Goal: Communication & Community: Answer question/provide support

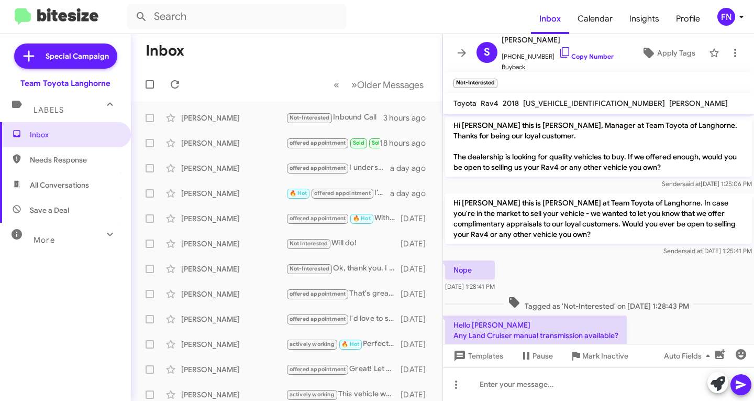
scroll to position [369, 0]
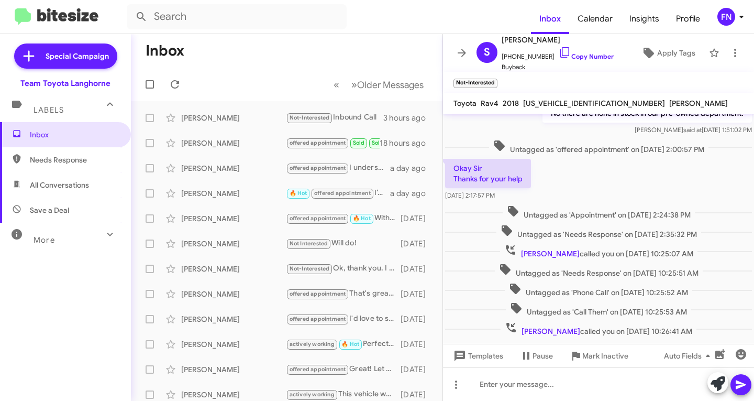
click at [55, 180] on span "All Conversations" at bounding box center [59, 185] width 59 height 10
type input "in:all-conversations"
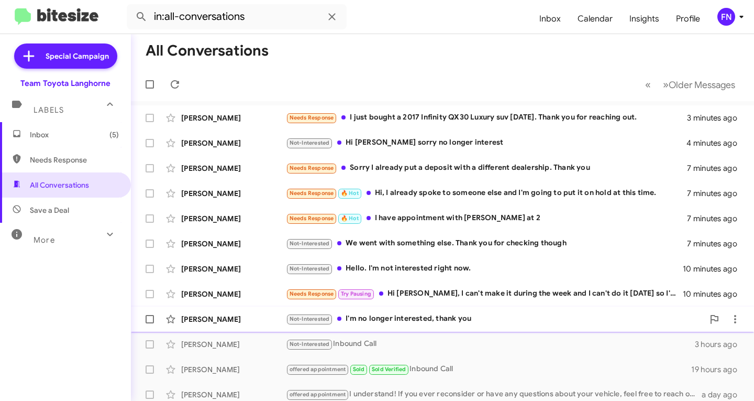
click at [260, 316] on div "[PERSON_NAME]" at bounding box center [233, 319] width 105 height 10
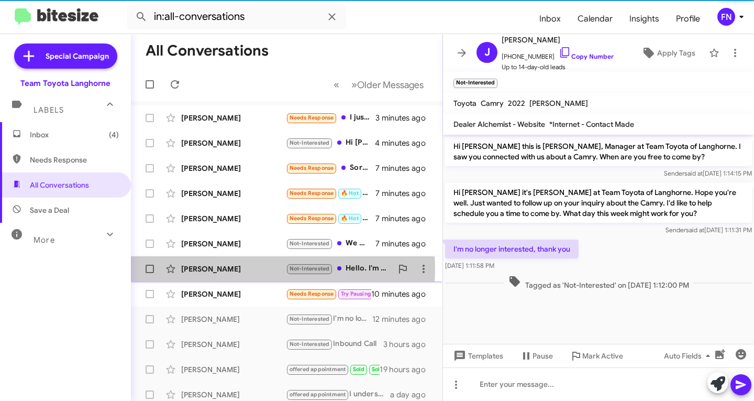
click at [259, 269] on div "[PERSON_NAME]" at bounding box center [233, 269] width 105 height 10
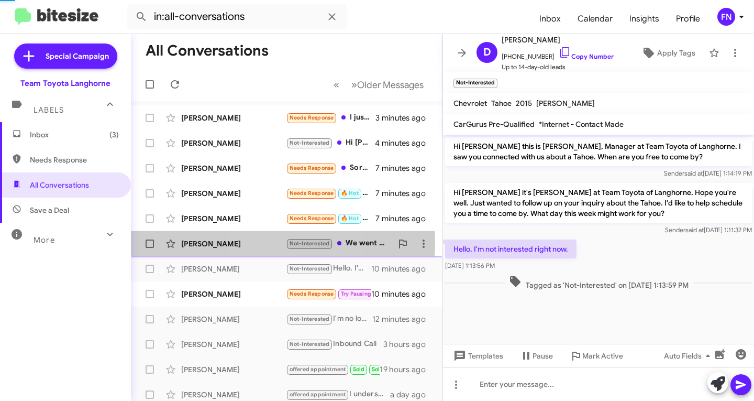
click at [266, 243] on div "[PERSON_NAME]" at bounding box center [233, 243] width 105 height 10
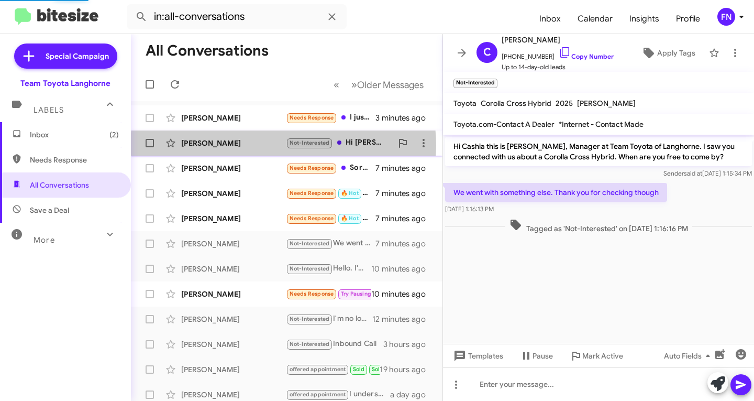
click at [283, 145] on div "[PERSON_NAME]" at bounding box center [233, 143] width 105 height 10
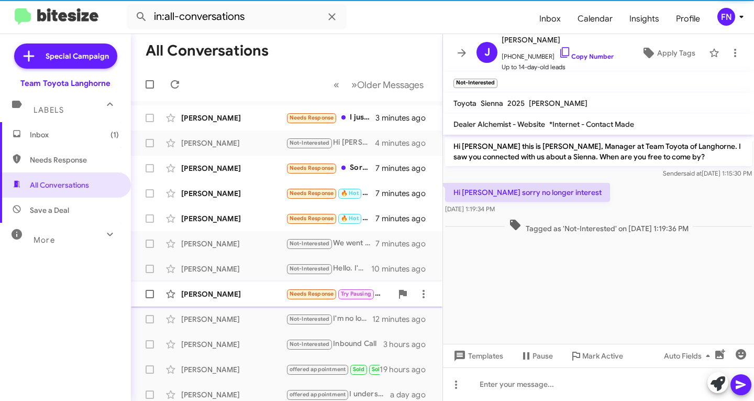
click at [246, 287] on div "[PERSON_NAME] Needs Response Try Pausing Hi [PERSON_NAME], I can't make it duri…" at bounding box center [286, 293] width 295 height 21
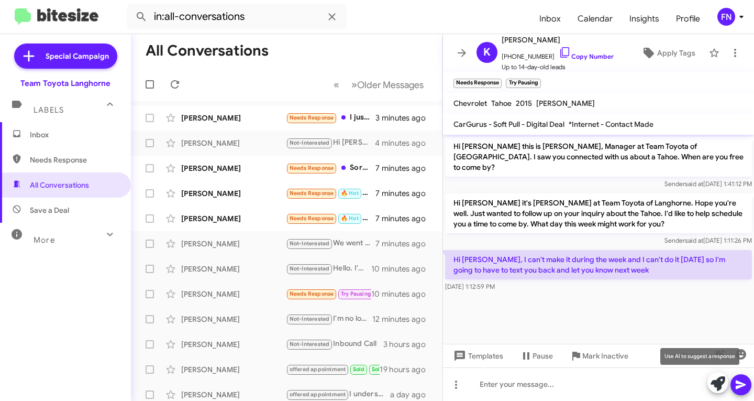
click at [723, 382] on icon at bounding box center [718, 383] width 15 height 15
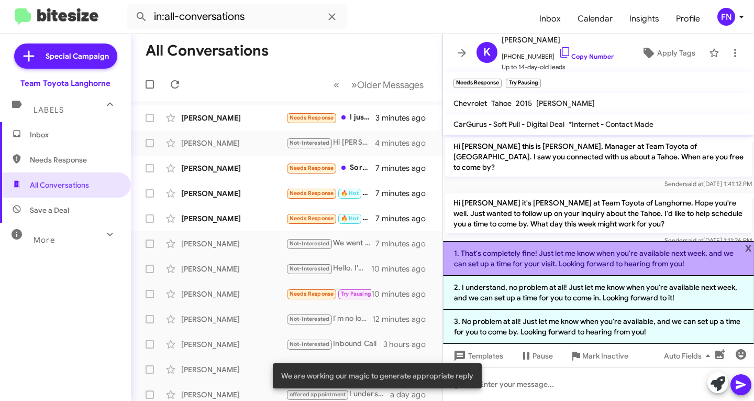
click at [570, 259] on li "1. That's completely fine! Just let me know when you're available next week, an…" at bounding box center [598, 258] width 311 height 35
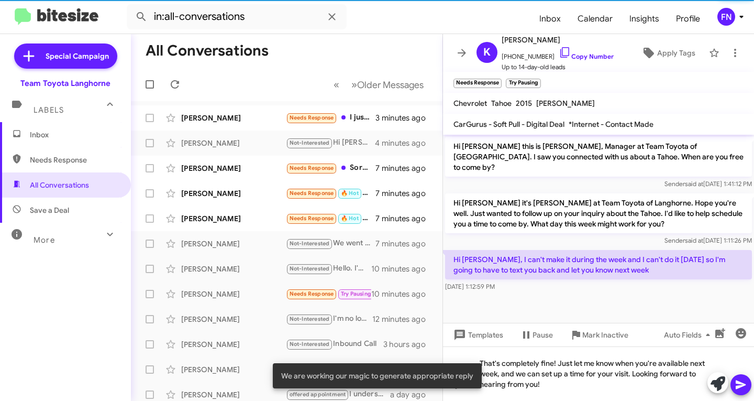
click at [737, 379] on icon at bounding box center [741, 384] width 13 height 13
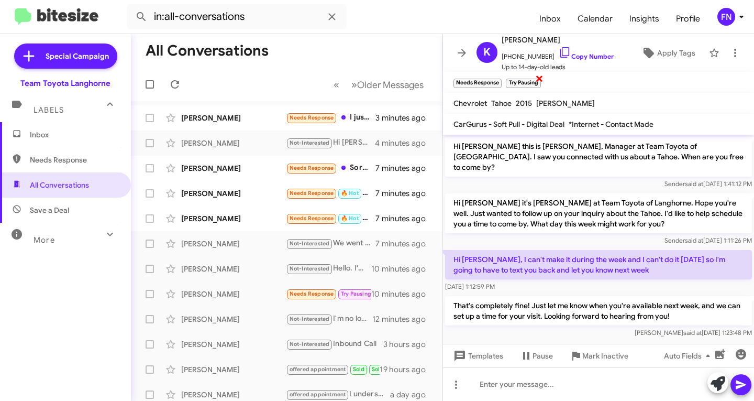
click at [543, 78] on span "×" at bounding box center [539, 78] width 8 height 13
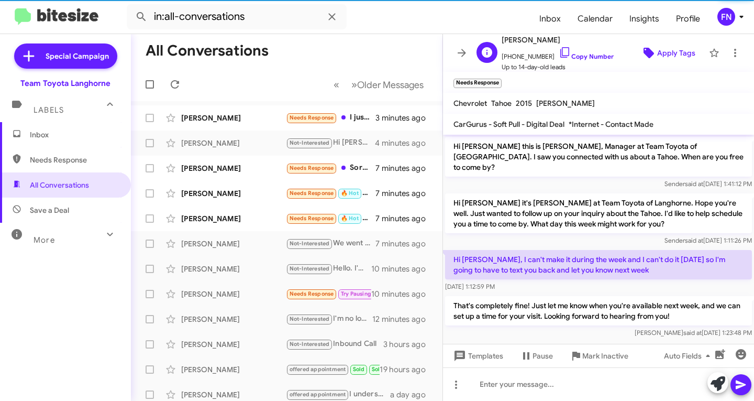
click at [644, 52] on icon at bounding box center [649, 53] width 10 height 10
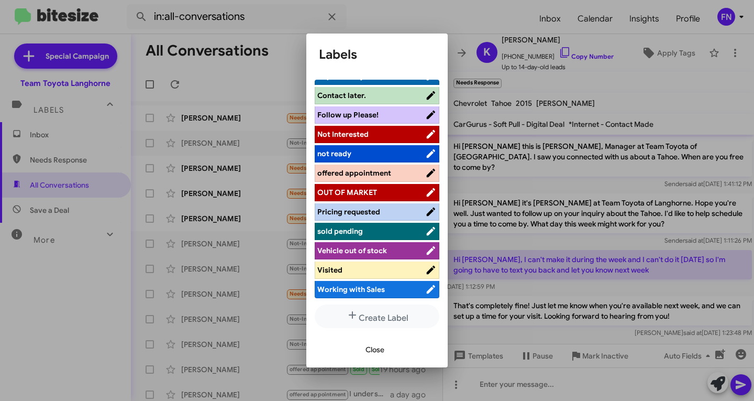
click at [383, 171] on span "offered appointment" at bounding box center [355, 172] width 74 height 9
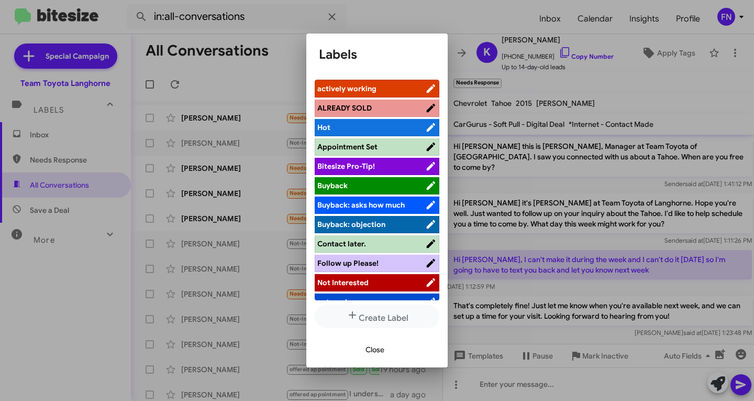
click at [373, 92] on span "actively working" at bounding box center [347, 88] width 59 height 9
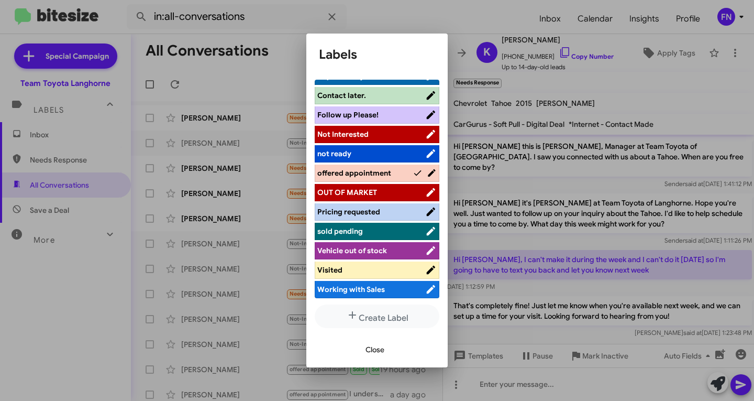
click at [384, 177] on span "offered appointment" at bounding box center [355, 172] width 74 height 9
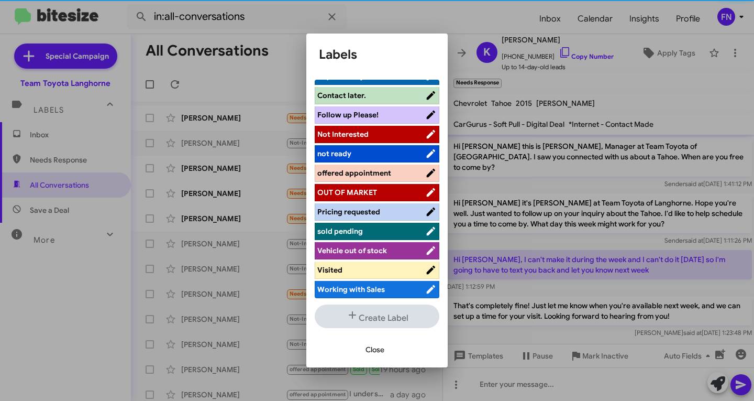
scroll to position [148, 0]
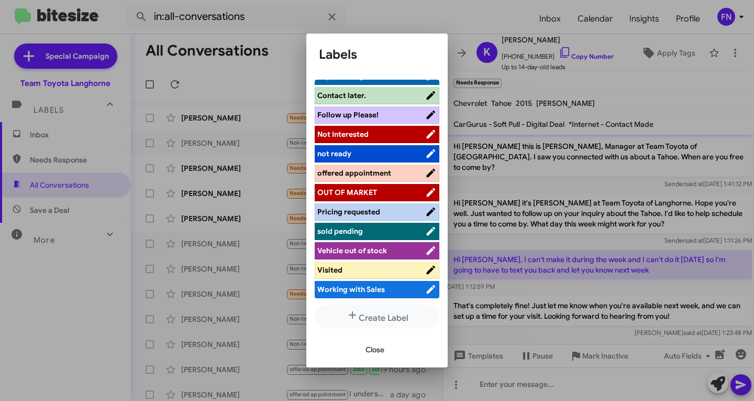
click at [379, 346] on span "Close" at bounding box center [375, 349] width 19 height 19
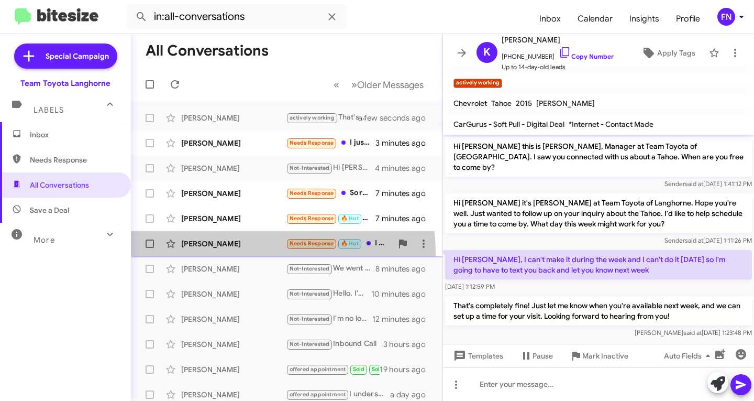
click at [222, 254] on div "[PERSON_NAME] Needs Response 🔥 Hot I have appointment with [PERSON_NAME] at 2 8…" at bounding box center [286, 243] width 295 height 21
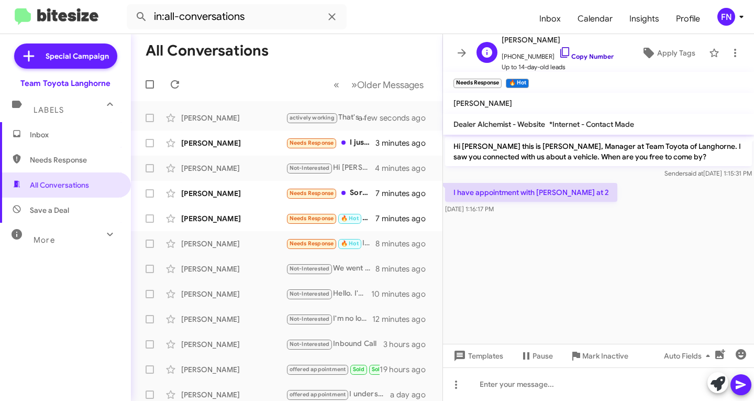
click at [582, 58] on link "Copy Number" at bounding box center [586, 56] width 55 height 8
click at [595, 58] on link "Copy Number" at bounding box center [586, 56] width 55 height 8
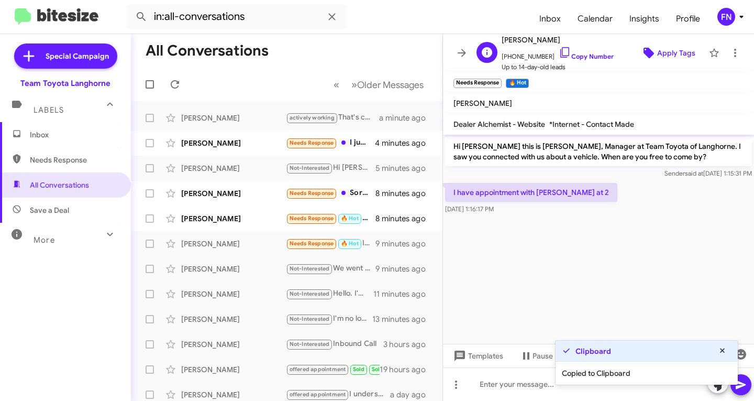
click at [673, 48] on span "Apply Tags" at bounding box center [677, 52] width 38 height 19
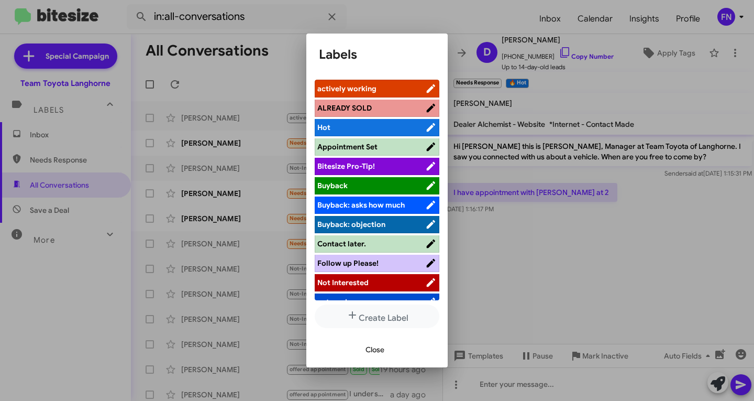
click at [377, 83] on span "actively working" at bounding box center [372, 88] width 108 height 10
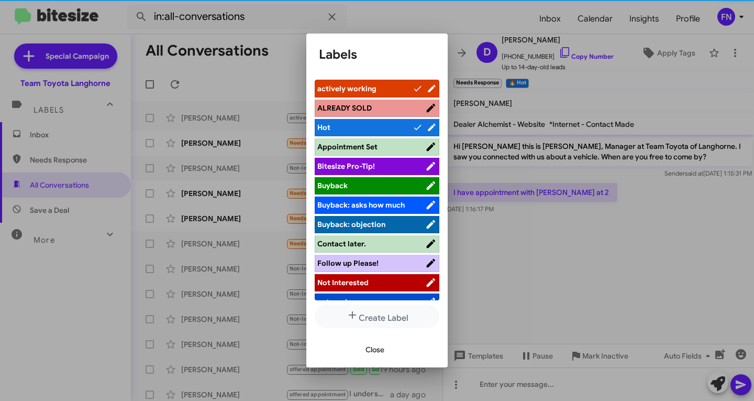
click at [375, 355] on span "Close" at bounding box center [375, 349] width 19 height 19
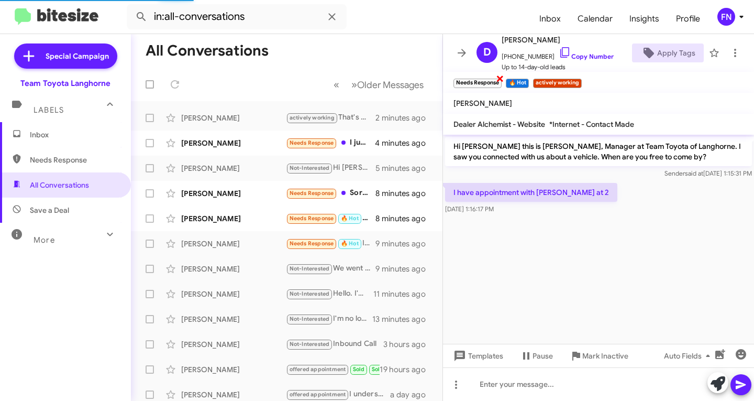
click at [502, 73] on span "×" at bounding box center [500, 78] width 8 height 13
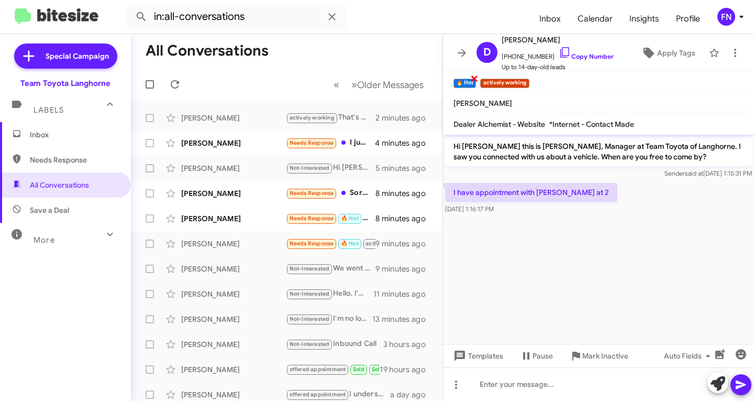
click at [478, 80] on span "×" at bounding box center [474, 78] width 8 height 13
click at [255, 214] on div "[PERSON_NAME]" at bounding box center [233, 218] width 105 height 10
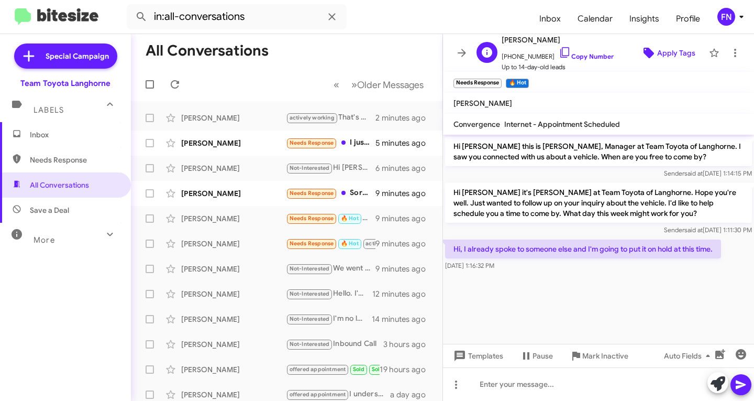
click at [658, 53] on span "Apply Tags" at bounding box center [677, 52] width 38 height 19
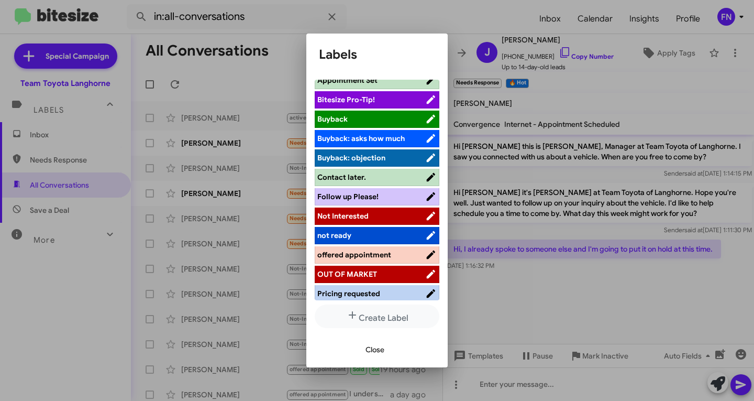
scroll to position [148, 0]
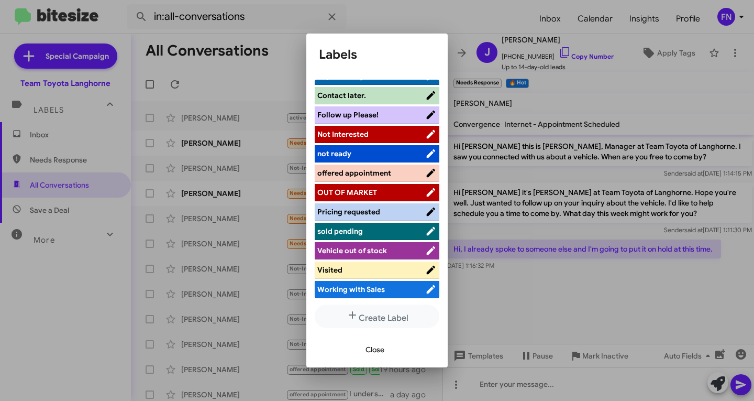
click at [381, 134] on span "Not Interested" at bounding box center [372, 134] width 108 height 10
click at [370, 340] on div "Close" at bounding box center [377, 350] width 116 height 36
click at [368, 343] on span "Close" at bounding box center [375, 349] width 19 height 19
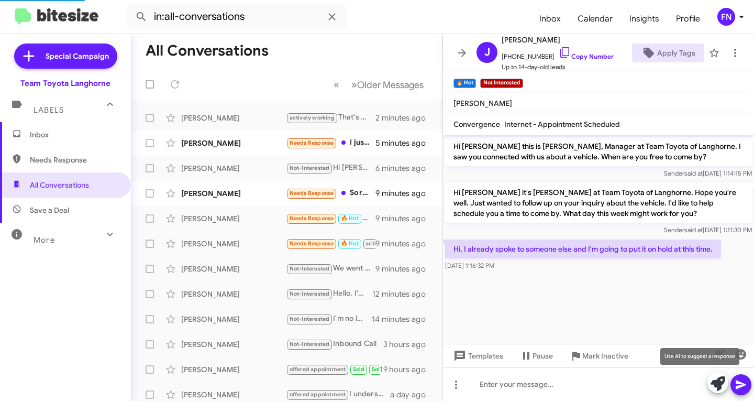
click at [715, 381] on icon at bounding box center [718, 383] width 15 height 15
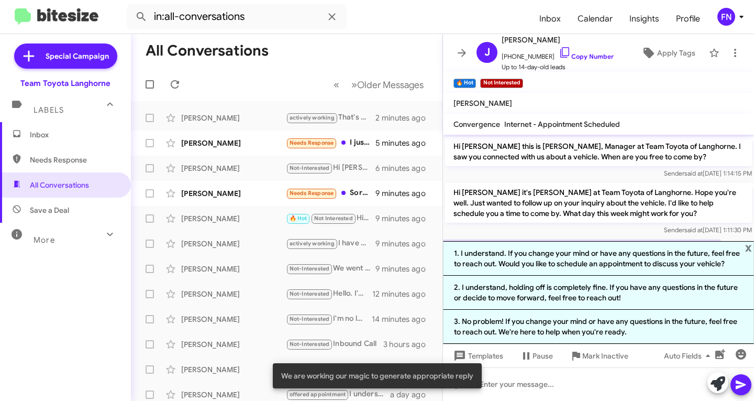
click at [579, 293] on li "2. I understand, holding off is completely fine. If you have any questions in t…" at bounding box center [598, 293] width 311 height 34
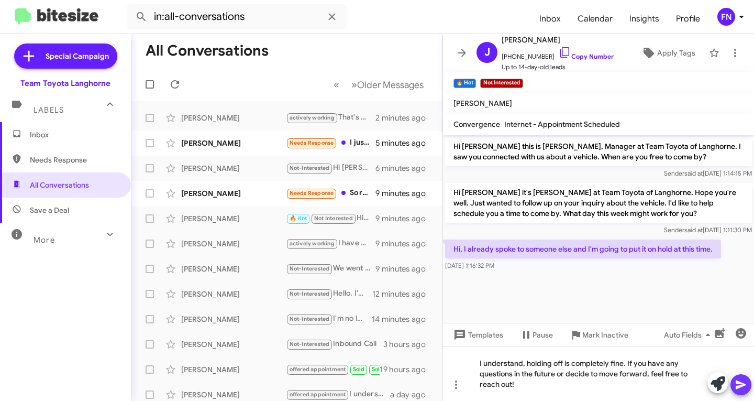
click at [746, 379] on span at bounding box center [741, 384] width 13 height 21
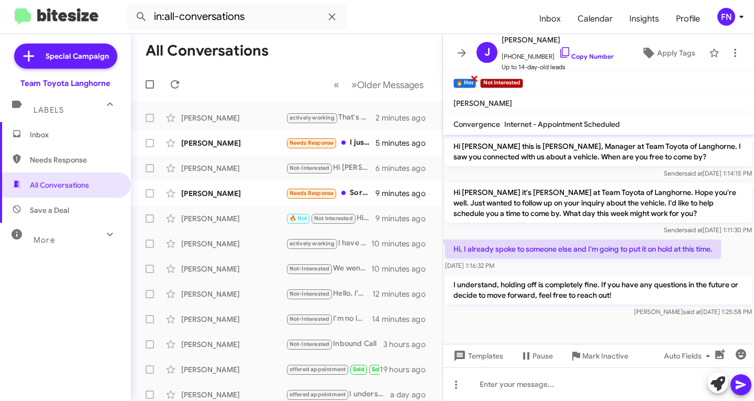
click at [473, 80] on span "×" at bounding box center [474, 78] width 8 height 13
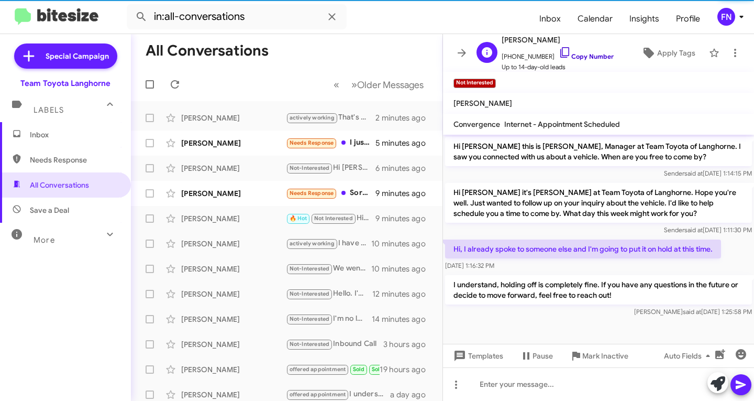
click at [560, 59] on link "Copy Number" at bounding box center [586, 56] width 55 height 8
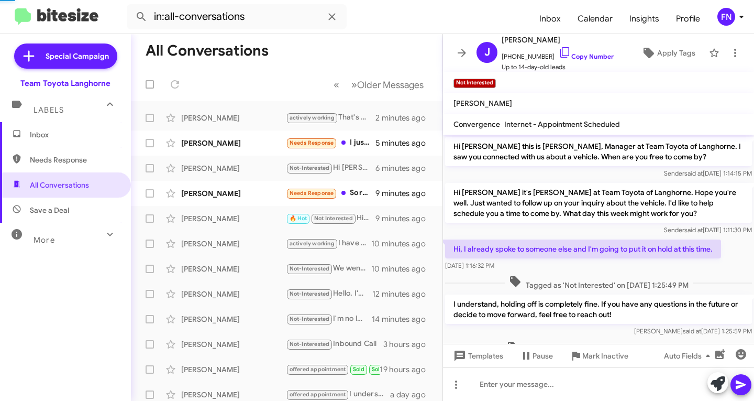
scroll to position [68, 0]
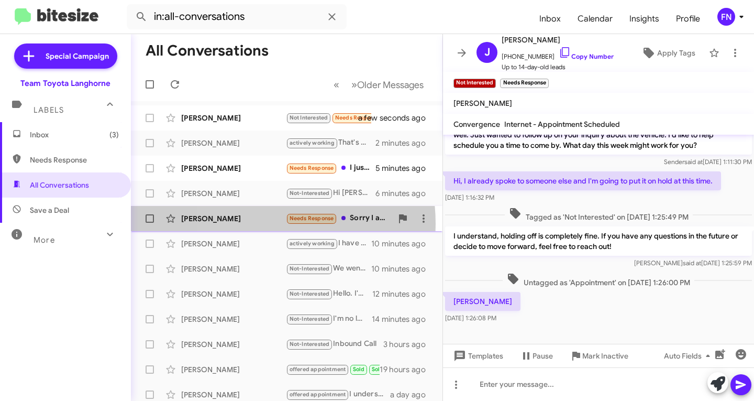
click at [250, 224] on div "[PERSON_NAME] Needs Response Sorry I already put a deposit with a different dea…" at bounding box center [286, 218] width 295 height 21
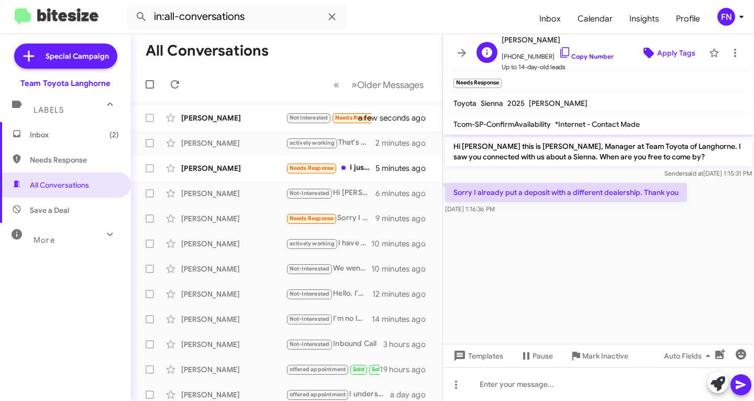
click at [649, 46] on span "Apply Tags" at bounding box center [668, 52] width 55 height 19
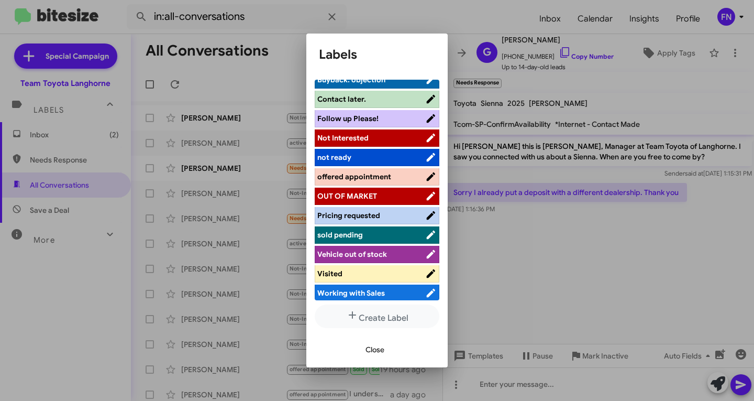
scroll to position [148, 0]
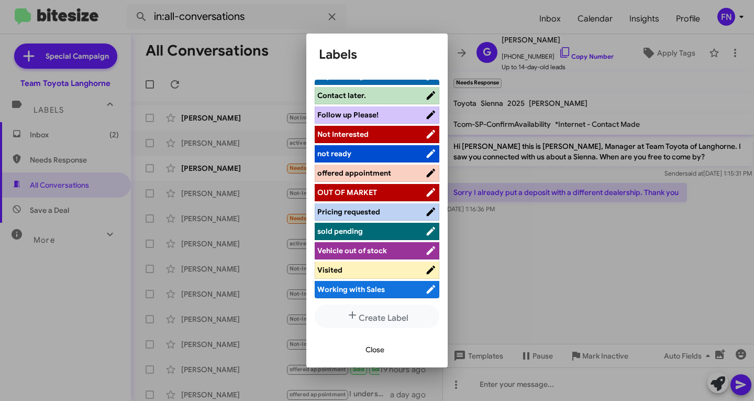
click at [373, 129] on span "Not Interested" at bounding box center [372, 134] width 108 height 10
click at [367, 348] on span "Close" at bounding box center [375, 349] width 19 height 19
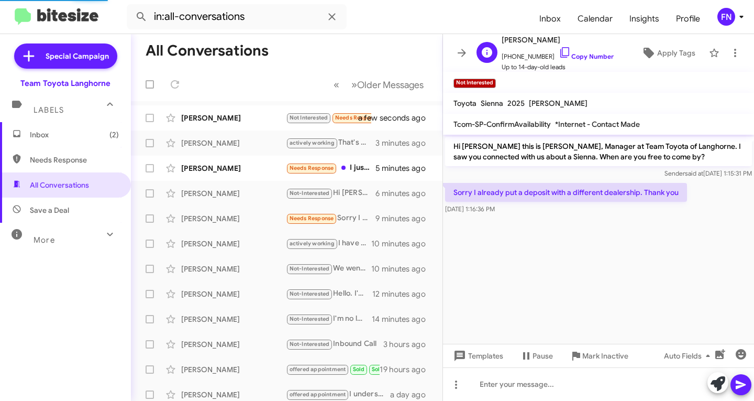
click at [583, 62] on span "Up to 14-day-old leads" at bounding box center [558, 67] width 112 height 10
click at [582, 58] on link "Copy Number" at bounding box center [586, 56] width 55 height 8
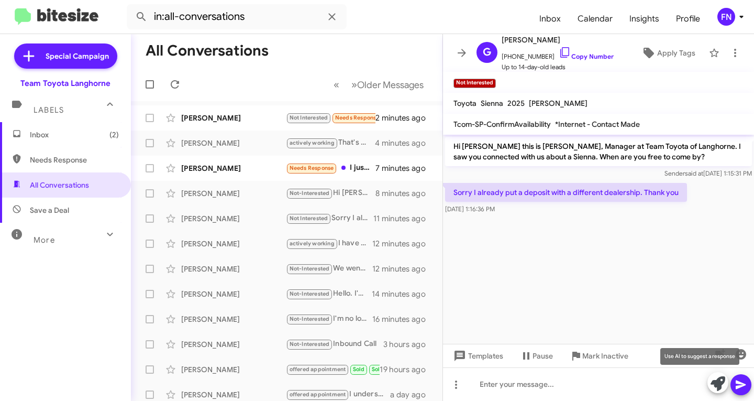
click at [717, 384] on icon at bounding box center [718, 383] width 15 height 15
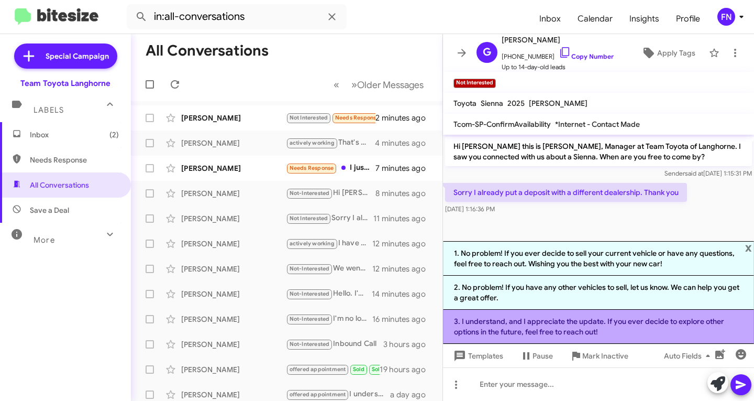
click at [583, 325] on li "3. I understand, and I appreciate the update. If you ever decide to explore oth…" at bounding box center [598, 327] width 311 height 34
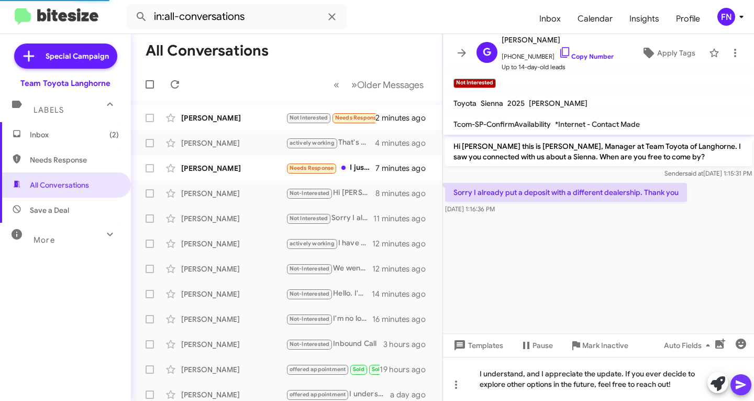
click at [743, 390] on icon at bounding box center [741, 384] width 13 height 13
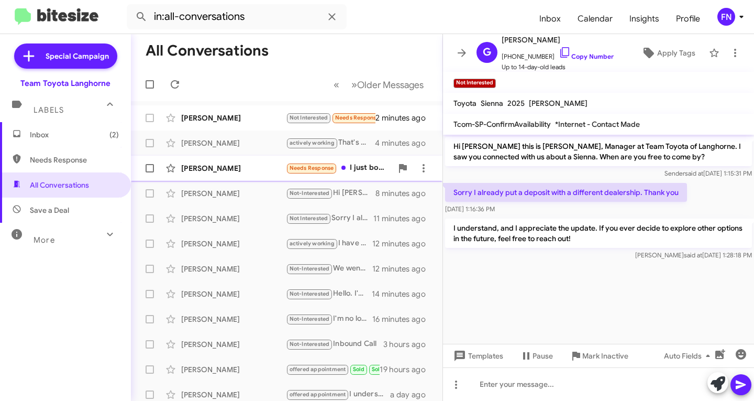
click at [225, 165] on div "[PERSON_NAME]" at bounding box center [233, 168] width 105 height 10
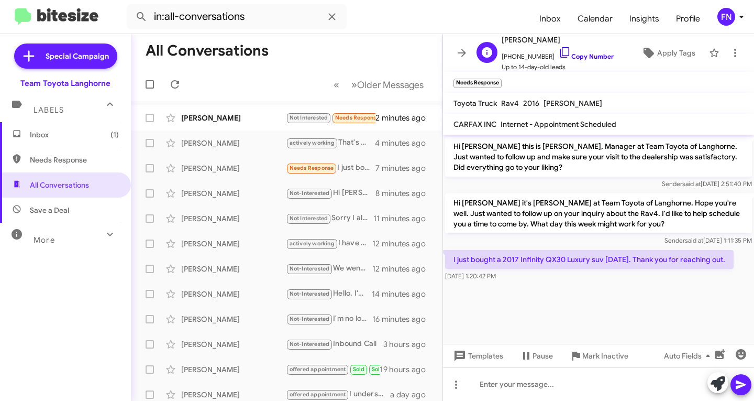
click at [575, 60] on link "Copy Number" at bounding box center [586, 56] width 55 height 8
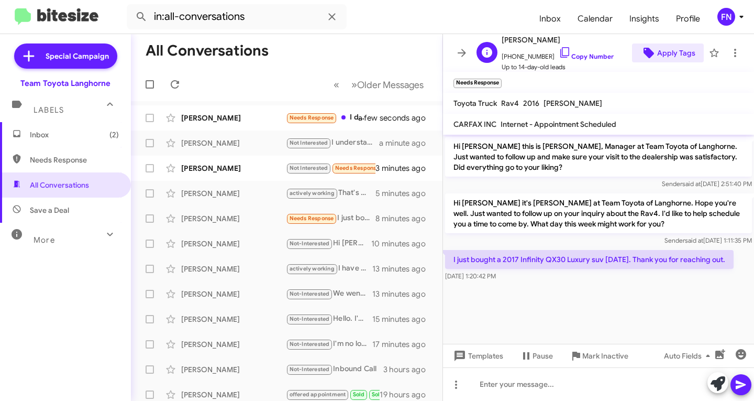
click at [668, 50] on span "Apply Tags" at bounding box center [677, 52] width 38 height 19
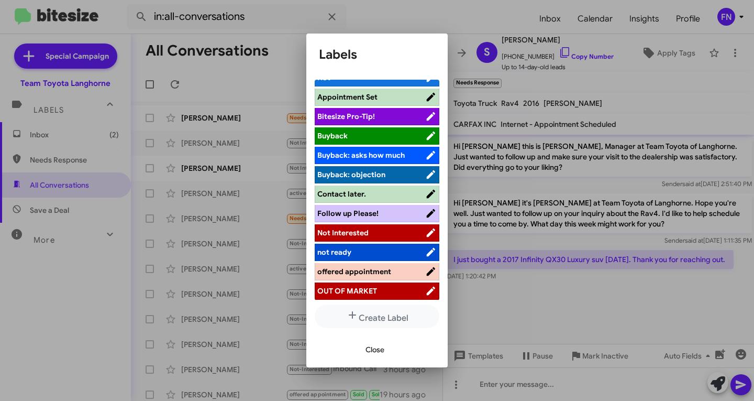
scroll to position [148, 0]
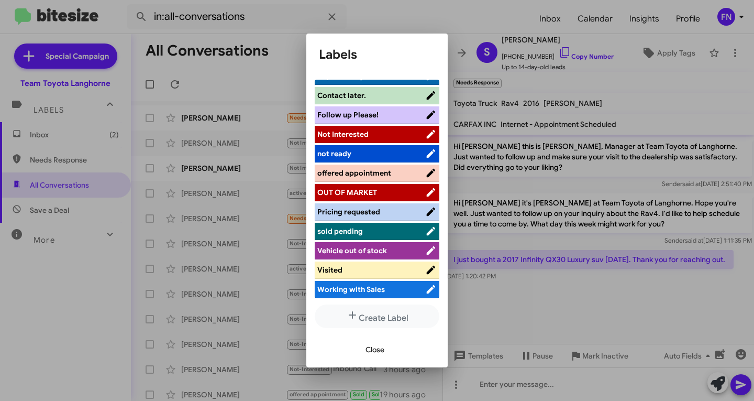
click at [387, 276] on li "Visited" at bounding box center [377, 269] width 125 height 17
click at [384, 269] on span "Visited" at bounding box center [372, 270] width 108 height 10
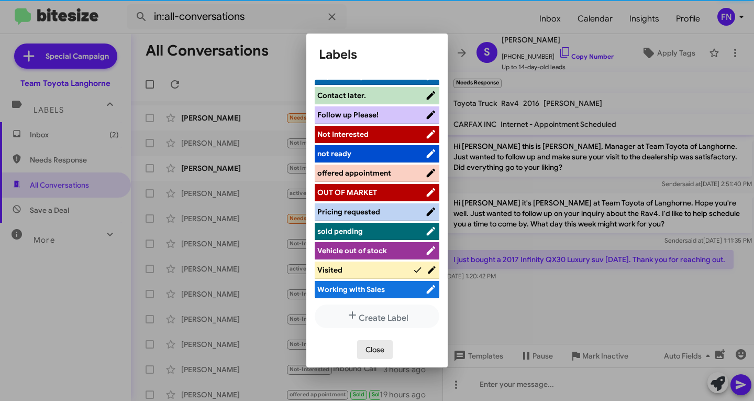
click at [375, 355] on span "Close" at bounding box center [375, 349] width 19 height 19
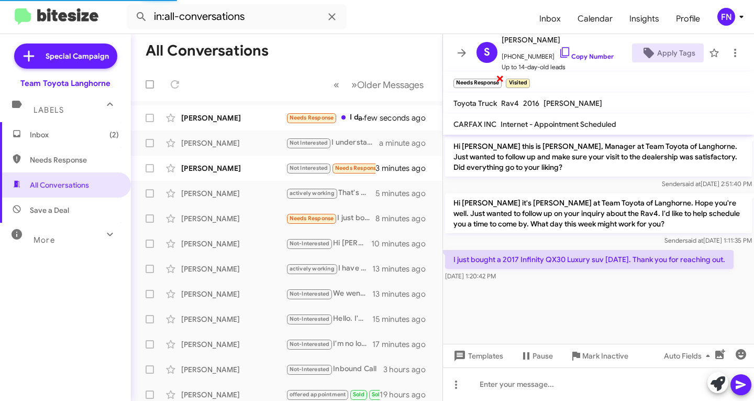
click at [498, 80] on span "×" at bounding box center [500, 78] width 8 height 13
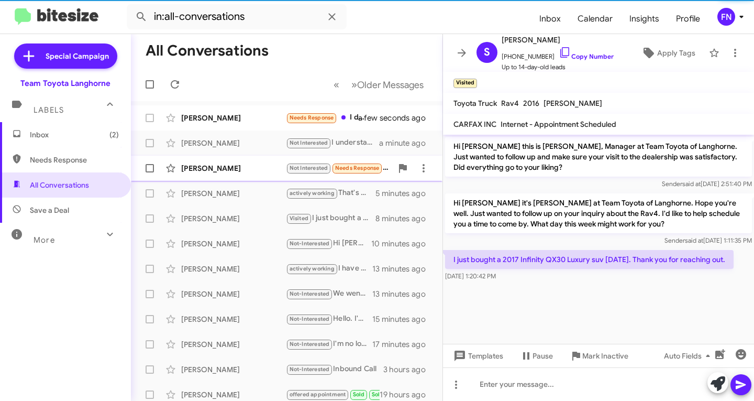
click at [207, 171] on div "[PERSON_NAME]" at bounding box center [233, 168] width 105 height 10
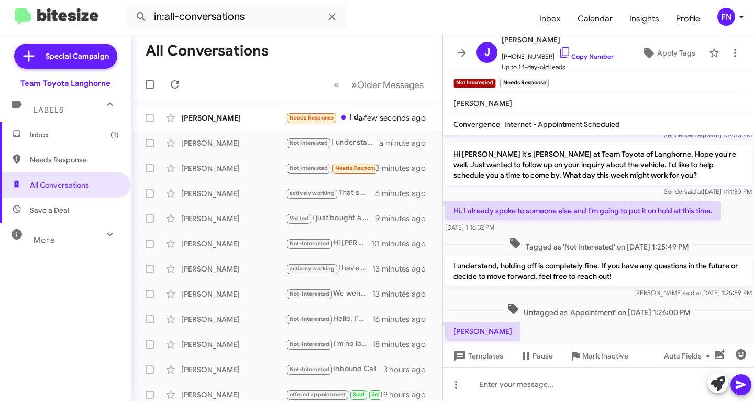
scroll to position [68, 0]
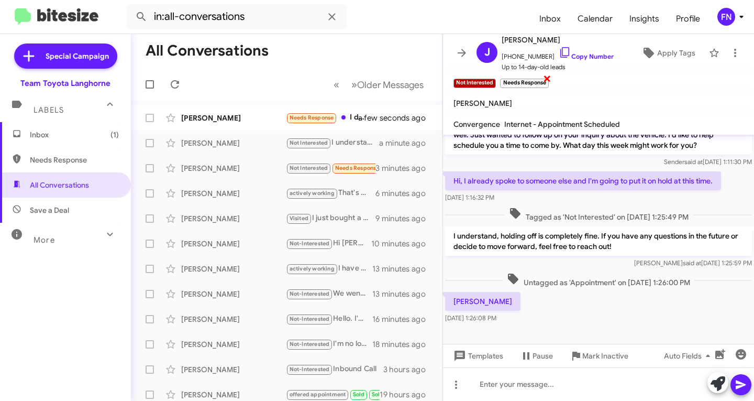
click at [547, 79] on span "×" at bounding box center [547, 78] width 8 height 13
click at [179, 115] on span at bounding box center [170, 118] width 21 height 13
click at [170, 121] on icon at bounding box center [170, 118] width 9 height 8
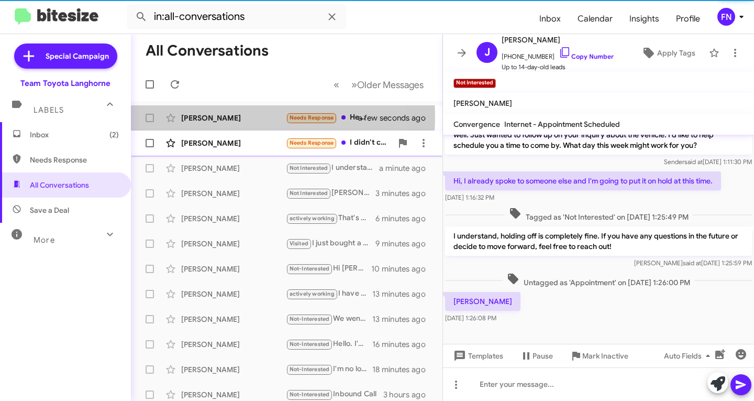
click at [221, 117] on div "[PERSON_NAME]" at bounding box center [233, 118] width 105 height 10
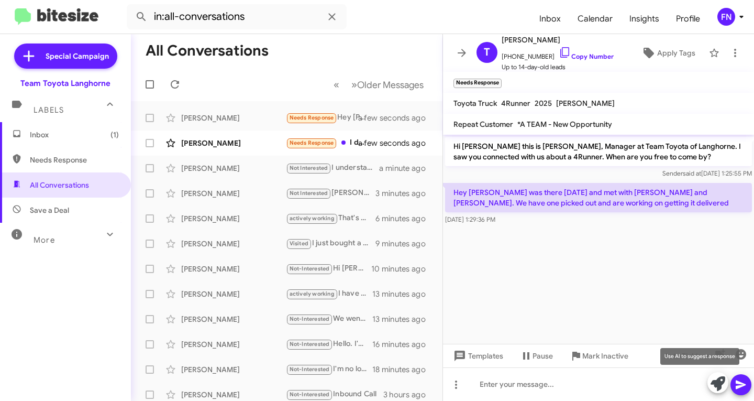
click at [714, 381] on icon at bounding box center [718, 383] width 15 height 15
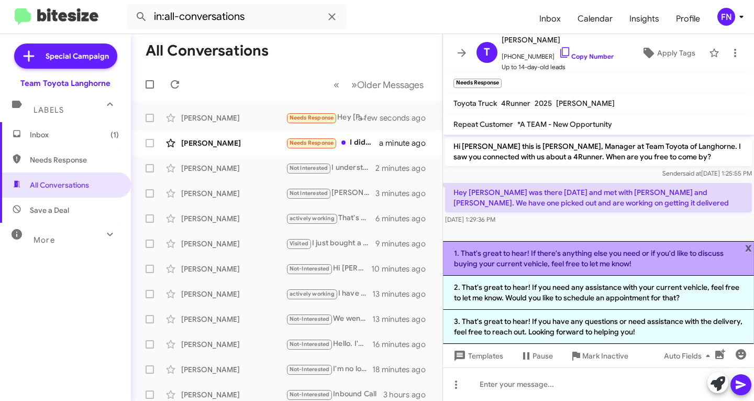
click at [549, 259] on li "1. That's great to hear! If there's anything else you need or if you'd like to …" at bounding box center [598, 258] width 311 height 35
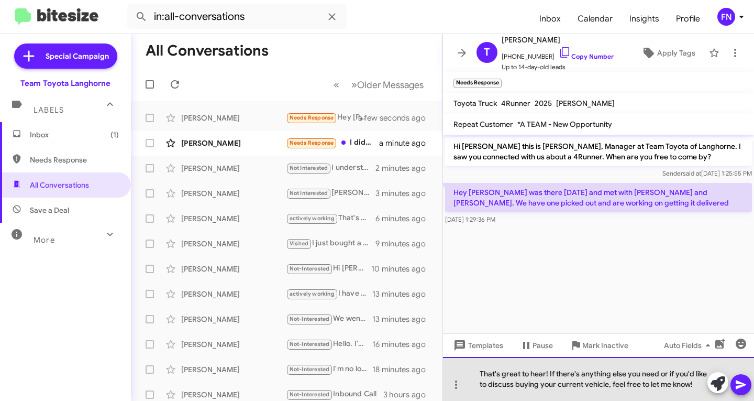
drag, startPoint x: 702, startPoint y: 384, endPoint x: 662, endPoint y: 379, distance: 40.1
click at [662, 379] on div "That's great to hear! If there's anything else you need or if you'd like to dis…" at bounding box center [598, 379] width 311 height 44
click at [698, 384] on div "That's great to hear! If there's anything else you need or if you'd like to dis…" at bounding box center [598, 379] width 311 height 44
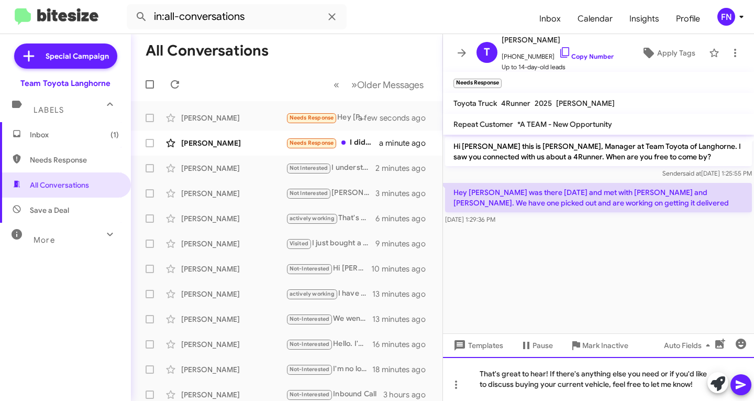
click at [608, 388] on div "That's great to hear! If there's anything else you need or if you'd like to dis…" at bounding box center [598, 379] width 311 height 44
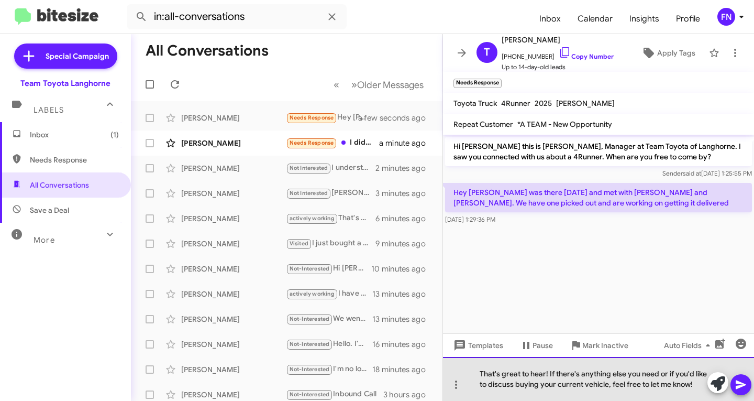
drag, startPoint x: 608, startPoint y: 388, endPoint x: 660, endPoint y: 376, distance: 52.7
click at [660, 376] on div "That's great to hear! If there's anything else you need or if you'd like to dis…" at bounding box center [598, 379] width 311 height 44
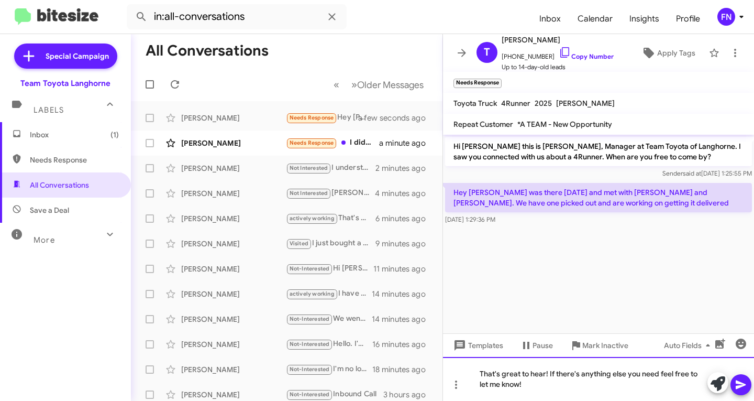
click at [627, 388] on div "That's great to hear! If there's anything else you need feel free to let me kno…" at bounding box center [598, 379] width 311 height 44
click at [744, 389] on icon at bounding box center [741, 384] width 13 height 13
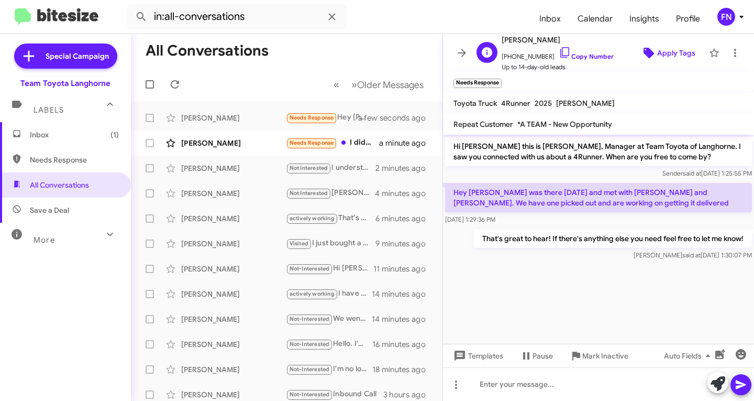
click at [659, 58] on span "Apply Tags" at bounding box center [677, 52] width 38 height 19
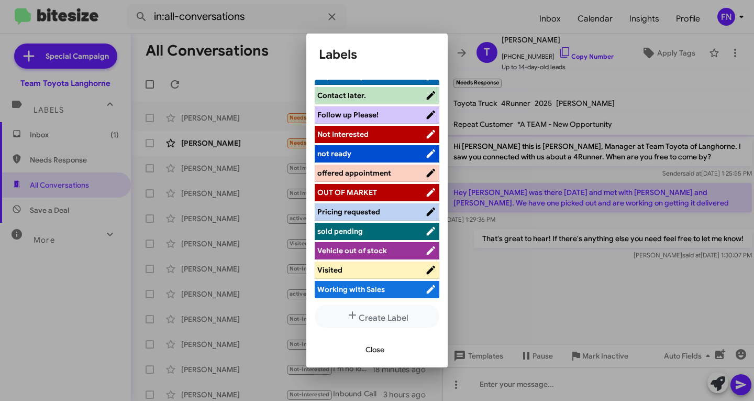
click at [361, 272] on span "Visited" at bounding box center [372, 270] width 108 height 10
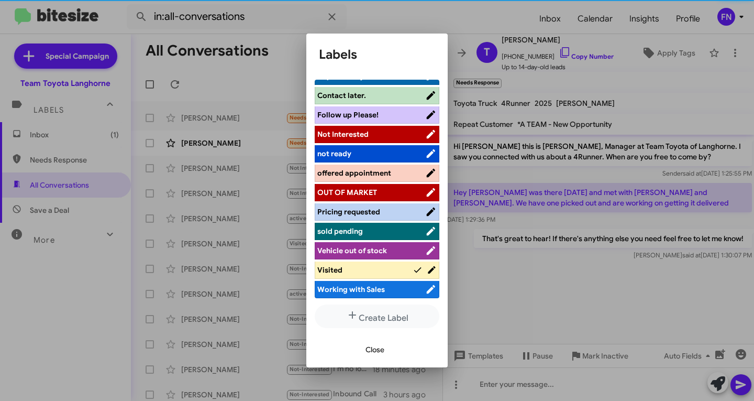
click at [373, 346] on span "Close" at bounding box center [375, 349] width 19 height 19
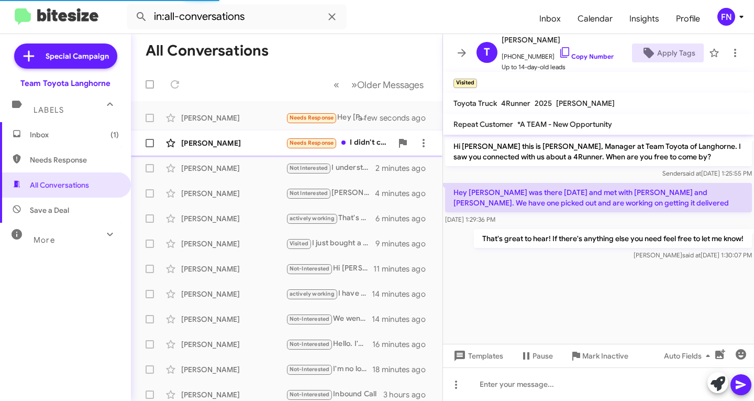
click at [250, 143] on div "[PERSON_NAME]" at bounding box center [233, 143] width 105 height 10
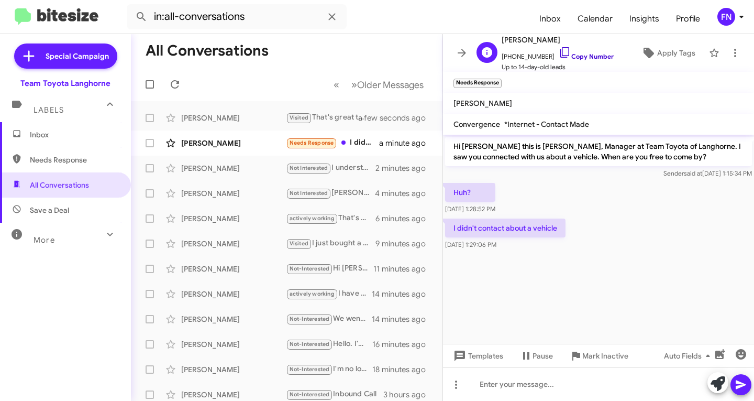
click at [597, 56] on link "Copy Number" at bounding box center [586, 56] width 55 height 8
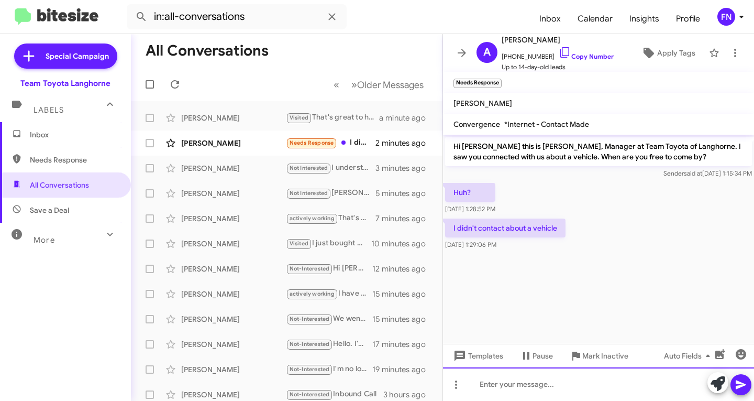
click at [537, 385] on div at bounding box center [598, 384] width 311 height 34
click at [642, 389] on div "It looks like you were intr" at bounding box center [598, 384] width 311 height 34
click at [669, 381] on div "It looks like you were interested in getting into" at bounding box center [598, 384] width 311 height 34
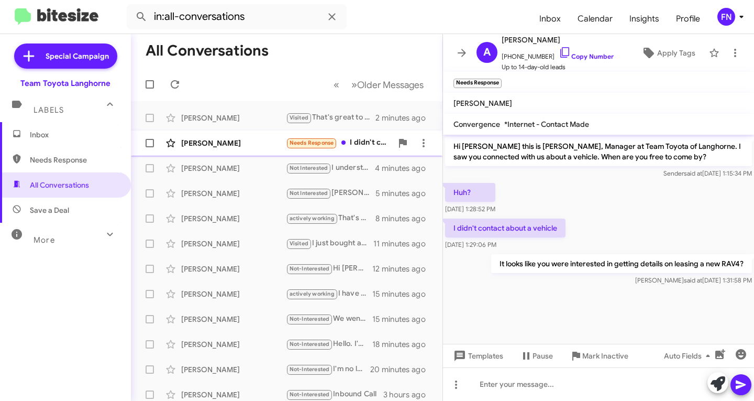
click at [225, 146] on div "[PERSON_NAME]" at bounding box center [233, 143] width 105 height 10
click at [658, 51] on span "Apply Tags" at bounding box center [677, 52] width 38 height 19
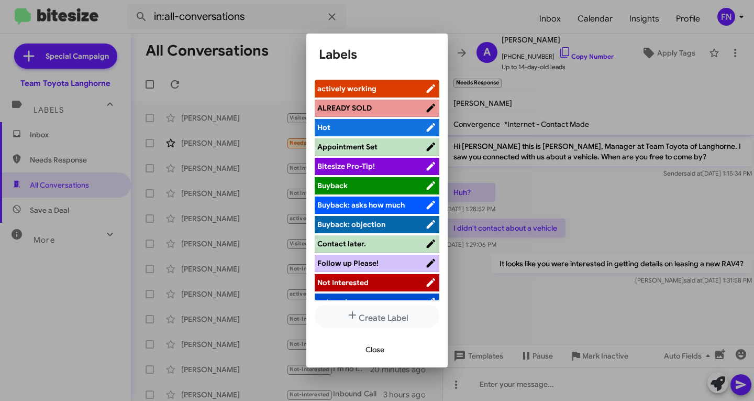
click at [377, 76] on div "actively working ALREADY SOLD Hot Appointment Set Bitesize Pro-Tip! [PERSON_NAM…" at bounding box center [377, 201] width 141 height 260
click at [375, 87] on span "actively working" at bounding box center [347, 88] width 59 height 9
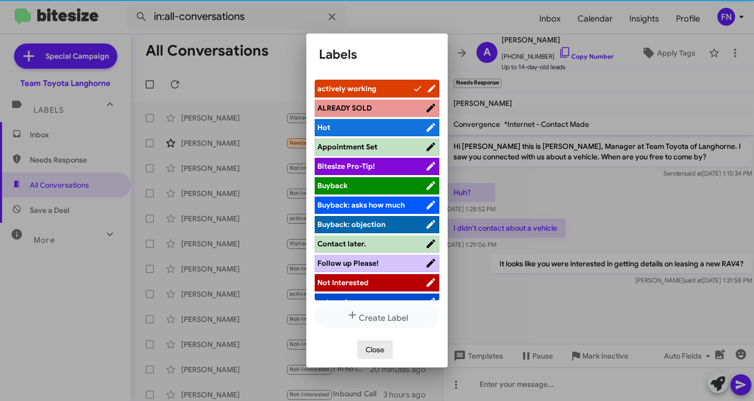
click at [381, 345] on span "Close" at bounding box center [375, 349] width 19 height 19
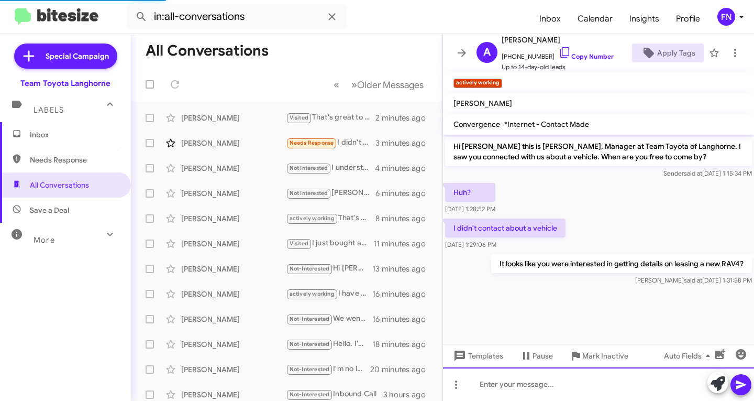
click at [609, 397] on div at bounding box center [598, 384] width 311 height 34
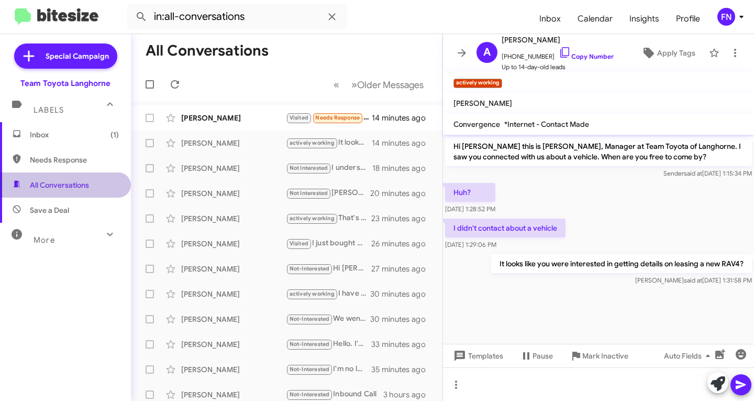
click at [79, 196] on span "All Conversations" at bounding box center [65, 184] width 131 height 25
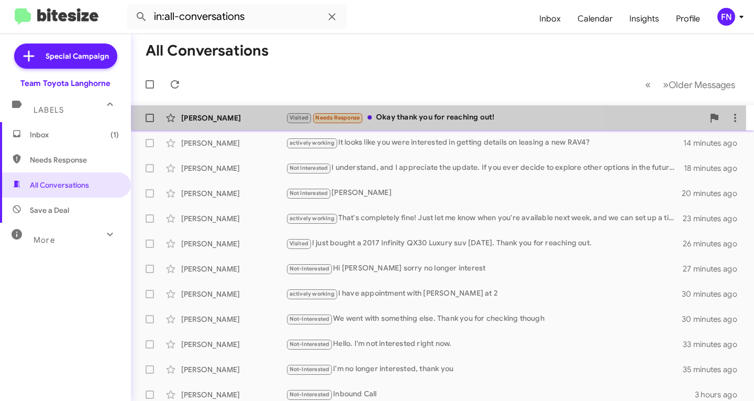
click at [210, 120] on div "[PERSON_NAME]" at bounding box center [233, 118] width 105 height 10
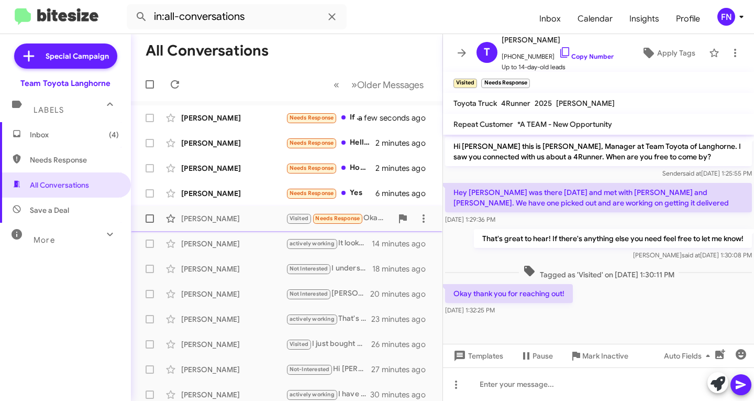
click at [265, 222] on div "[PERSON_NAME]" at bounding box center [233, 218] width 105 height 10
click at [523, 79] on small "Needs Response" at bounding box center [506, 83] width 48 height 9
click at [526, 81] on span "×" at bounding box center [528, 78] width 8 height 13
click at [235, 224] on div "[PERSON_NAME] Needs Response Yes 6 minutes ago" at bounding box center [286, 218] width 295 height 21
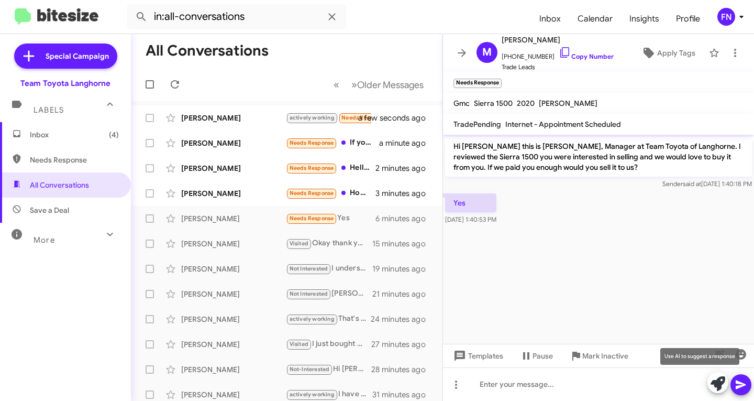
click at [717, 382] on icon at bounding box center [718, 383] width 15 height 15
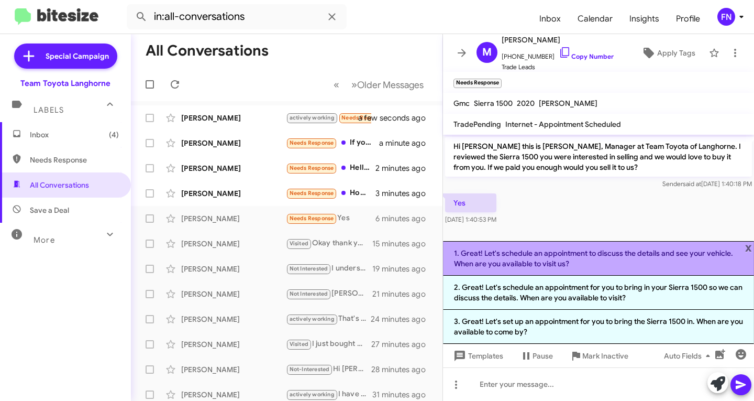
click at [565, 267] on li "1. Great! Let's schedule an appointment to discuss the details and see your veh…" at bounding box center [598, 258] width 311 height 35
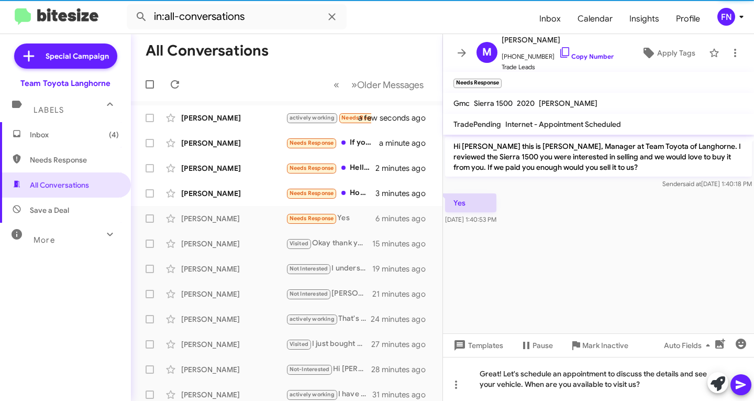
click at [744, 378] on mat-tooltip-component "Insert Media" at bounding box center [719, 369] width 53 height 31
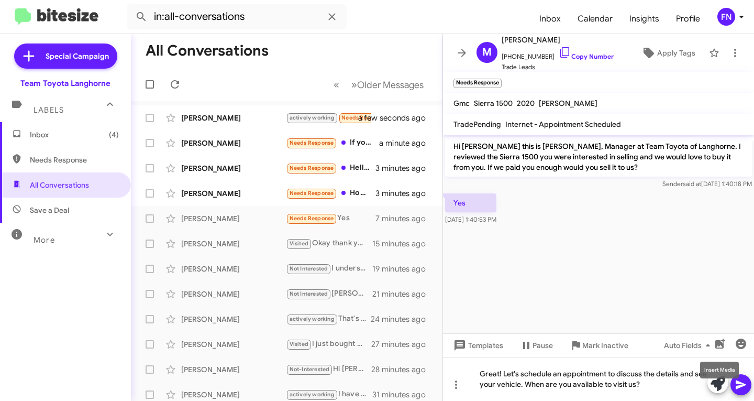
click at [741, 384] on mat-tooltip-component "Insert Media" at bounding box center [719, 369] width 53 height 31
click at [741, 389] on icon at bounding box center [741, 384] width 13 height 13
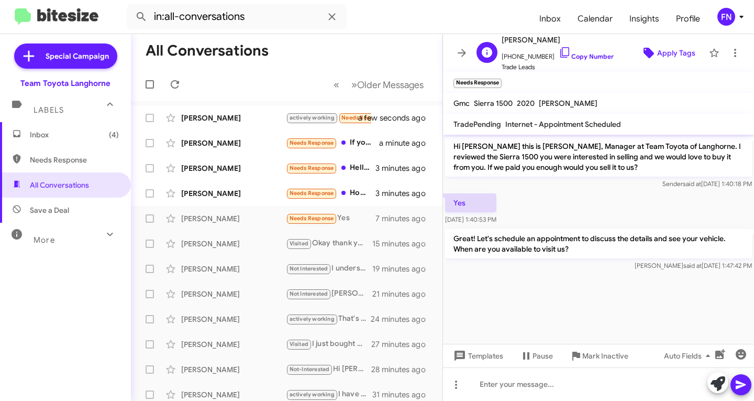
click at [659, 54] on span "Apply Tags" at bounding box center [677, 52] width 38 height 19
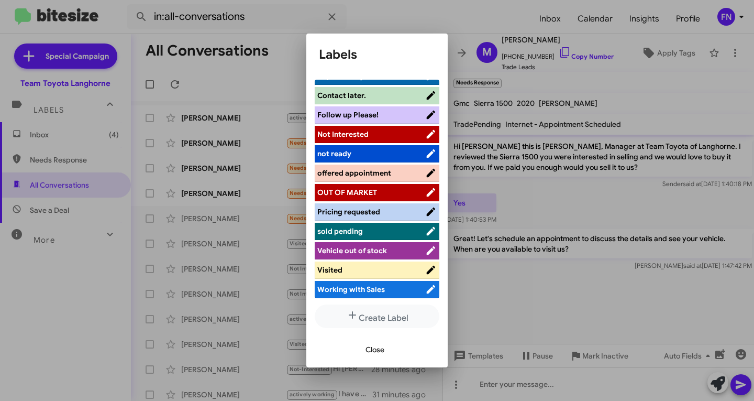
click at [375, 168] on span "offered appointment" at bounding box center [355, 172] width 74 height 9
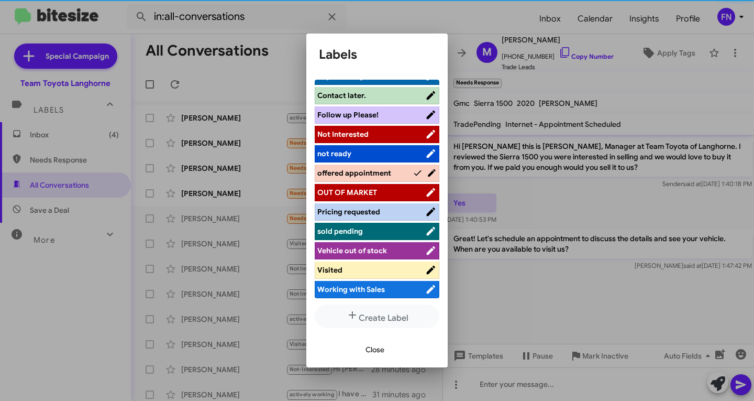
click at [373, 348] on span "Close" at bounding box center [375, 349] width 19 height 19
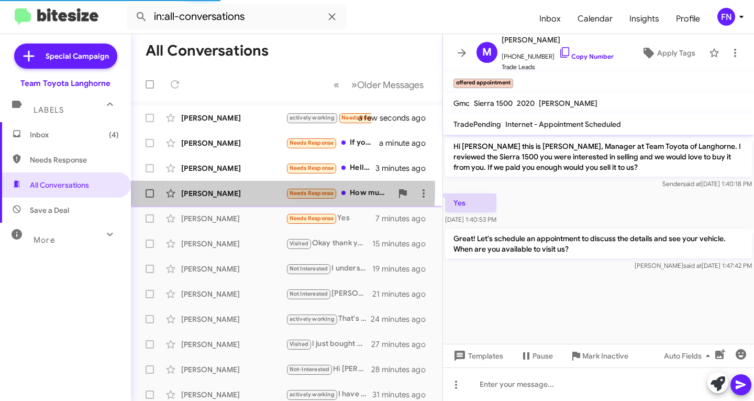
click at [233, 190] on div "[PERSON_NAME]" at bounding box center [233, 193] width 105 height 10
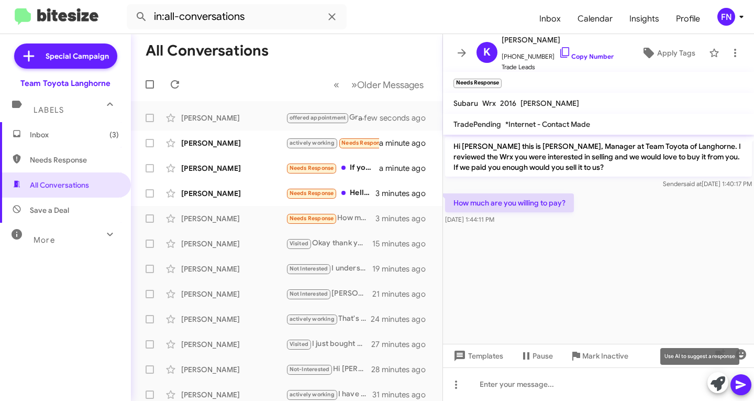
click at [717, 386] on icon at bounding box center [718, 383] width 15 height 15
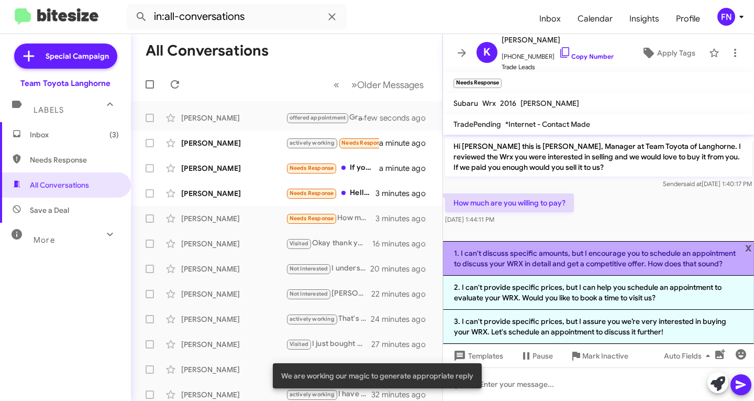
click at [595, 260] on li "1. I can't discuss specific amounts, but I encourage you to schedule an appoint…" at bounding box center [598, 258] width 311 height 35
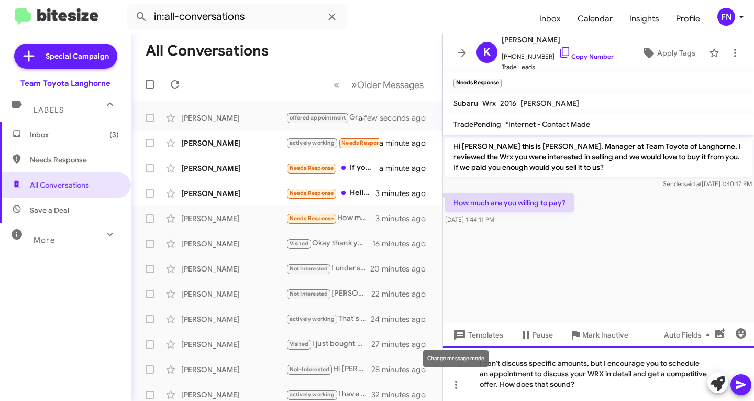
drag, startPoint x: 603, startPoint y: 358, endPoint x: 439, endPoint y: 353, distance: 163.6
click at [439, 353] on body "in:all-conversations Inbox Calendar Insights Profile FN Special Campaign Team T…" at bounding box center [377, 200] width 754 height 401
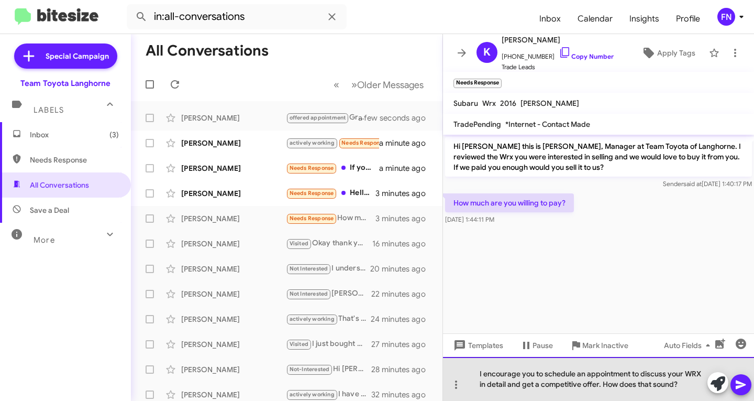
click at [686, 381] on div "I encourage you to schedule an appointment to discuss your WRX in detail and ge…" at bounding box center [598, 379] width 311 height 44
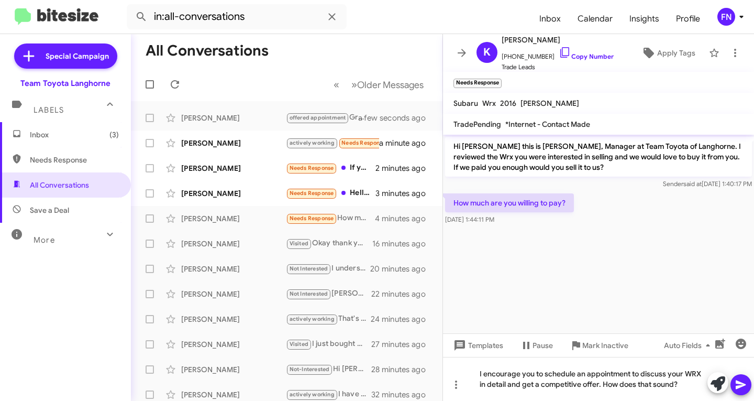
click at [742, 382] on icon at bounding box center [741, 384] width 13 height 13
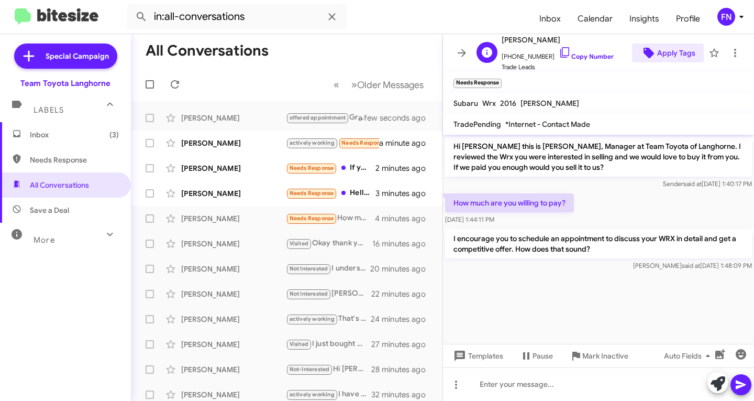
click at [665, 51] on span "Apply Tags" at bounding box center [677, 52] width 38 height 19
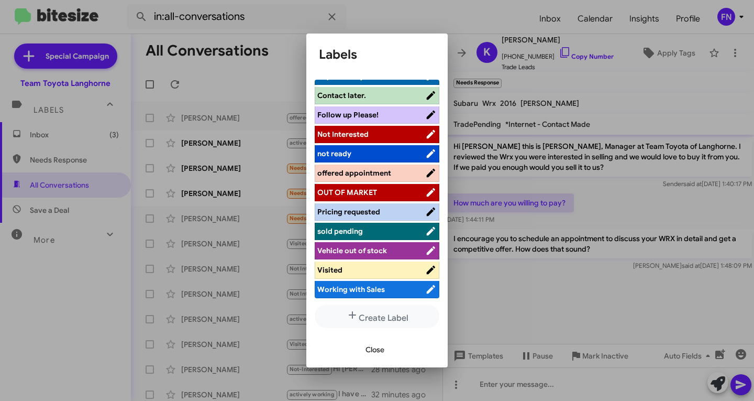
click at [385, 172] on span "offered appointment" at bounding box center [355, 172] width 74 height 9
click at [381, 351] on span "Close" at bounding box center [375, 349] width 19 height 19
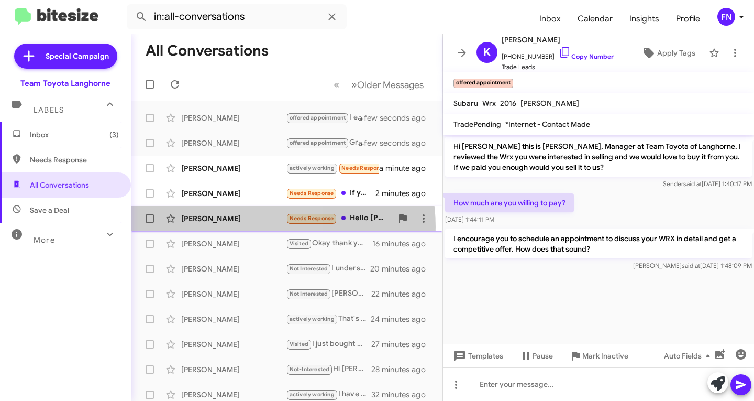
click at [246, 227] on div "[PERSON_NAME] Needs Response Hello [PERSON_NAME] I hope all is well! Yes I am w…" at bounding box center [286, 218] width 295 height 21
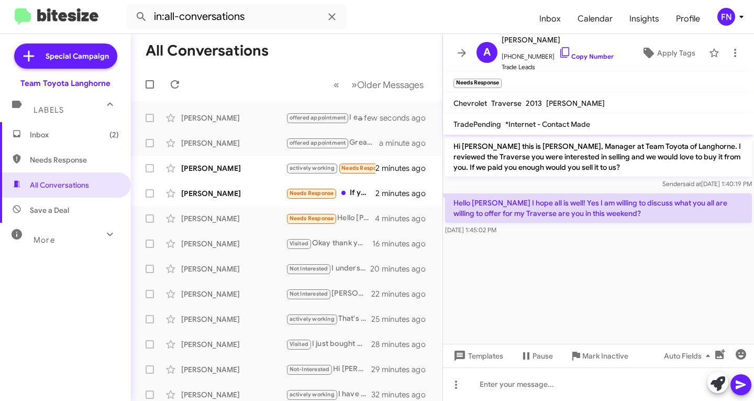
click at [716, 386] on icon at bounding box center [718, 383] width 15 height 15
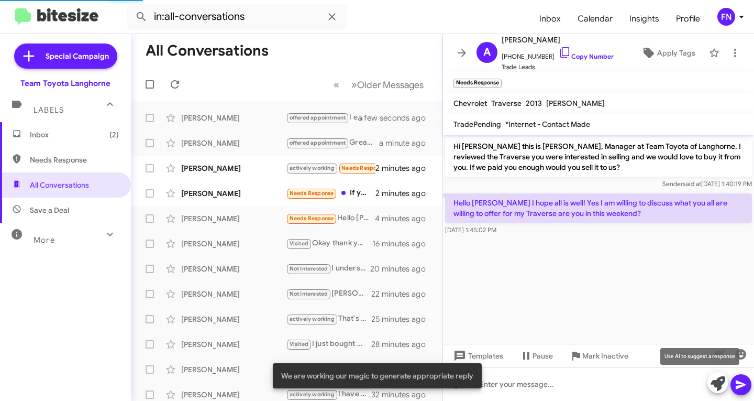
click at [715, 384] on icon at bounding box center [718, 383] width 15 height 15
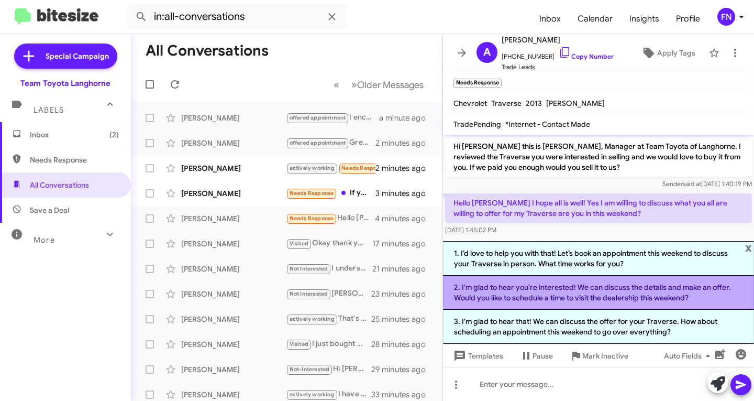
click at [615, 303] on li "2. I'm glad to hear you're interested! We can discuss the details and make an o…" at bounding box center [598, 293] width 311 height 34
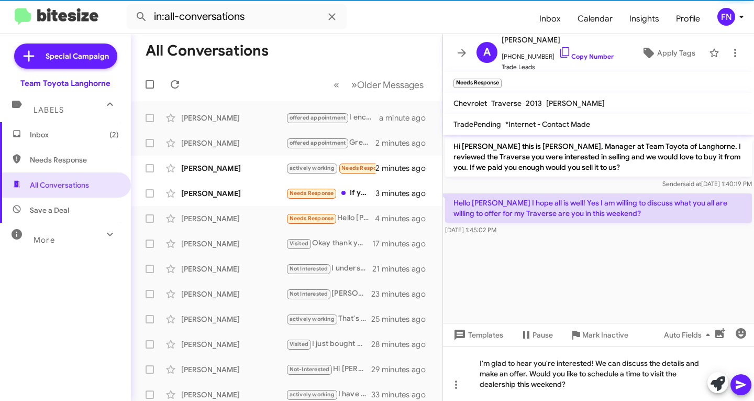
click at [739, 383] on icon at bounding box center [741, 384] width 10 height 9
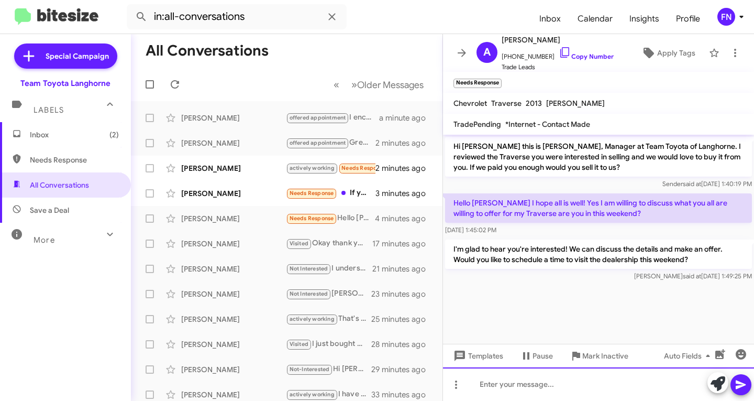
click at [555, 387] on div at bounding box center [598, 384] width 311 height 34
click at [510, 389] on div at bounding box center [598, 384] width 311 height 34
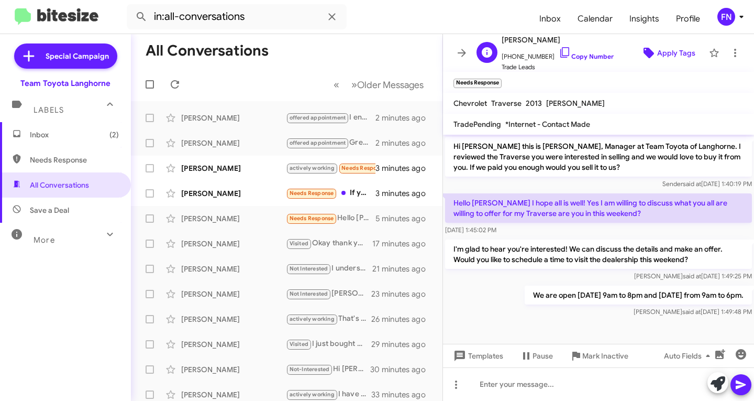
click at [658, 53] on span "Apply Tags" at bounding box center [677, 52] width 38 height 19
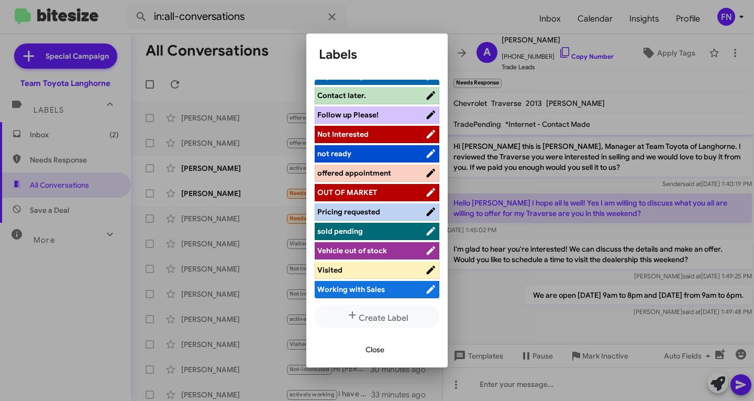
click at [359, 168] on span "offered appointment" at bounding box center [372, 173] width 108 height 10
click at [371, 346] on span "Close" at bounding box center [375, 349] width 19 height 19
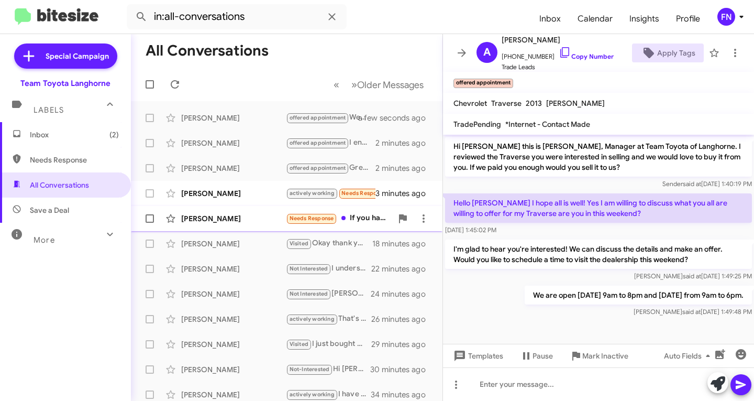
click at [256, 219] on div "[PERSON_NAME]" at bounding box center [233, 218] width 105 height 10
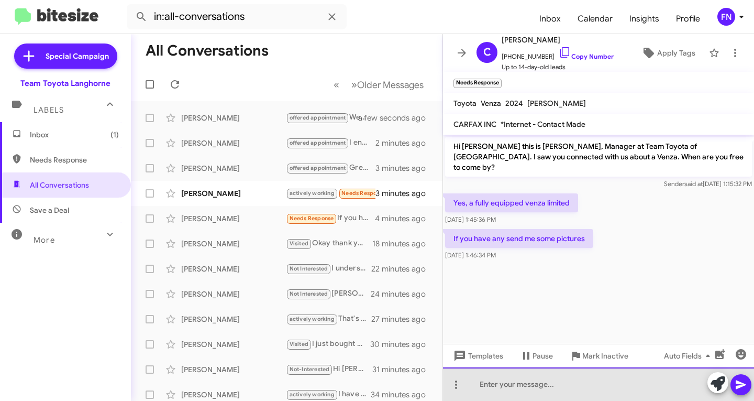
click at [685, 381] on div at bounding box center [598, 384] width 311 height 34
click at [623, 393] on div at bounding box center [598, 384] width 311 height 34
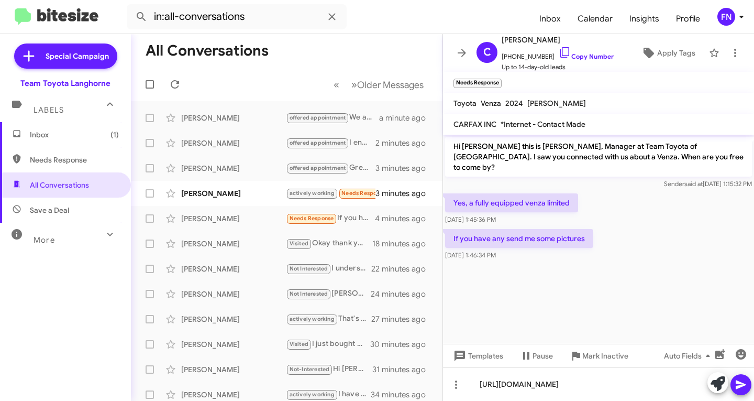
click at [738, 386] on icon at bounding box center [741, 384] width 10 height 9
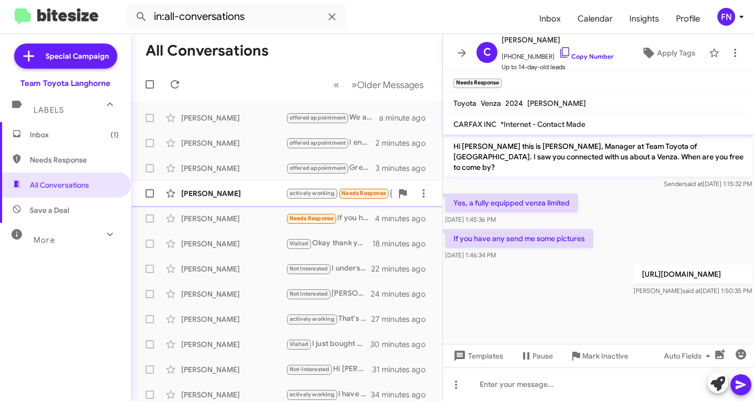
click at [232, 202] on div "[PERSON_NAME] actively working Needs Response Important Yes but I needed to can…" at bounding box center [286, 193] width 295 height 21
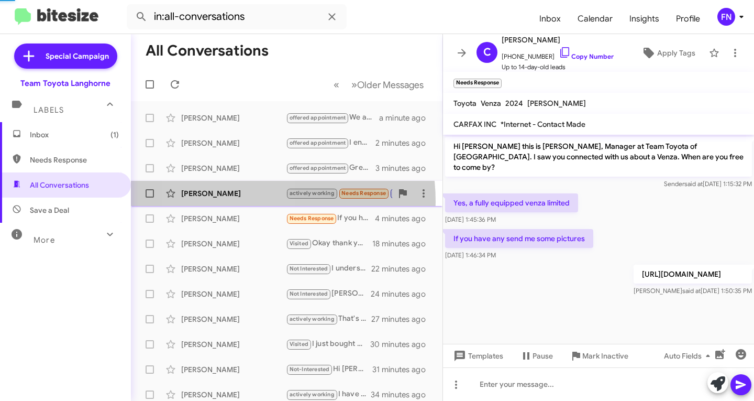
scroll to position [25, 0]
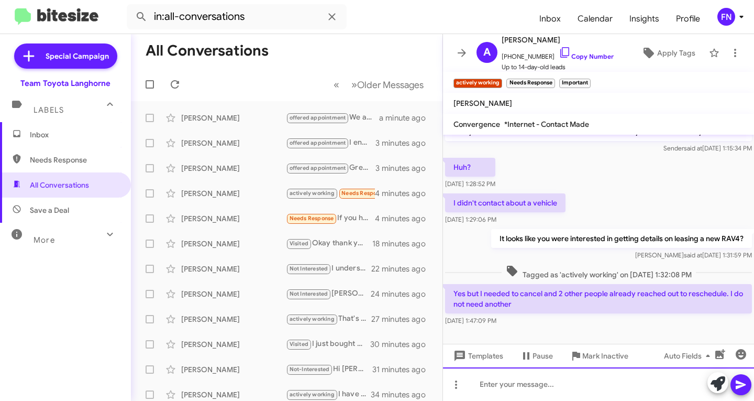
click at [664, 386] on div at bounding box center [598, 384] width 311 height 34
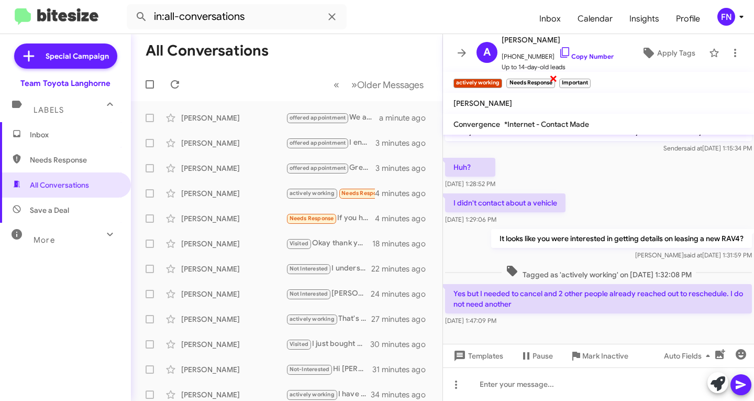
click at [554, 80] on span "×" at bounding box center [554, 78] width 8 height 13
click at [540, 78] on span "×" at bounding box center [537, 78] width 8 height 13
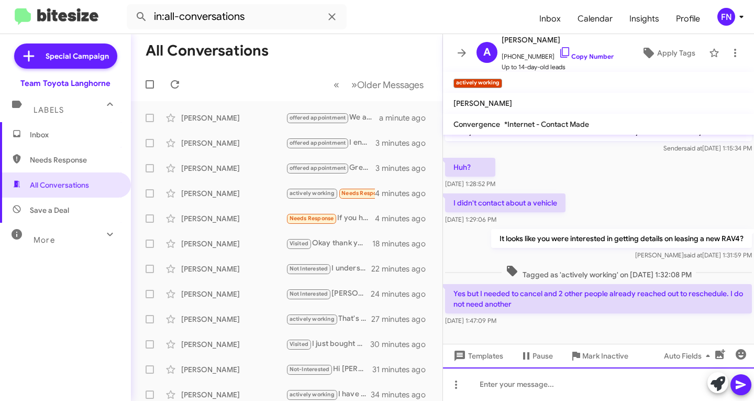
click at [575, 391] on div at bounding box center [598, 384] width 311 height 34
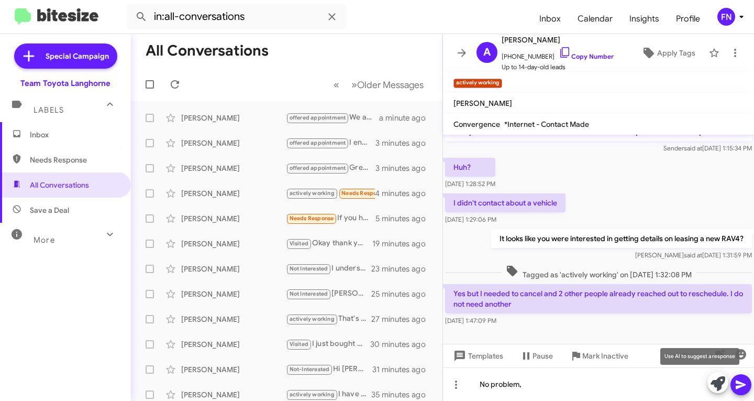
click at [719, 389] on icon at bounding box center [718, 383] width 15 height 15
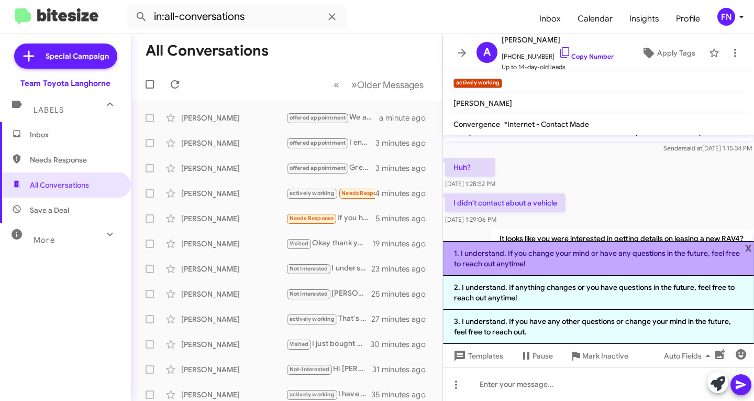
click at [559, 259] on li "1. I understand. If you change your mind or have any questions in the future, f…" at bounding box center [598, 258] width 311 height 35
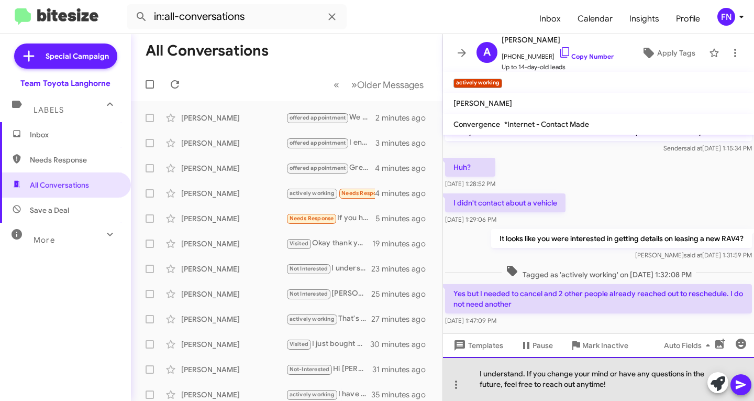
drag, startPoint x: 505, startPoint y: 386, endPoint x: 604, endPoint y: 368, distance: 100.7
click at [562, 374] on div "I understand. If you change your mind or have any questions in the future, feel…" at bounding box center [598, 379] width 311 height 44
click at [628, 368] on div "I understand. If you change your mind or have any questions in the future, feel…" at bounding box center [598, 379] width 311 height 44
click at [619, 375] on div "I understand. If you change your mind or have any questions in the future, feel…" at bounding box center [598, 379] width 311 height 44
click at [595, 392] on div "I understand. If you have any questions in the future, feel free to reach out a…" at bounding box center [598, 379] width 311 height 44
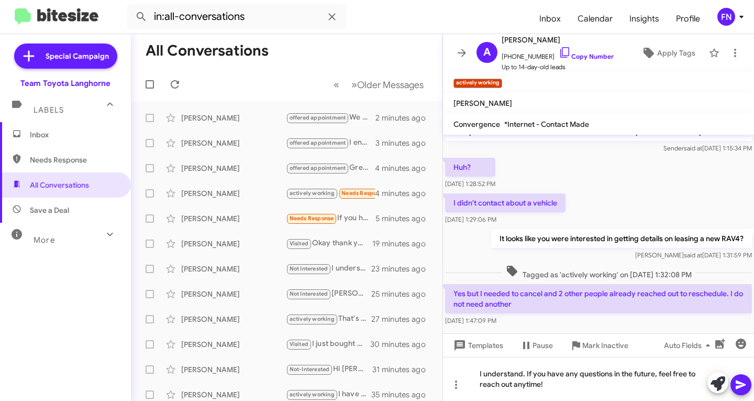
click at [736, 386] on icon at bounding box center [741, 384] width 13 height 13
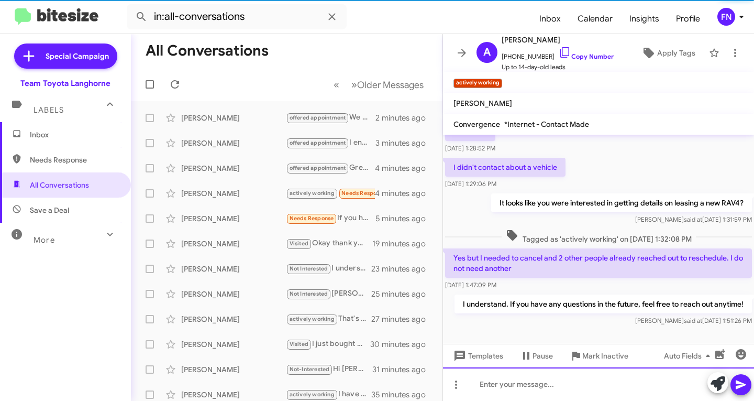
scroll to position [63, 0]
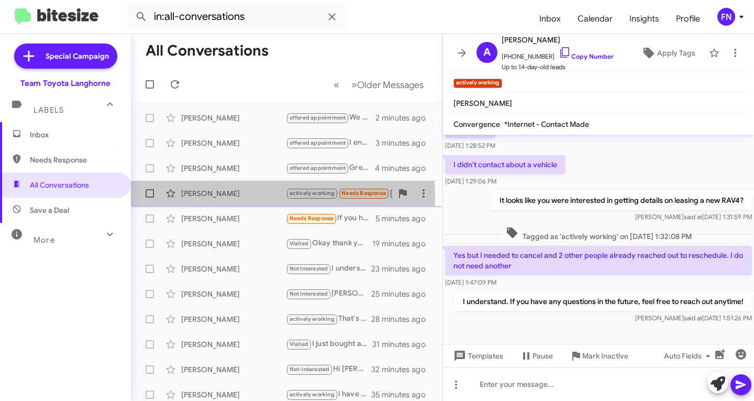
click at [252, 197] on div "[PERSON_NAME]" at bounding box center [233, 193] width 105 height 10
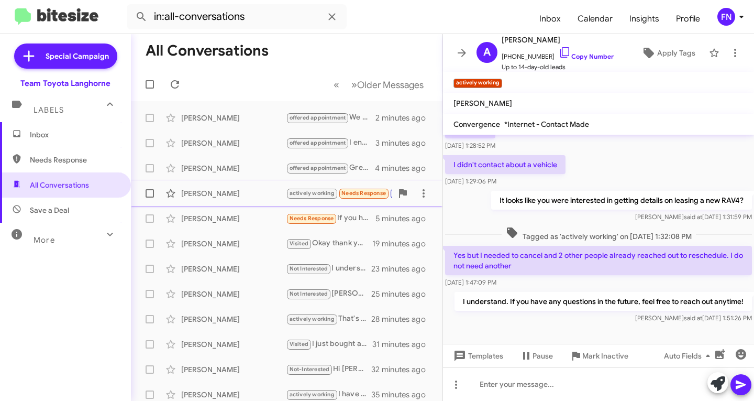
click at [252, 197] on div "[PERSON_NAME]" at bounding box center [233, 193] width 105 height 10
click at [181, 222] on mat-tooltip-component "Star" at bounding box center [171, 219] width 33 height 31
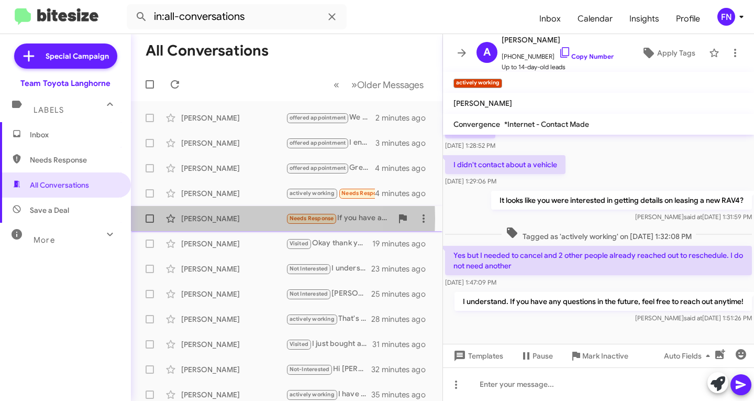
click at [210, 218] on div "[PERSON_NAME]" at bounding box center [233, 218] width 105 height 10
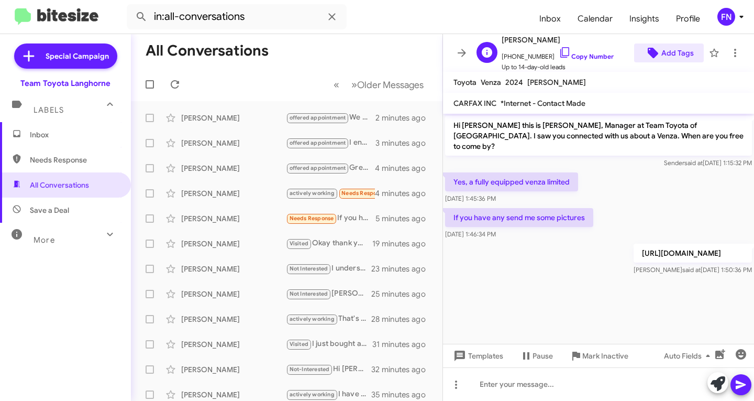
click at [670, 43] on span "Add Tags" at bounding box center [678, 52] width 32 height 19
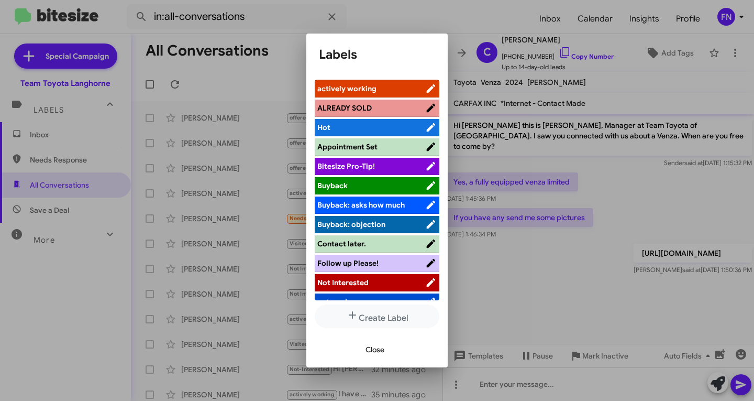
click at [389, 85] on span "actively working" at bounding box center [372, 88] width 108 height 10
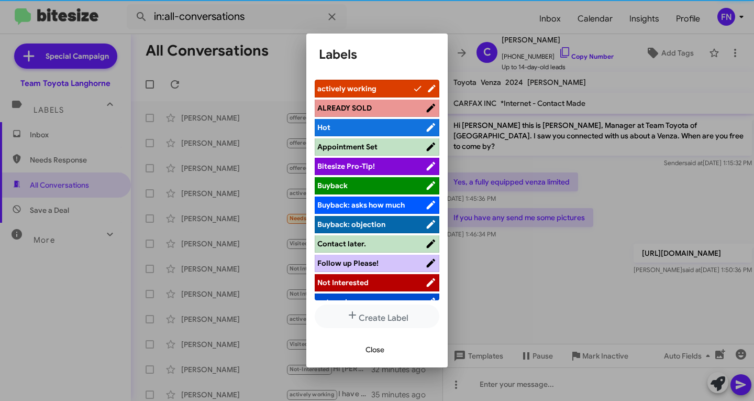
click at [364, 350] on button "Close" at bounding box center [375, 349] width 36 height 19
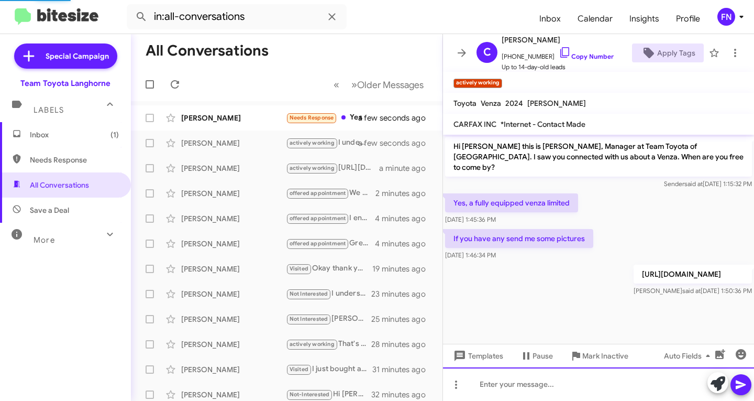
click at [560, 382] on div at bounding box center [598, 384] width 311 height 34
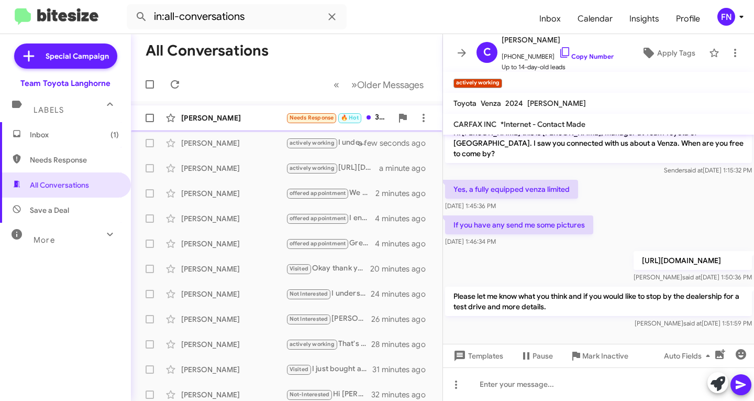
click at [237, 123] on div "[PERSON_NAME]" at bounding box center [233, 118] width 105 height 10
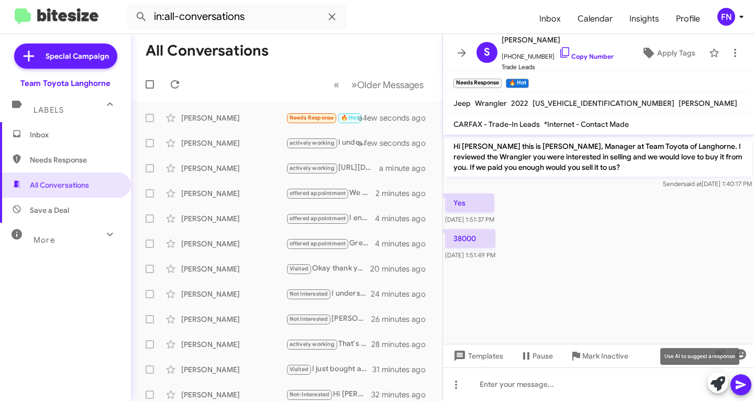
click at [718, 378] on icon at bounding box center [718, 383] width 15 height 15
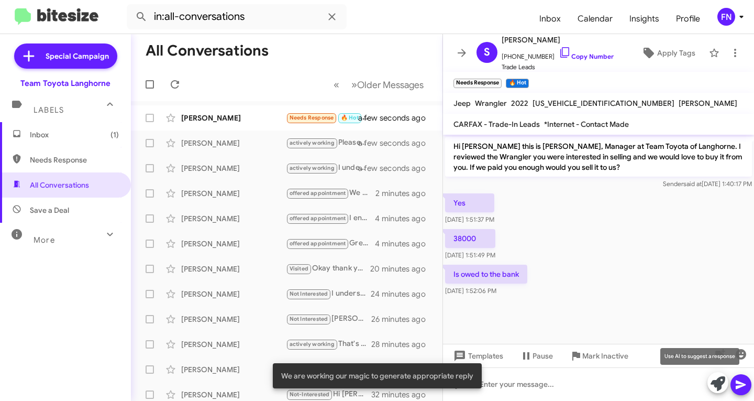
click at [719, 384] on icon at bounding box center [718, 383] width 15 height 15
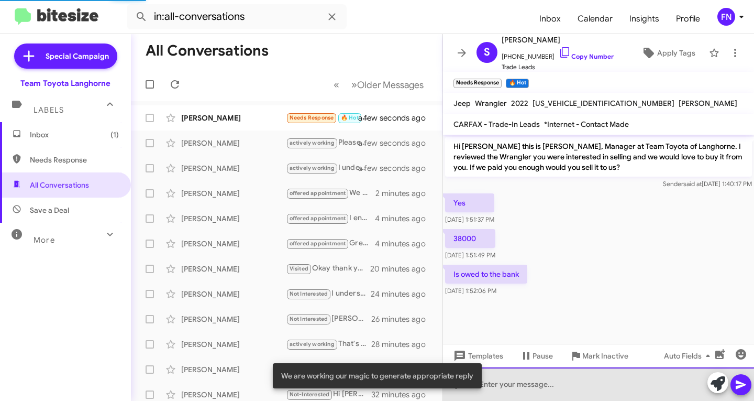
click at [550, 390] on div at bounding box center [598, 384] width 311 height 34
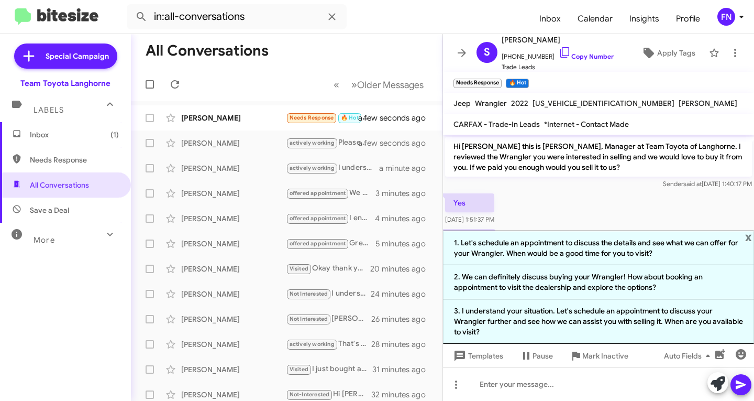
click at [550, 204] on div "Yes [DATE] 1:51:37 PM" at bounding box center [598, 209] width 311 height 36
click at [751, 238] on span "x" at bounding box center [749, 237] width 7 height 13
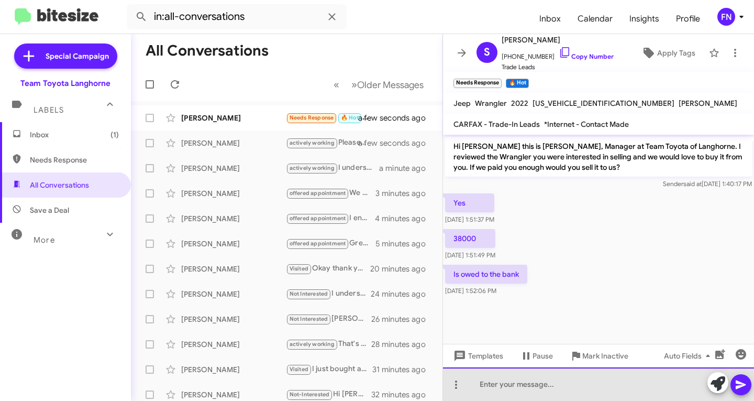
click at [575, 384] on div at bounding box center [598, 384] width 311 height 34
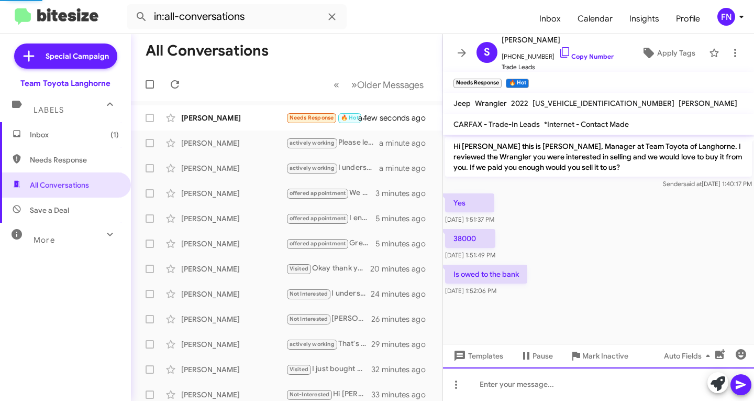
scroll to position [14, 0]
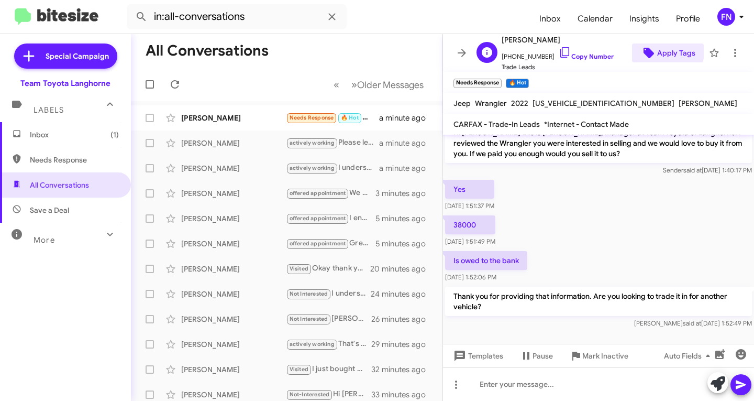
click at [645, 48] on icon at bounding box center [649, 53] width 13 height 13
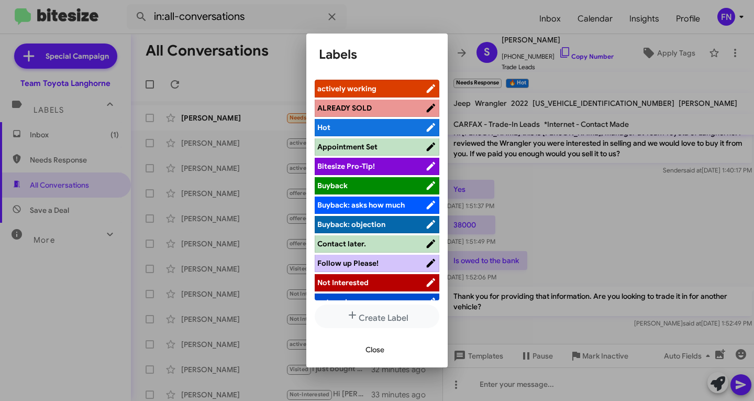
click at [393, 92] on span "actively working" at bounding box center [372, 88] width 108 height 10
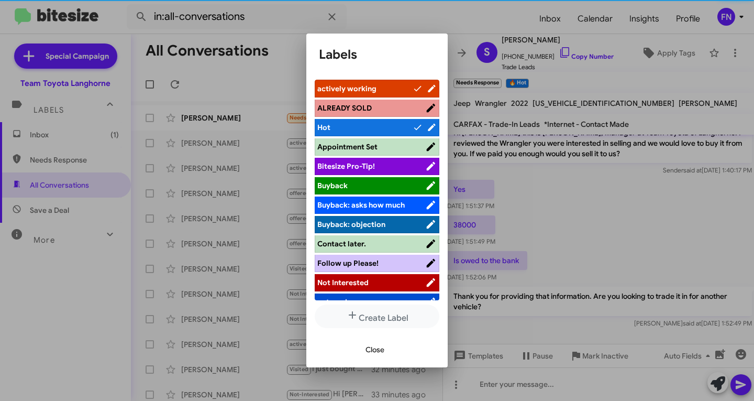
click at [379, 354] on span "Close" at bounding box center [375, 349] width 19 height 19
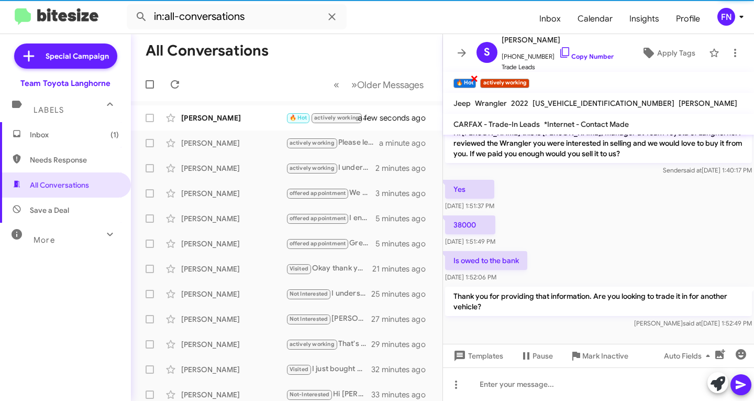
click at [476, 79] on span "×" at bounding box center [474, 78] width 8 height 13
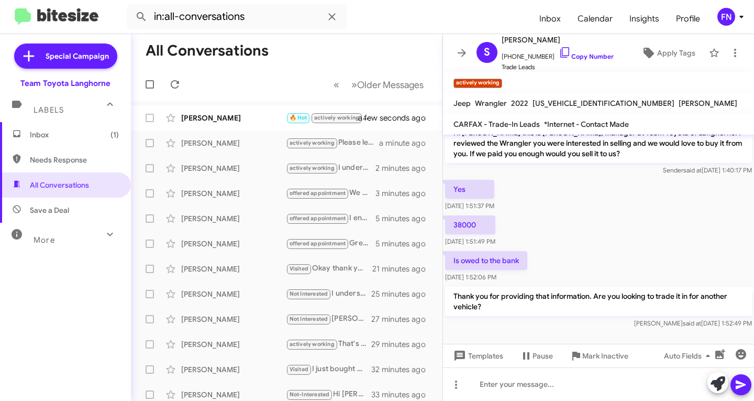
click at [237, 104] on mat-action-list "[PERSON_NAME] 🔥 Hot actively working Thank you for providing that information. …" at bounding box center [287, 354] width 312 height 507
click at [233, 109] on div "[PERSON_NAME] 🔥 Hot actively working Thank you for providing that information. …" at bounding box center [286, 117] width 295 height 21
click at [68, 124] on span "Inbox" at bounding box center [65, 134] width 131 height 25
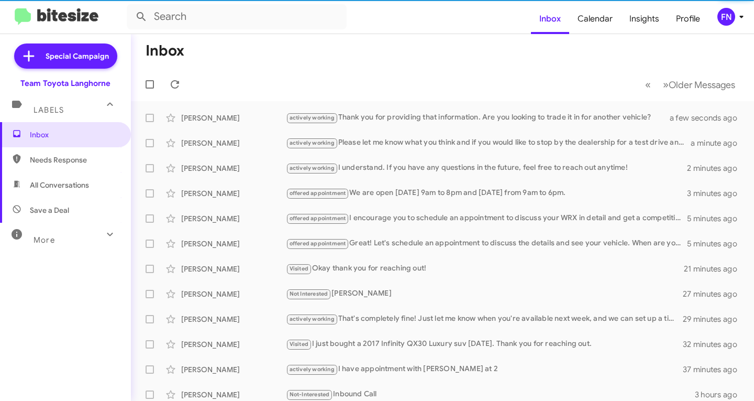
click at [64, 176] on span "All Conversations" at bounding box center [65, 184] width 131 height 25
type input "in:all-conversations"
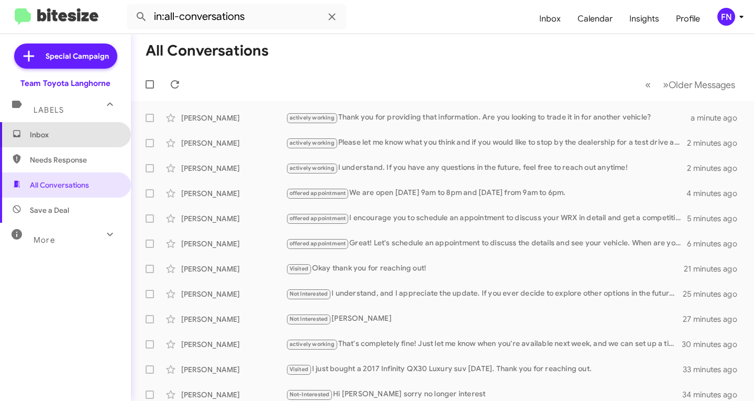
click at [74, 134] on span "Inbox" at bounding box center [74, 134] width 89 height 10
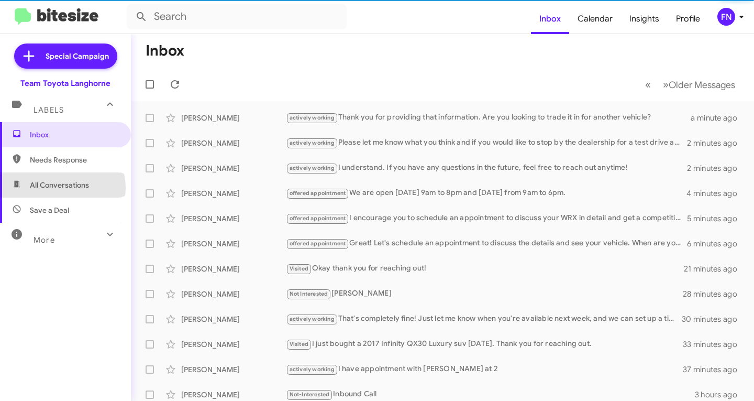
click at [62, 188] on span "All Conversations" at bounding box center [59, 185] width 59 height 10
type input "in:all-conversations"
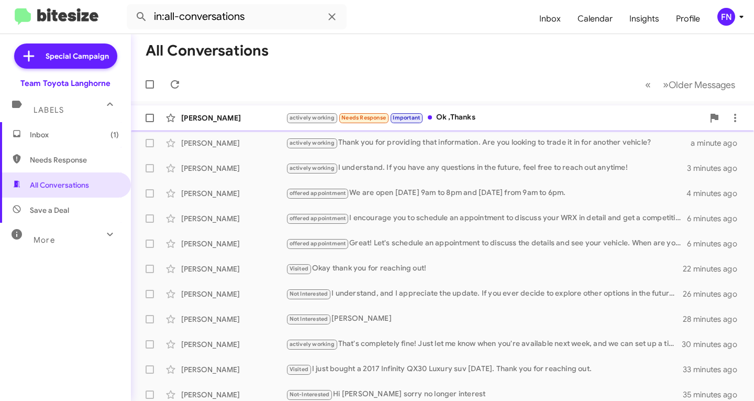
click at [556, 106] on span "[PERSON_NAME] actively working Needs Response Important Ok ,Thanks a few second…" at bounding box center [442, 117] width 623 height 25
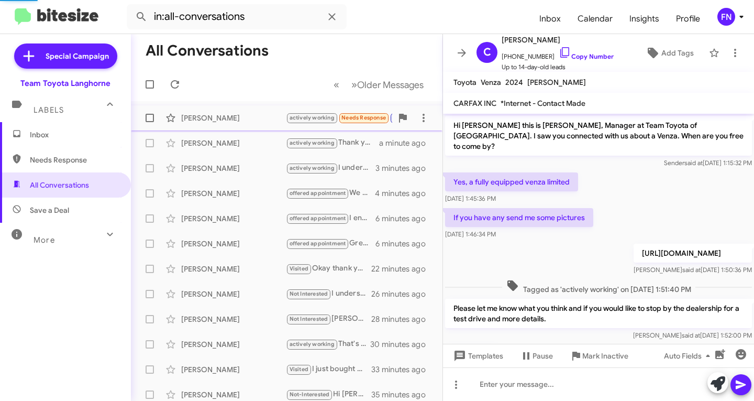
scroll to position [53, 0]
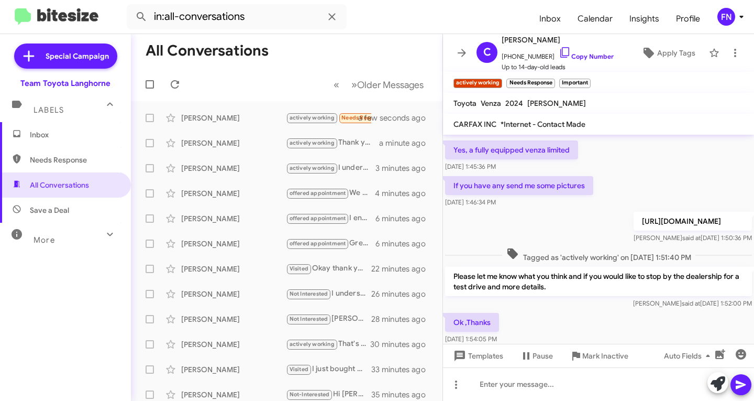
click at [89, 138] on span "Inbox" at bounding box center [74, 134] width 89 height 10
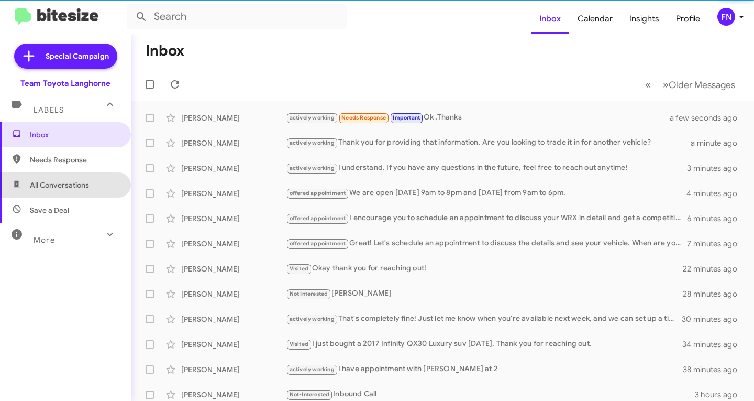
click at [85, 189] on span "All Conversations" at bounding box center [59, 185] width 59 height 10
type input "in:all-conversations"
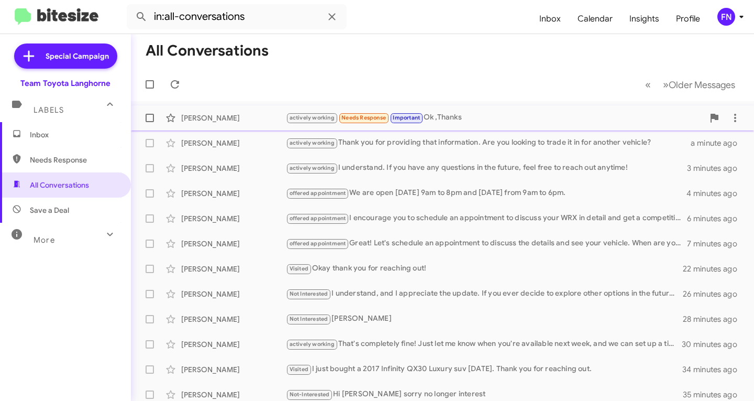
click at [471, 111] on div "[PERSON_NAME] actively working Needs Response Important Ok ,Thanks a few second…" at bounding box center [442, 117] width 607 height 21
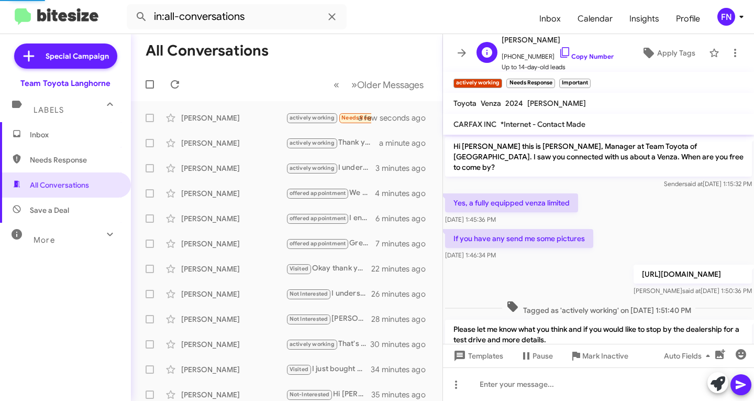
scroll to position [53, 0]
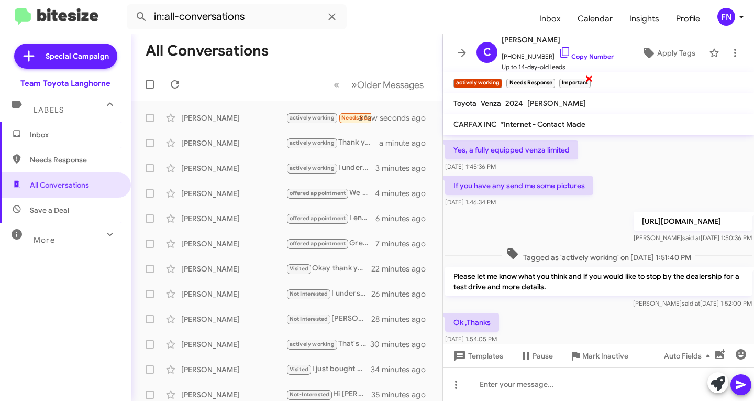
click at [589, 80] on span "×" at bounding box center [589, 78] width 8 height 13
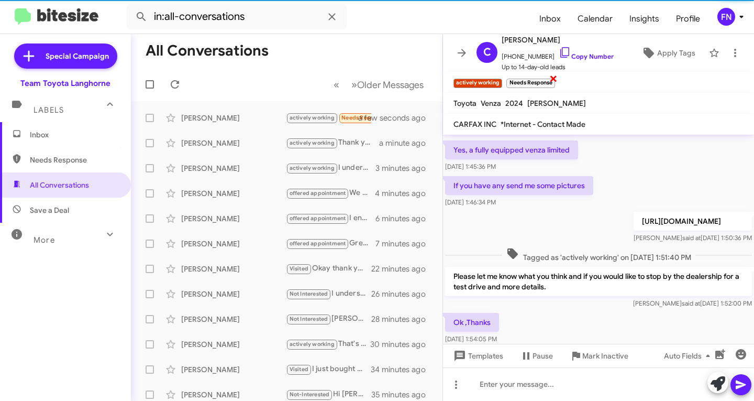
click at [552, 78] on span "×" at bounding box center [554, 78] width 8 height 13
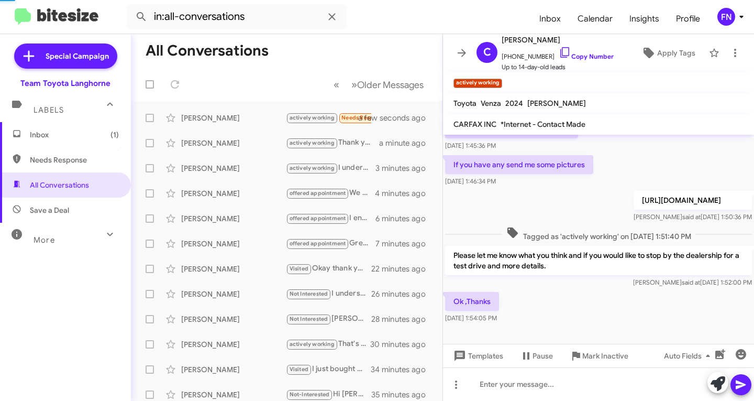
scroll to position [156, 0]
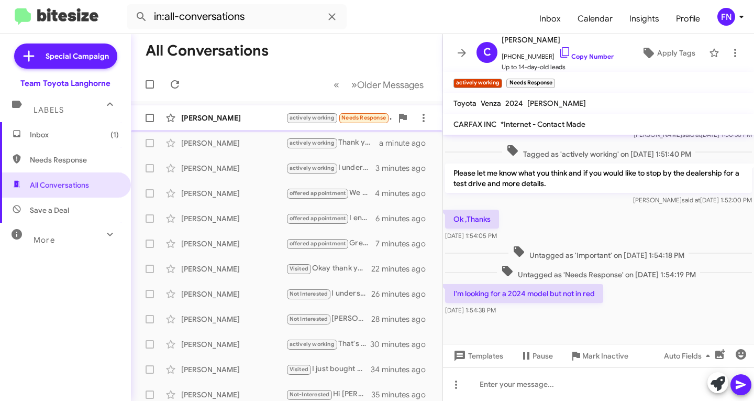
click at [239, 112] on div "[PERSON_NAME] actively working Needs Response I'm looking for a 2024 model but …" at bounding box center [286, 117] width 295 height 21
click at [552, 78] on span "×" at bounding box center [554, 78] width 8 height 13
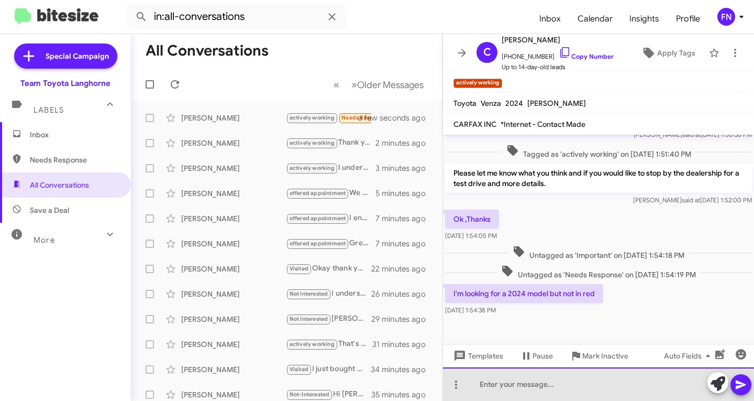
click at [594, 388] on div at bounding box center [598, 384] width 311 height 34
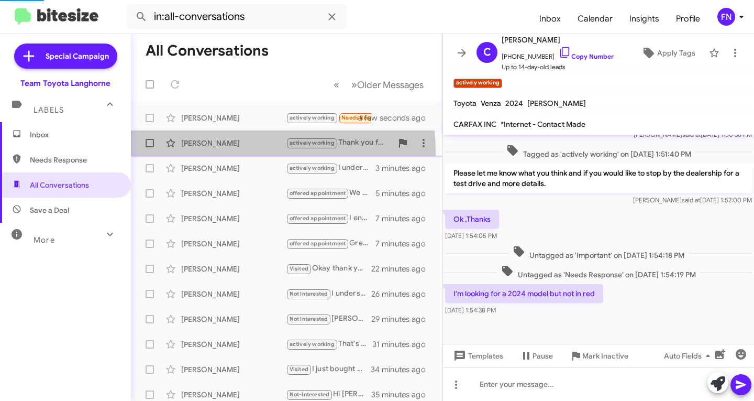
click at [188, 152] on div "[PERSON_NAME] actively working Thank you for providing that information. Are yo…" at bounding box center [286, 143] width 295 height 21
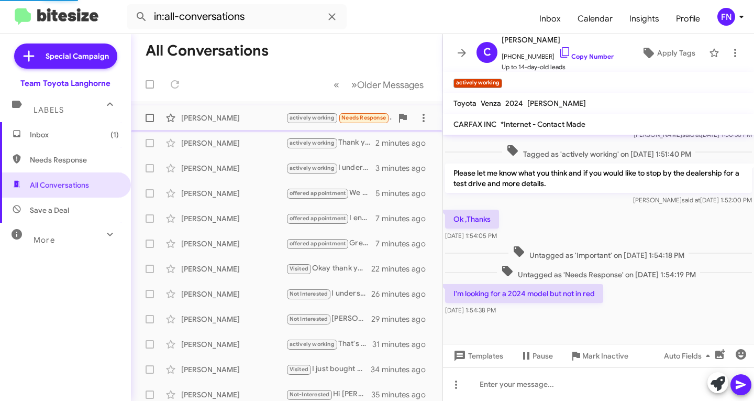
scroll to position [96, 0]
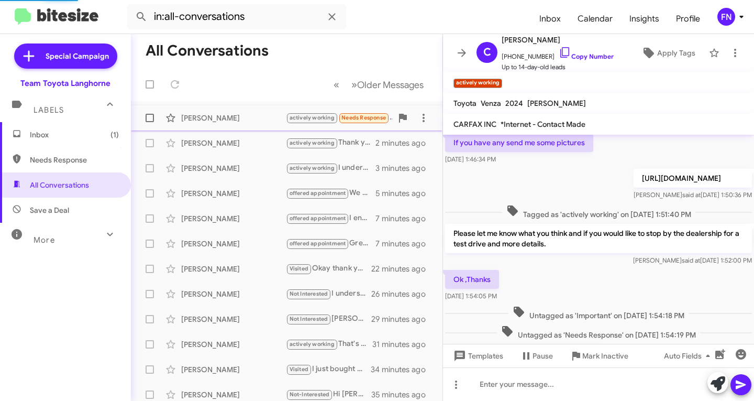
click at [218, 120] on div "[PERSON_NAME]" at bounding box center [233, 118] width 105 height 10
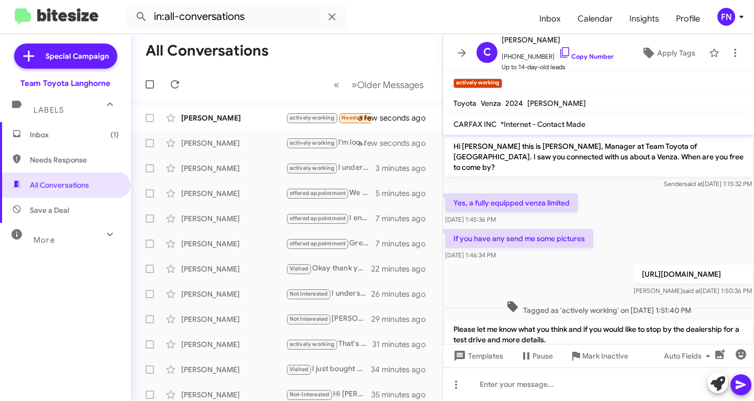
click at [731, 21] on div "FN" at bounding box center [727, 17] width 18 height 18
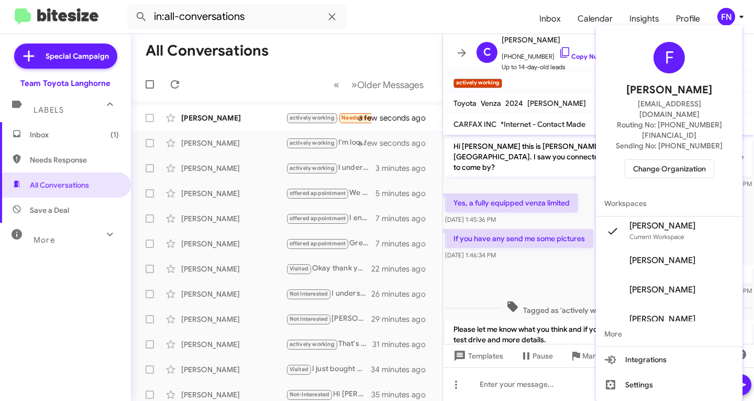
click at [691, 140] on span "Sending No: [PHONE_NUMBER]" at bounding box center [669, 145] width 107 height 10
click at [690, 160] on span "Change Organization" at bounding box center [669, 169] width 73 height 18
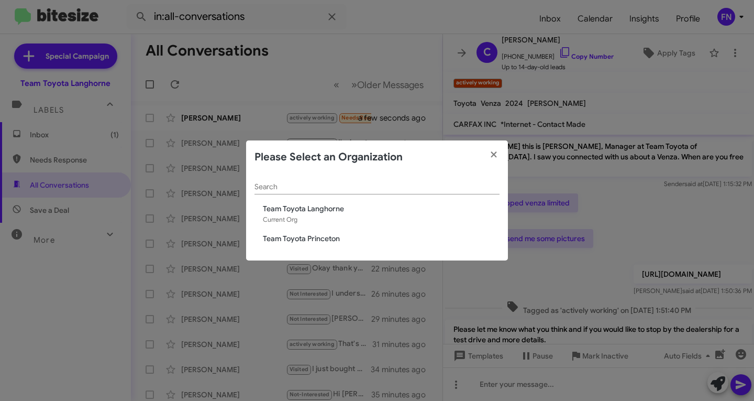
click at [325, 234] on span "Team Toyota Princeton" at bounding box center [381, 238] width 237 height 10
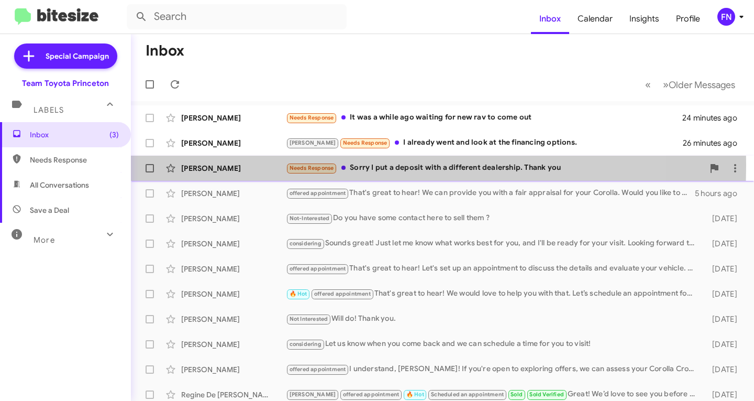
click at [241, 165] on div "[PERSON_NAME]" at bounding box center [233, 168] width 105 height 10
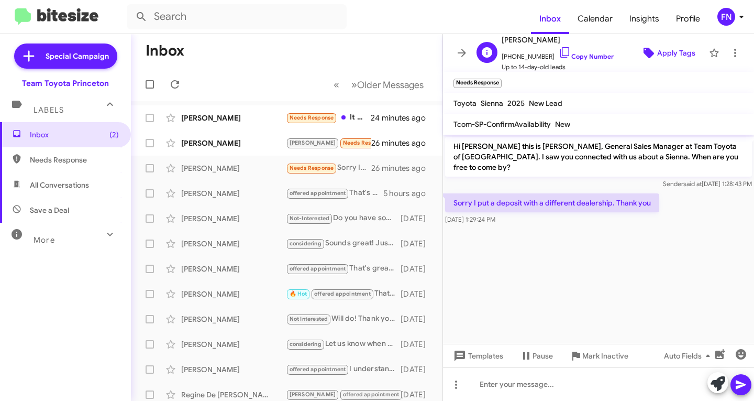
click at [690, 51] on button "Apply Tags" at bounding box center [668, 52] width 72 height 19
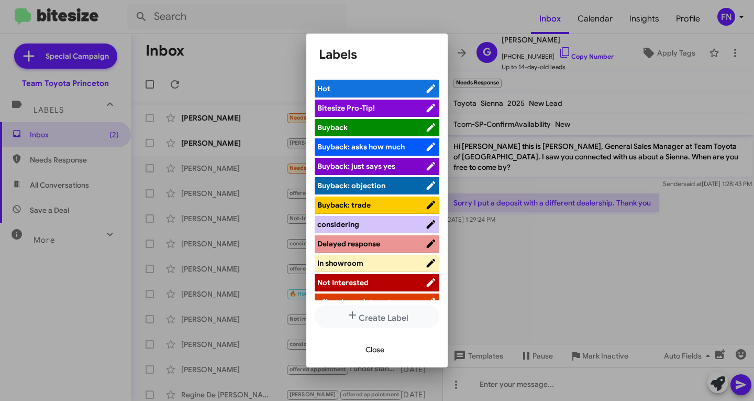
click at [344, 273] on ul "Hot Bitesize Pro-Tip! Buyback Buyback: asks how much Buyback: just says yes Buy…" at bounding box center [377, 190] width 125 height 221
click at [346, 280] on span "Not Interested" at bounding box center [343, 282] width 51 height 9
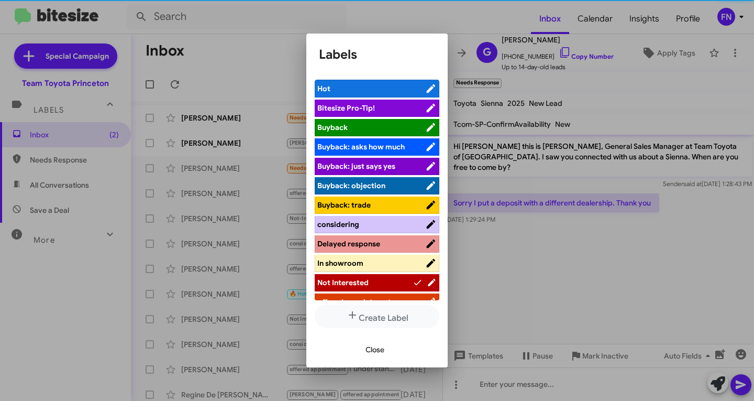
click at [370, 352] on span "Close" at bounding box center [375, 349] width 19 height 19
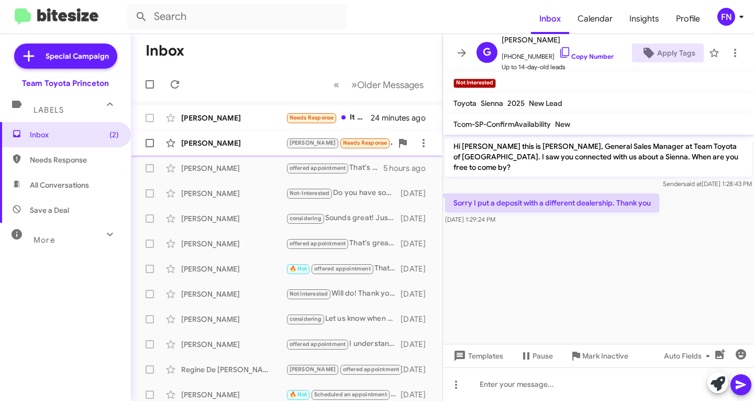
click at [228, 152] on div "Diana Jimenez Lee Needs Response I already went and look at the financing optio…" at bounding box center [286, 143] width 295 height 21
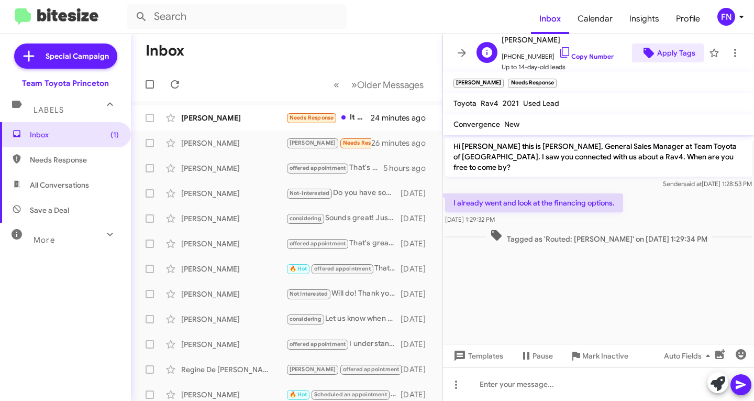
click at [670, 55] on span "Apply Tags" at bounding box center [677, 52] width 38 height 19
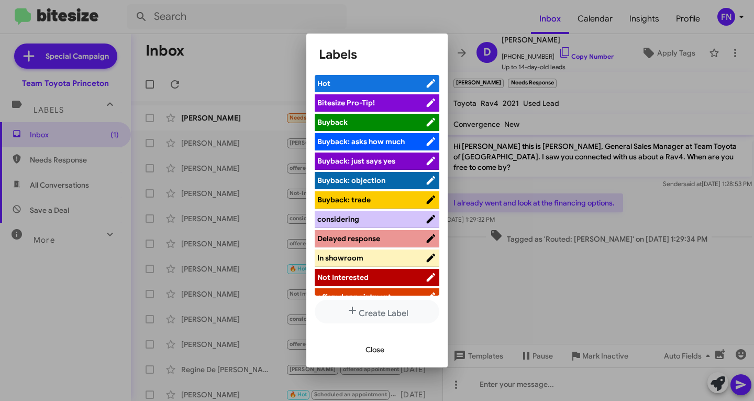
scroll to position [137, 0]
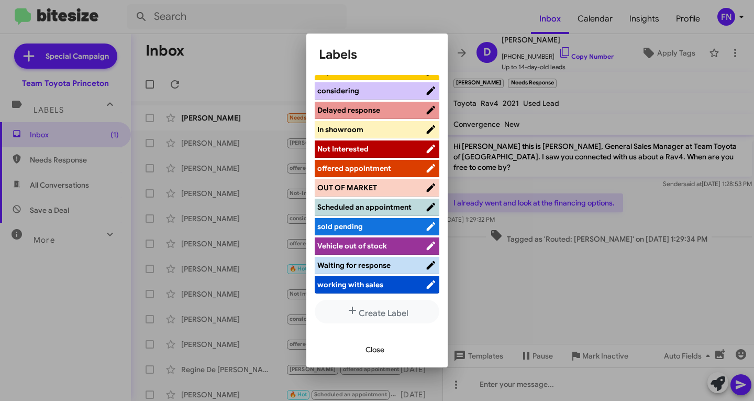
click at [366, 287] on span "working with sales" at bounding box center [351, 284] width 66 height 9
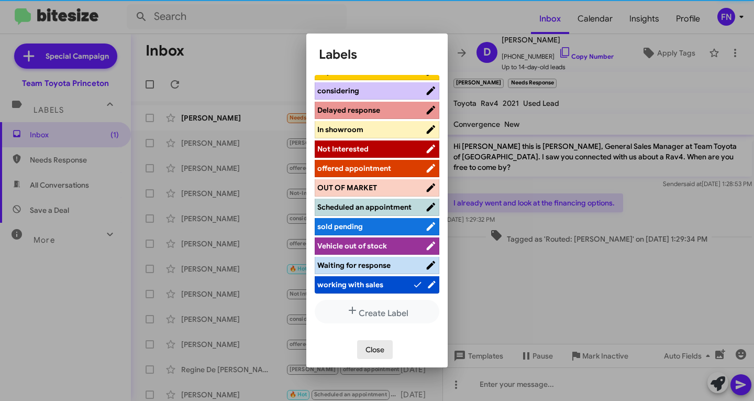
click at [367, 350] on span "Close" at bounding box center [375, 349] width 19 height 19
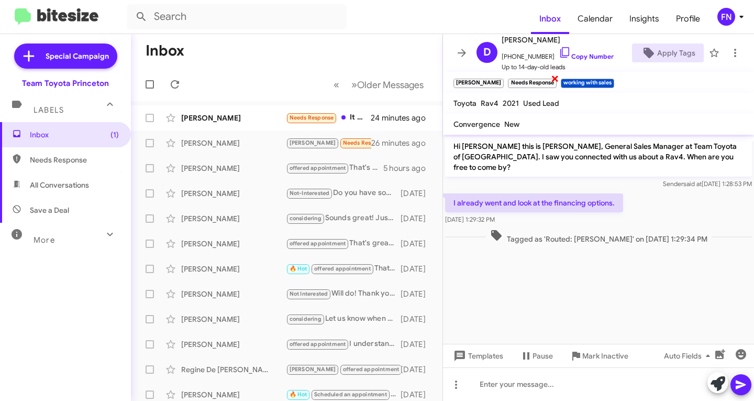
click at [551, 81] on span "×" at bounding box center [555, 78] width 8 height 13
click at [467, 80] on small "Lee" at bounding box center [479, 83] width 50 height 9
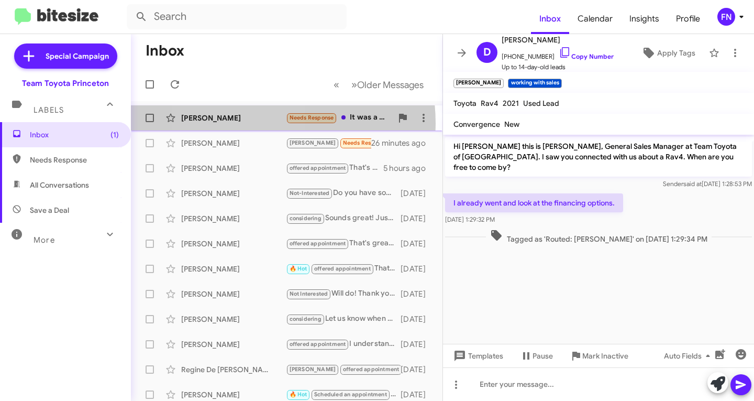
click at [237, 124] on div "Catherine Ball Needs Response It was a while ago waiting for new rav to come ou…" at bounding box center [286, 117] width 295 height 21
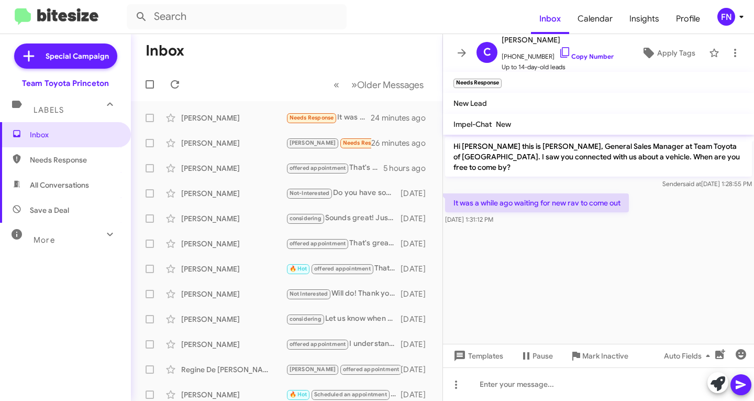
click at [725, 381] on icon at bounding box center [718, 383] width 15 height 15
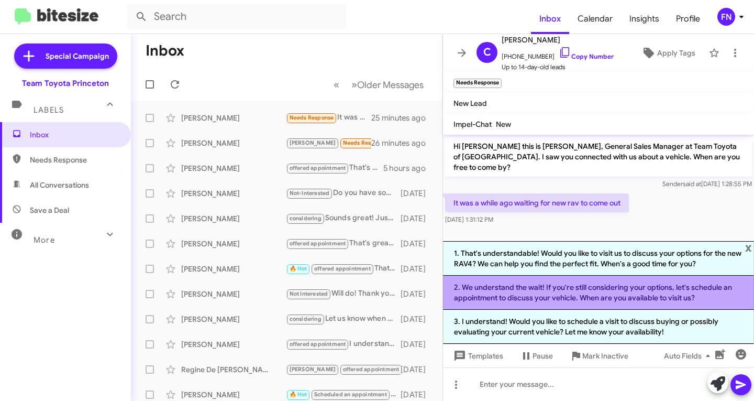
click at [548, 297] on li "2. We understand the wait! If you're still considering your options, let's sche…" at bounding box center [598, 293] width 311 height 34
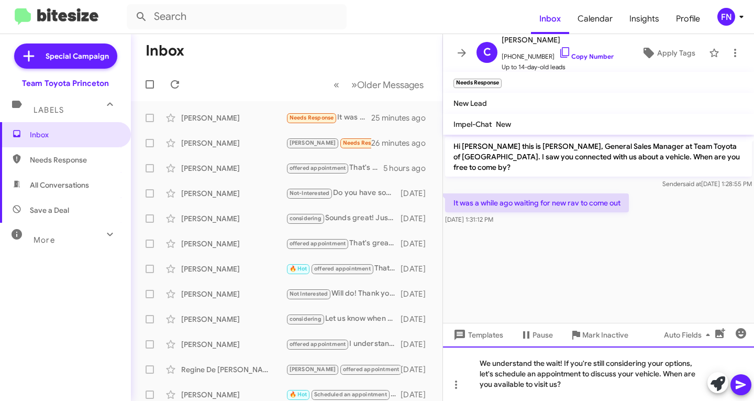
drag, startPoint x: 570, startPoint y: 384, endPoint x: 564, endPoint y: 362, distance: 22.6
click at [564, 362] on div "We understand the wait! If you're still considering your options, let's schedul…" at bounding box center [598, 373] width 311 height 54
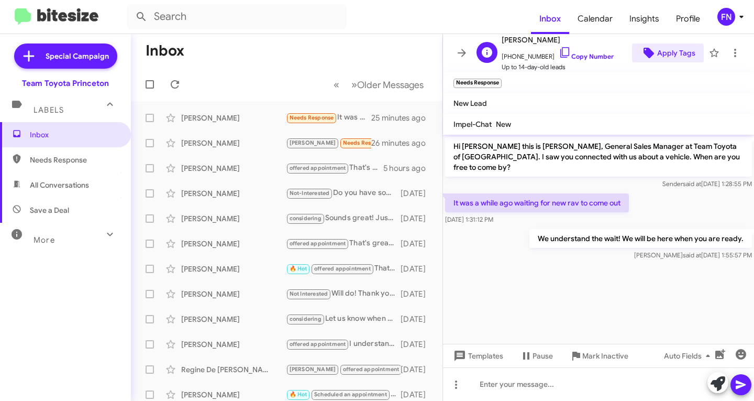
click at [658, 61] on span "Apply Tags" at bounding box center [677, 52] width 38 height 19
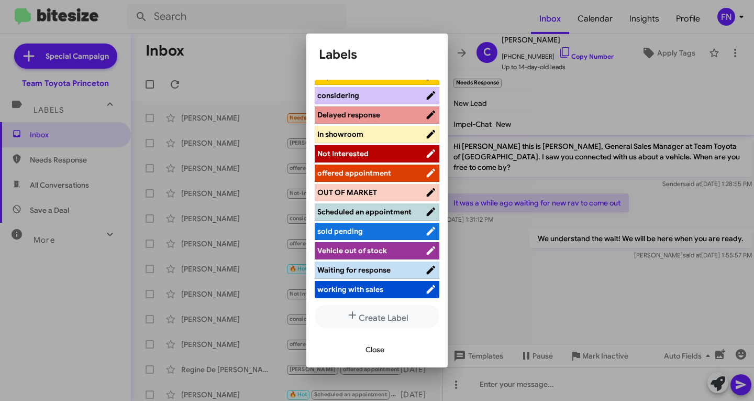
click at [385, 168] on span "offered appointment" at bounding box center [355, 172] width 74 height 9
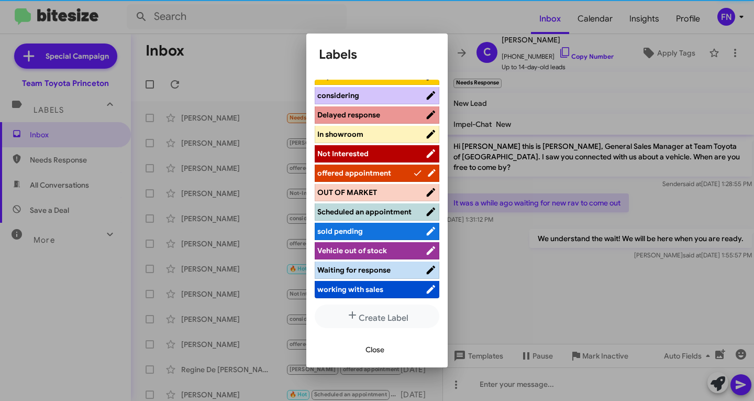
scroll to position [137, 0]
click at [374, 348] on span "Close" at bounding box center [375, 349] width 19 height 19
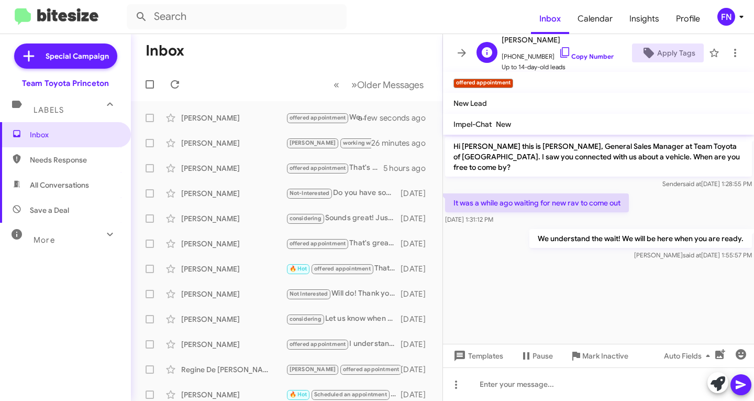
click at [683, 41] on div "C Catherine Ball +16093312098 Copy Number Up to 14-day-old leads Apply Tags" at bounding box center [589, 53] width 232 height 39
click at [673, 54] on span "Apply Tags" at bounding box center [677, 52] width 38 height 19
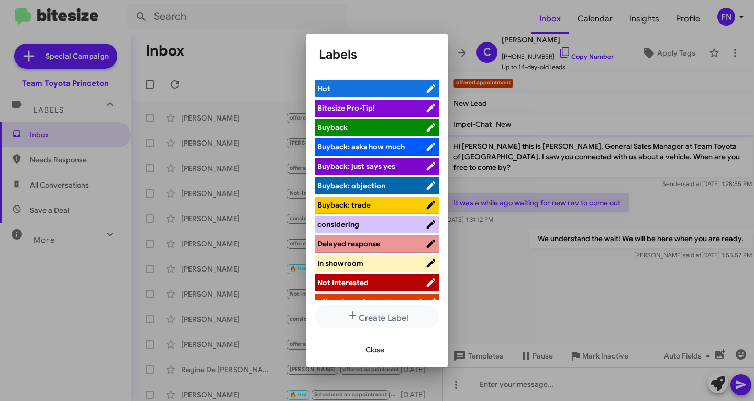
click at [365, 278] on span "Not Interested" at bounding box center [343, 282] width 51 height 9
click at [374, 357] on span "Close" at bounding box center [375, 349] width 19 height 19
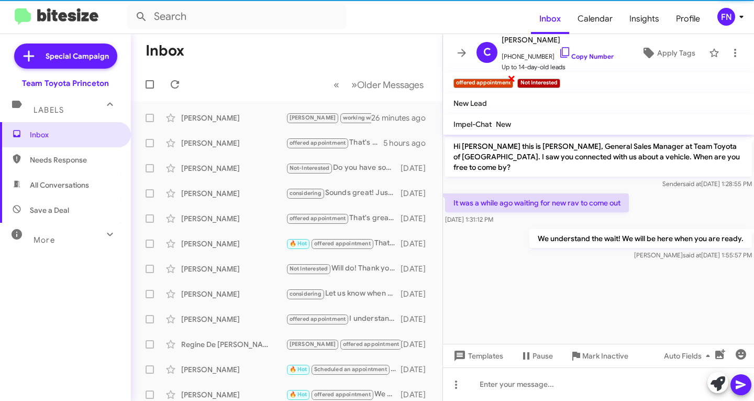
click at [510, 82] on span "×" at bounding box center [512, 78] width 8 height 13
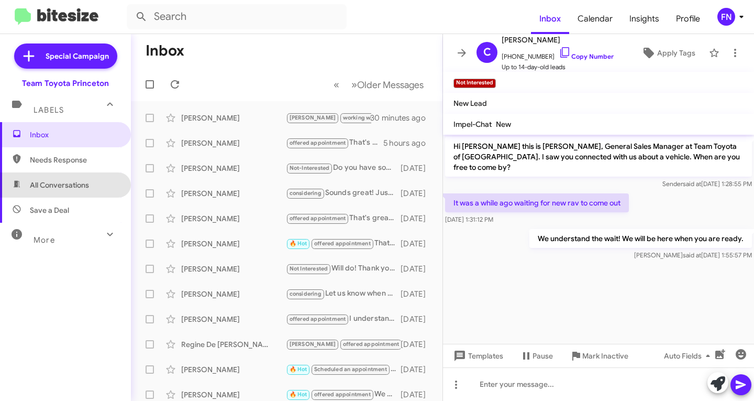
click at [98, 185] on span "All Conversations" at bounding box center [65, 184] width 131 height 25
type input "in:all-conversations"
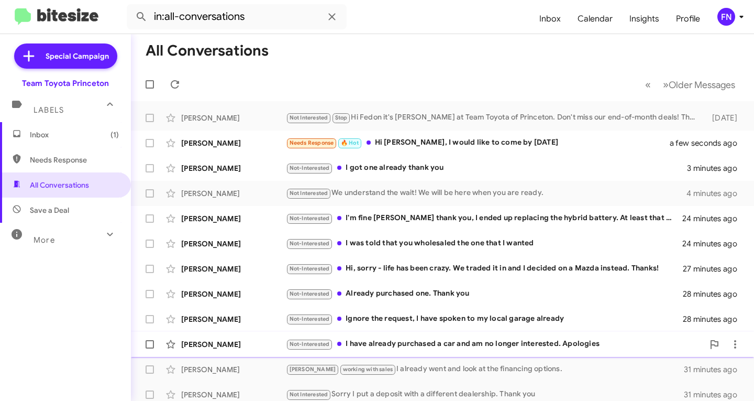
click at [207, 343] on div "Christalla Philippou" at bounding box center [233, 344] width 105 height 10
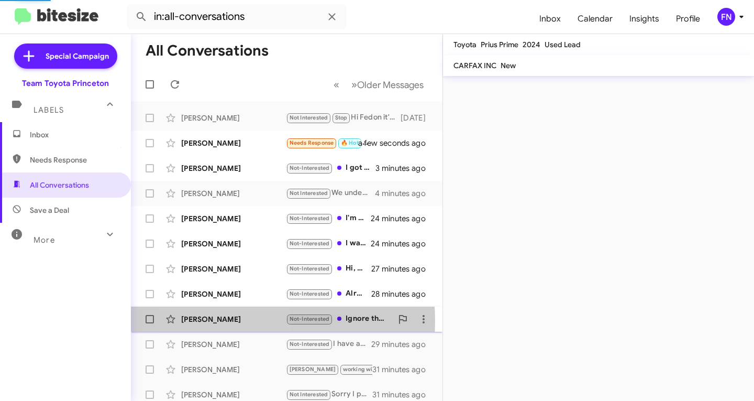
click at [230, 321] on div "Alex Skrypnik" at bounding box center [233, 319] width 105 height 10
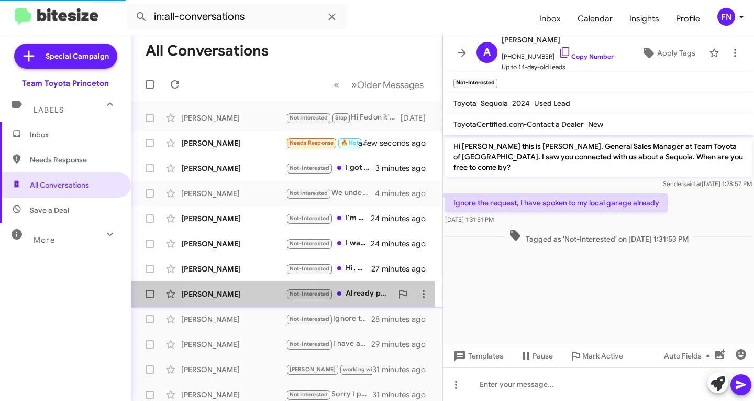
click at [244, 296] on div "George Odonnell" at bounding box center [233, 294] width 105 height 10
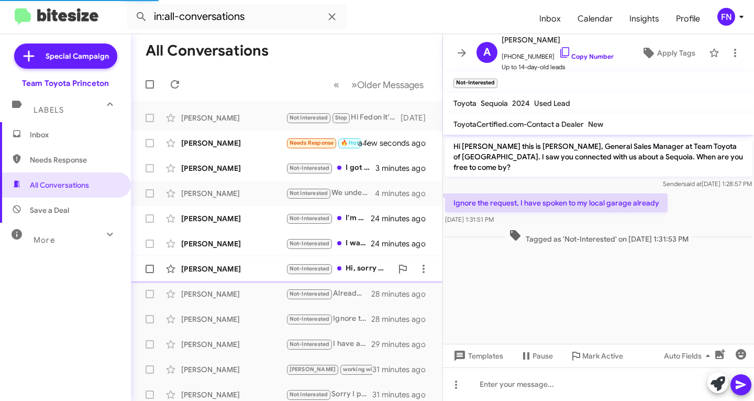
click at [247, 265] on div "Brianna Anderson" at bounding box center [233, 269] width 105 height 10
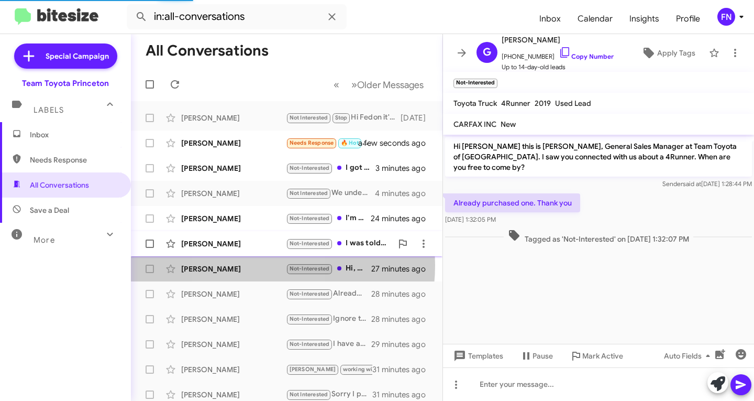
click at [248, 244] on div "Steven Athanassopoulos" at bounding box center [233, 243] width 105 height 10
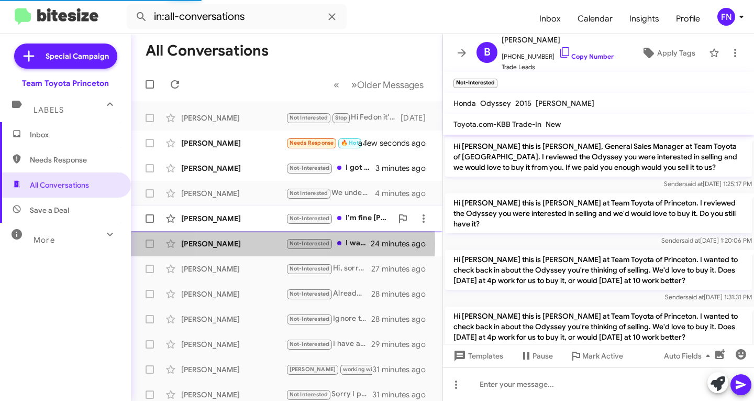
scroll to position [158, 0]
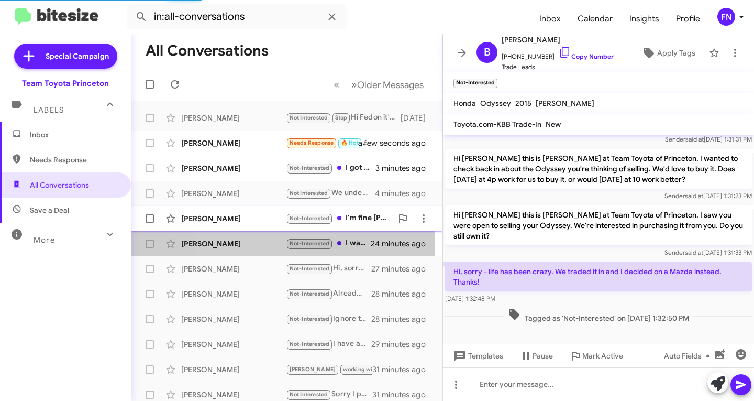
click at [253, 214] on div "Allan Sylvester" at bounding box center [233, 218] width 105 height 10
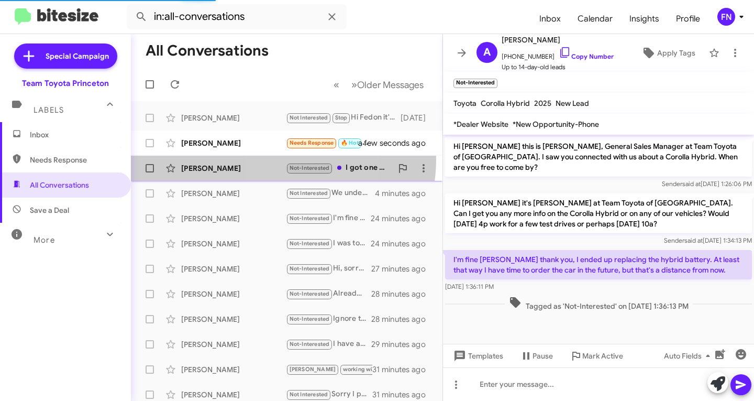
click at [275, 159] on div "Francis Urbina Not-Interested I got one already thank you 3 minutes ago" at bounding box center [286, 168] width 295 height 21
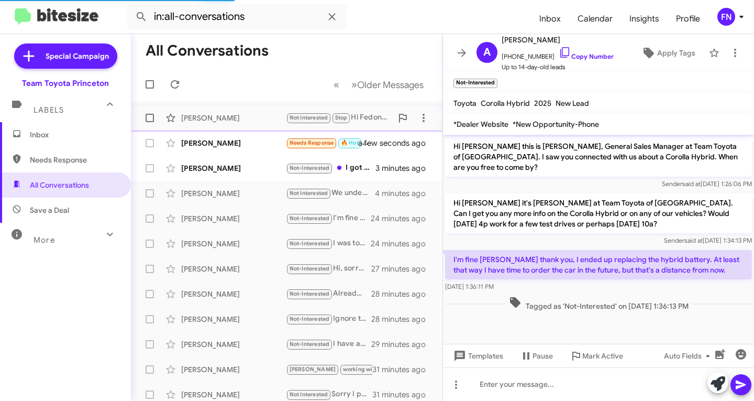
scroll to position [29, 0]
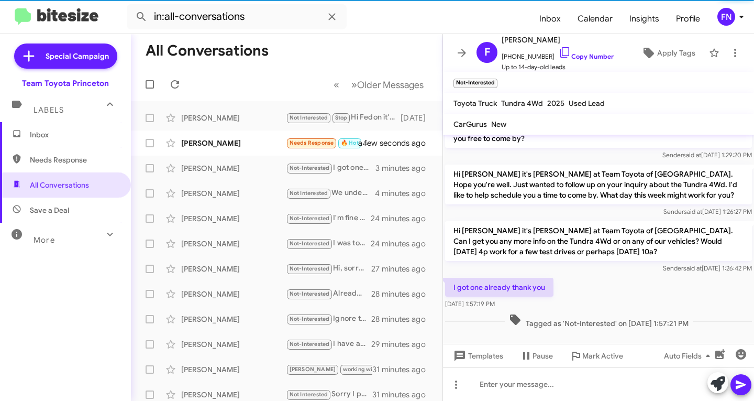
click at [93, 125] on span "Inbox" at bounding box center [65, 134] width 131 height 25
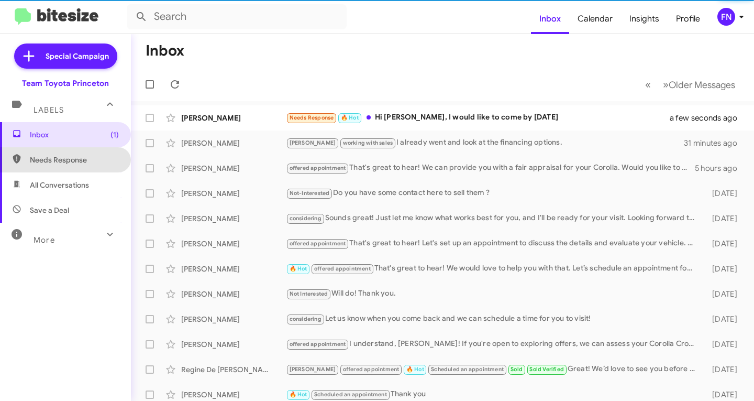
click at [89, 167] on span "Needs Response" at bounding box center [65, 159] width 131 height 25
type input "in:needs-response"
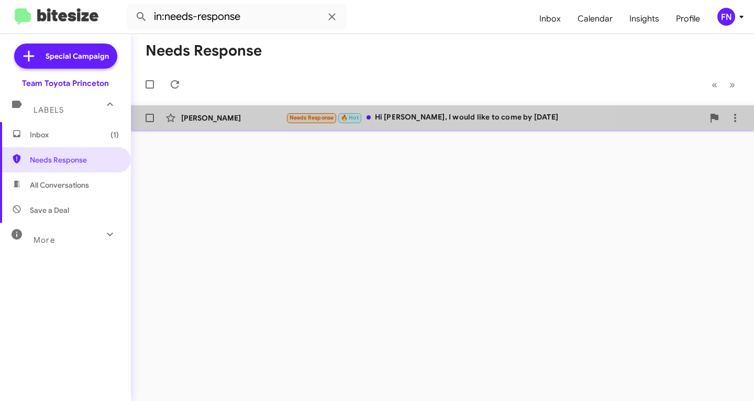
click at [220, 127] on div "Brian Vaughn Needs Response 🔥 Hot Hi Andrew, I would like to come by tomorrow a…" at bounding box center [442, 117] width 607 height 21
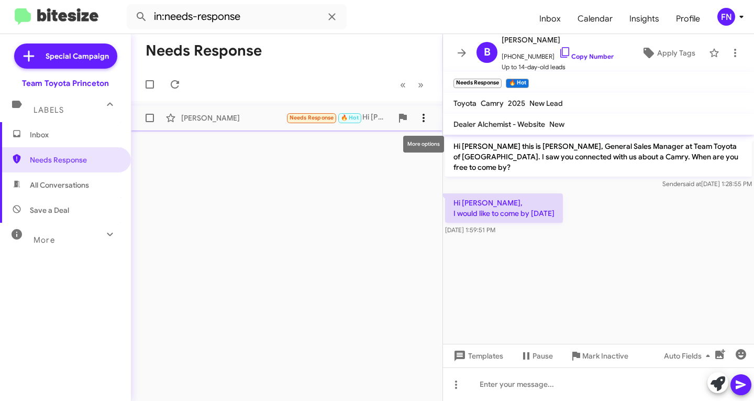
click at [419, 116] on icon at bounding box center [424, 118] width 13 height 13
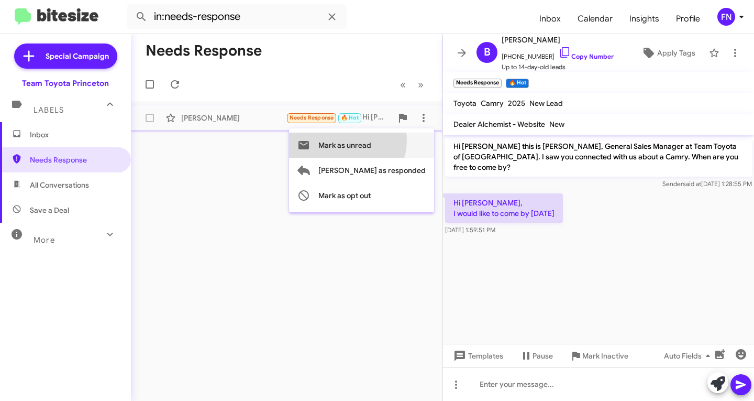
click at [371, 140] on span "Mark as unread" at bounding box center [345, 145] width 53 height 25
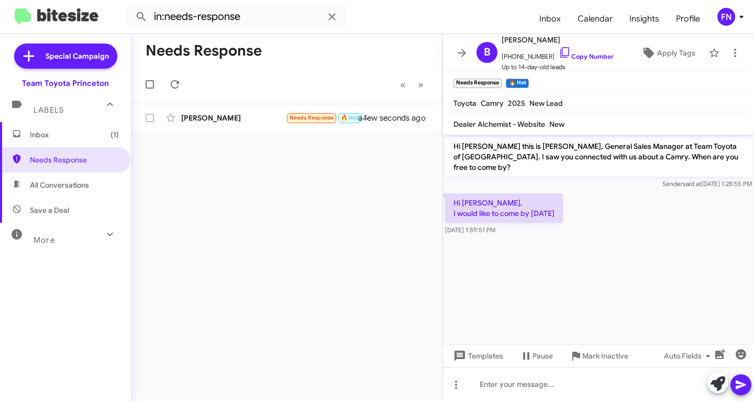
click at [727, 22] on div "FN" at bounding box center [727, 17] width 18 height 18
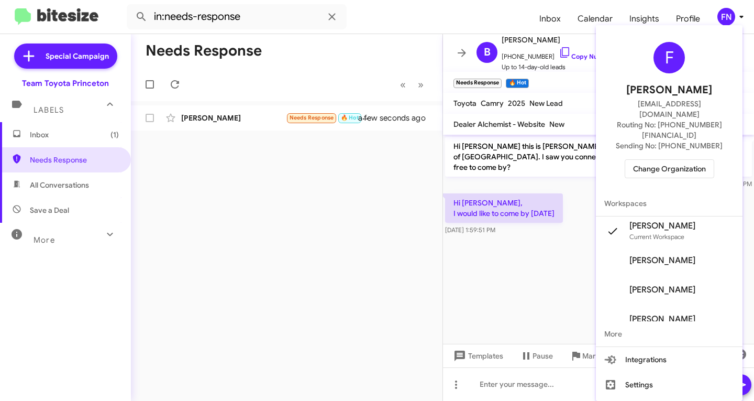
click at [664, 160] on span "Change Organization" at bounding box center [669, 169] width 73 height 18
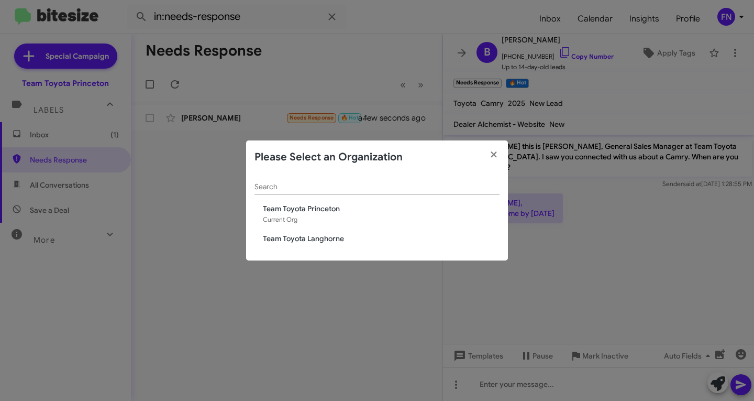
click at [342, 238] on span "Team Toyota Langhorne" at bounding box center [381, 238] width 237 height 10
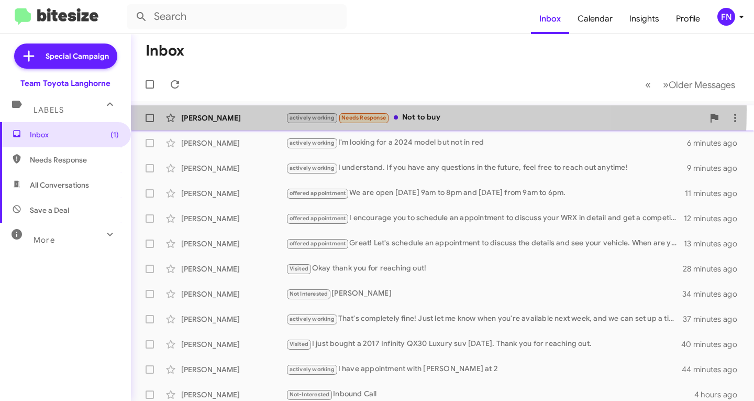
click at [213, 110] on div "Santhosh Abraham actively working Needs Response Not to buy 5 minutes ago" at bounding box center [442, 117] width 607 height 21
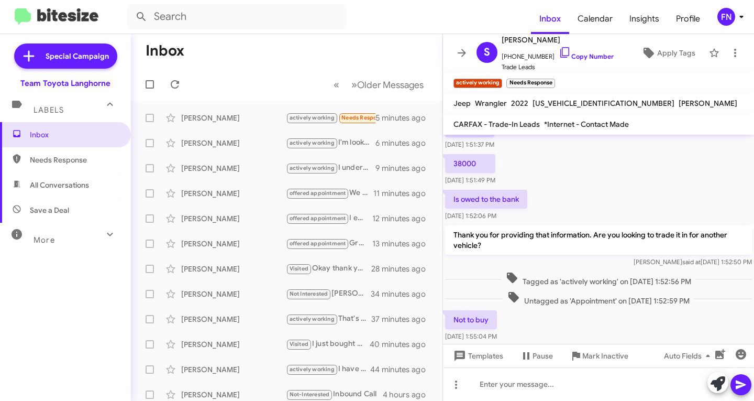
scroll to position [96, 0]
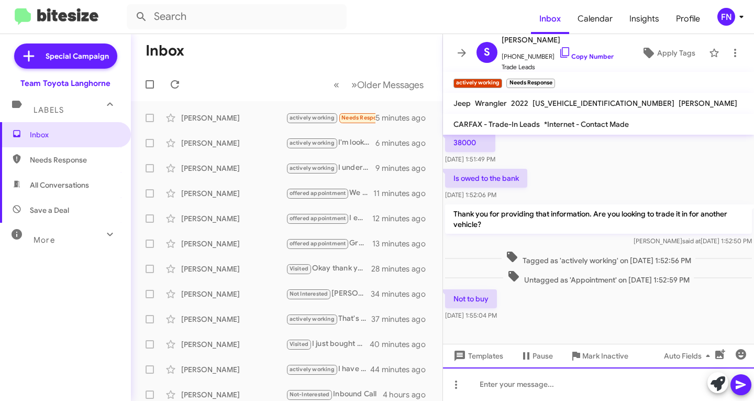
click at [557, 393] on div at bounding box center [598, 384] width 311 height 34
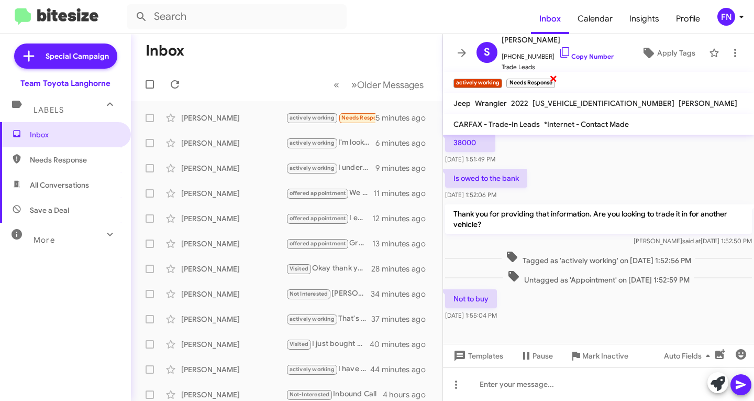
click at [556, 79] on span "×" at bounding box center [554, 78] width 8 height 13
click at [96, 174] on span "All Conversations" at bounding box center [65, 184] width 131 height 25
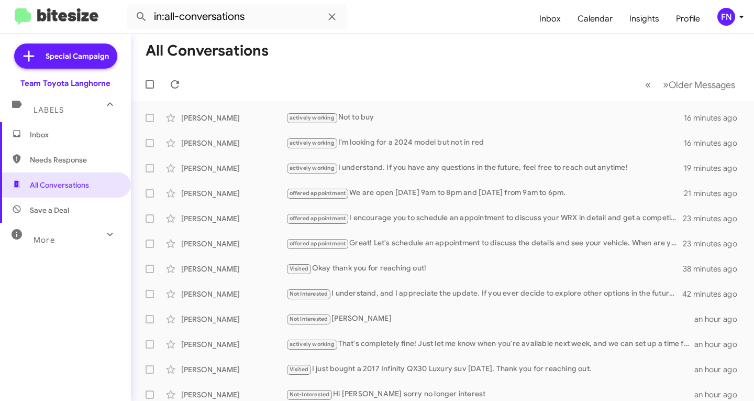
click at [65, 165] on span "Needs Response" at bounding box center [74, 160] width 89 height 10
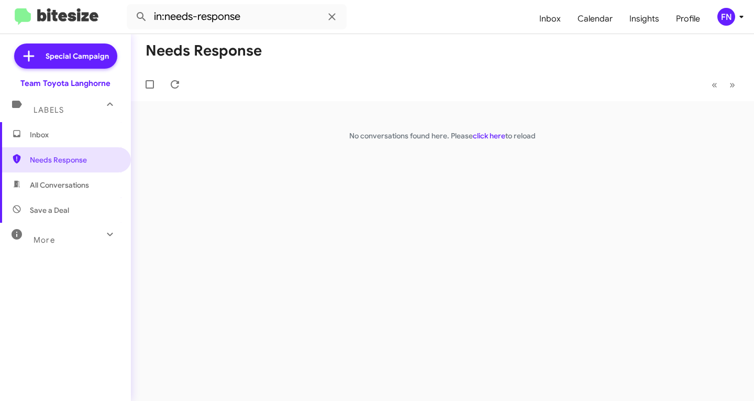
click at [86, 191] on span "All Conversations" at bounding box center [65, 184] width 131 height 25
type input "in:all-conversations"
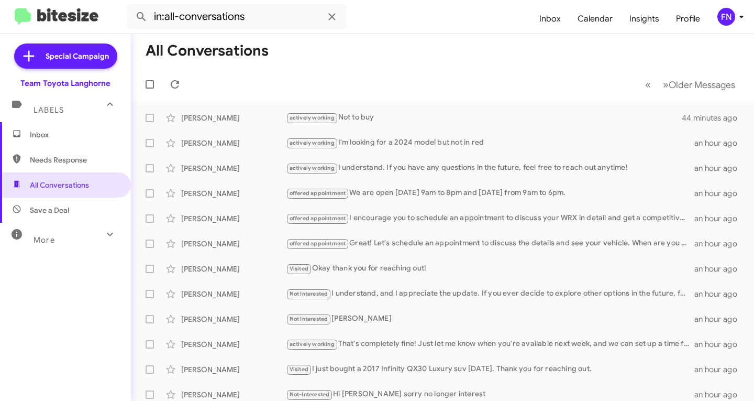
click at [76, 119] on mat-expansion-panel-header "Labels" at bounding box center [65, 106] width 131 height 34
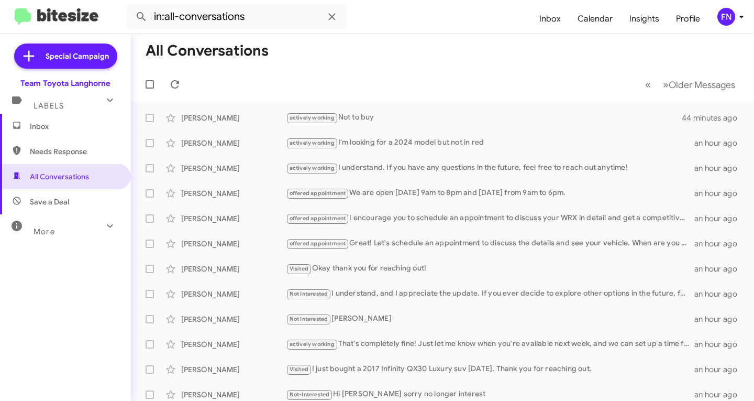
click at [78, 133] on div "Special Campaign Team Toyota Langhorne Labels Inbox Needs Response All Conversa…" at bounding box center [65, 215] width 131 height 363
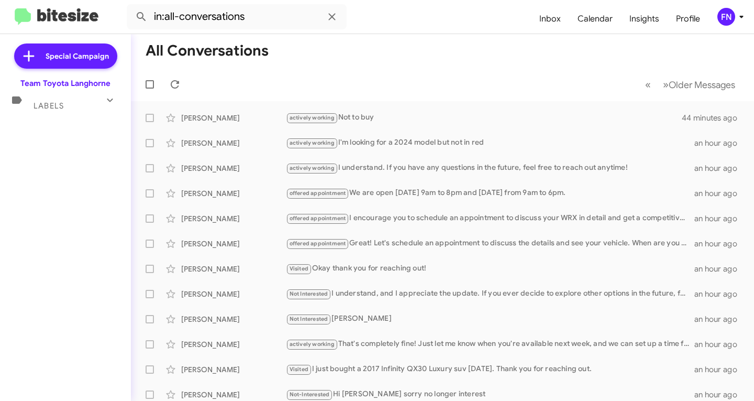
click at [93, 110] on div "Labels" at bounding box center [54, 101] width 93 height 19
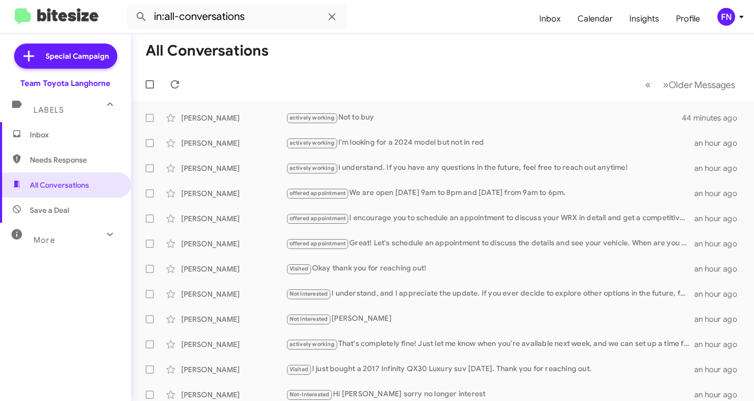
click at [87, 128] on span "Inbox" at bounding box center [65, 134] width 131 height 25
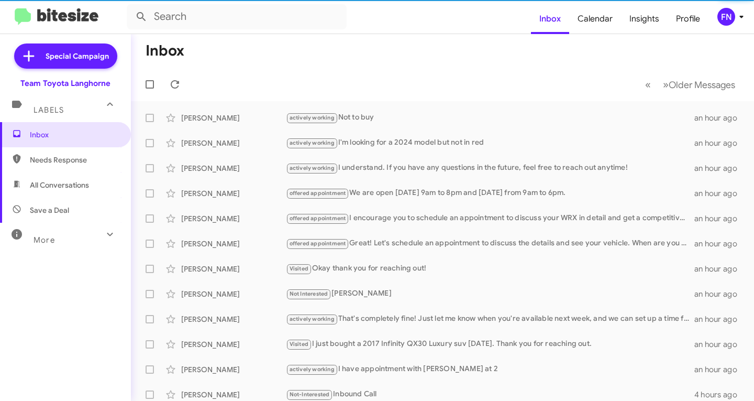
click at [94, 194] on span "All Conversations" at bounding box center [65, 184] width 131 height 25
type input "in:all-conversations"
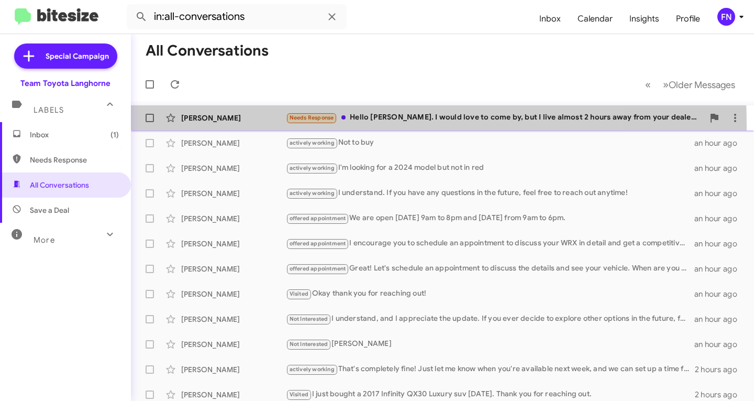
click at [220, 126] on div "Dusan Rozboril Needs Response Hello Chris. I would love to come by, but I live …" at bounding box center [442, 117] width 607 height 21
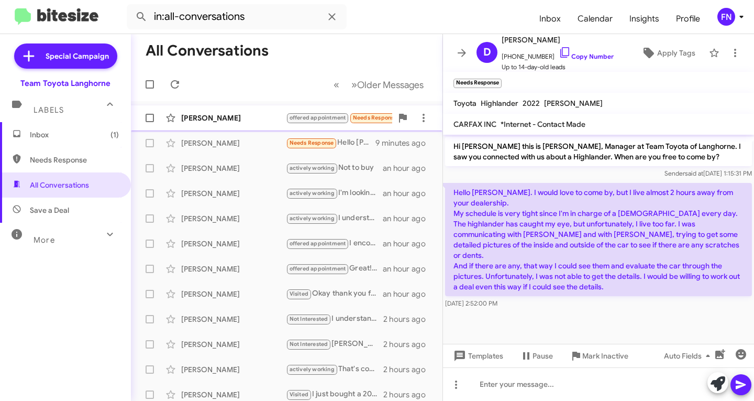
click at [224, 119] on div "[PERSON_NAME]" at bounding box center [233, 118] width 105 height 10
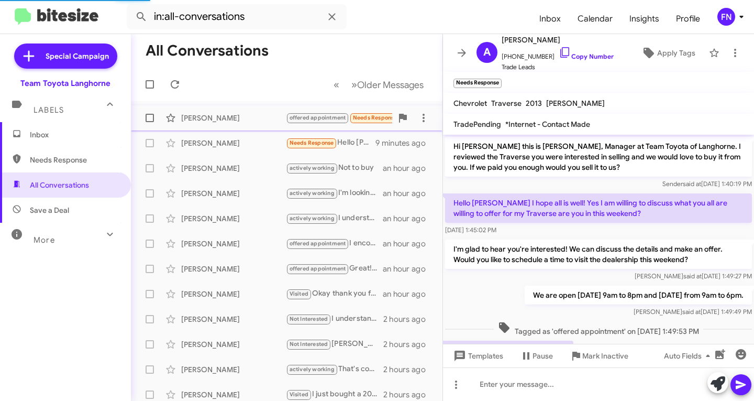
scroll to position [46, 0]
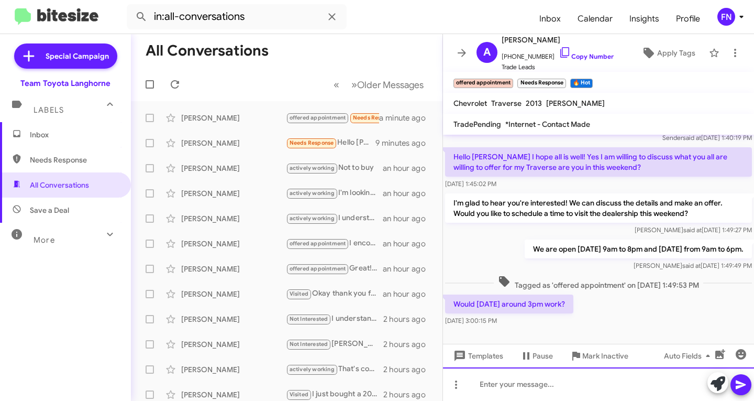
click at [552, 388] on div at bounding box center [598, 384] width 311 height 34
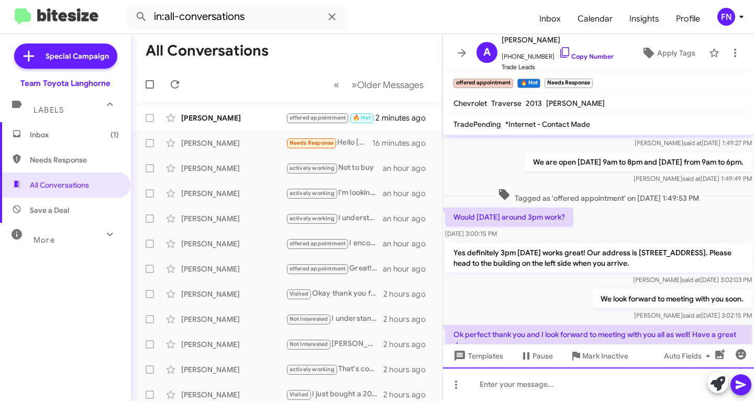
scroll to position [0, 0]
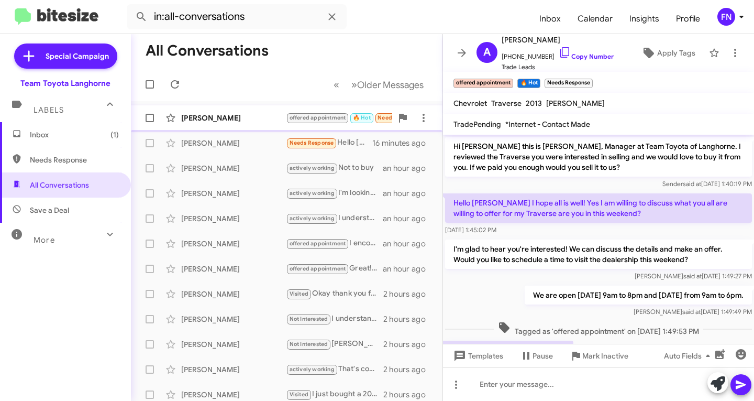
click at [229, 114] on div "[PERSON_NAME]" at bounding box center [233, 118] width 105 height 10
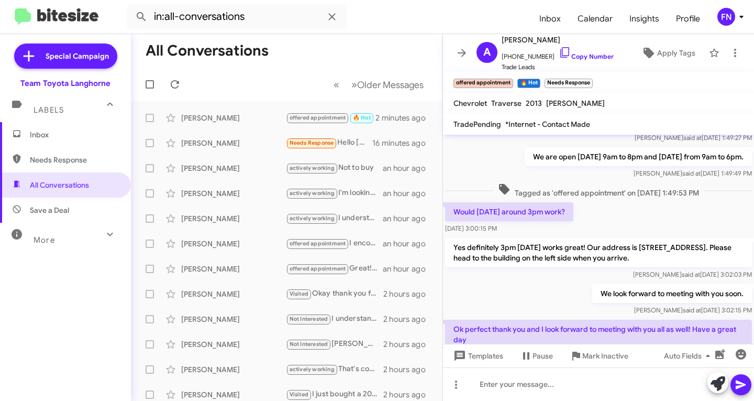
scroll to position [182, 0]
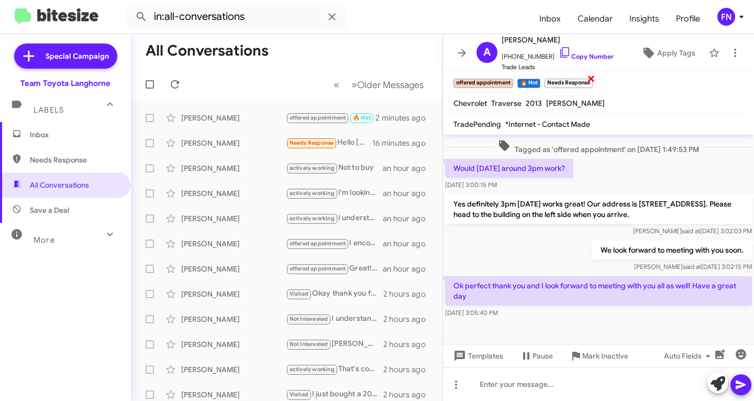
click at [593, 82] on span "×" at bounding box center [591, 78] width 8 height 13
click at [713, 385] on icon at bounding box center [718, 383] width 15 height 15
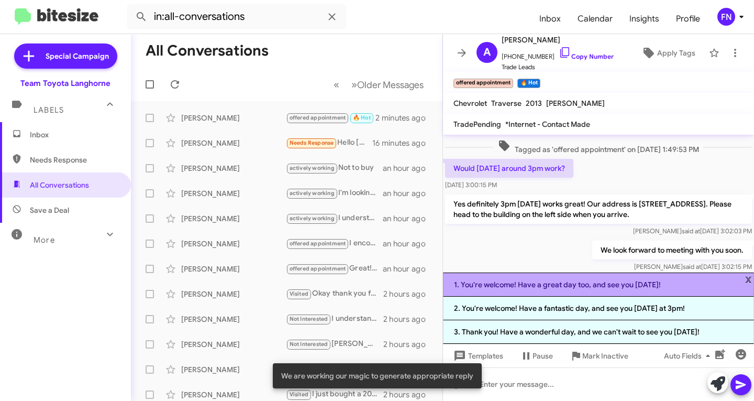
click at [583, 291] on li "1. You're welcome! Have a great day too, and see you on Saturday!" at bounding box center [598, 284] width 311 height 24
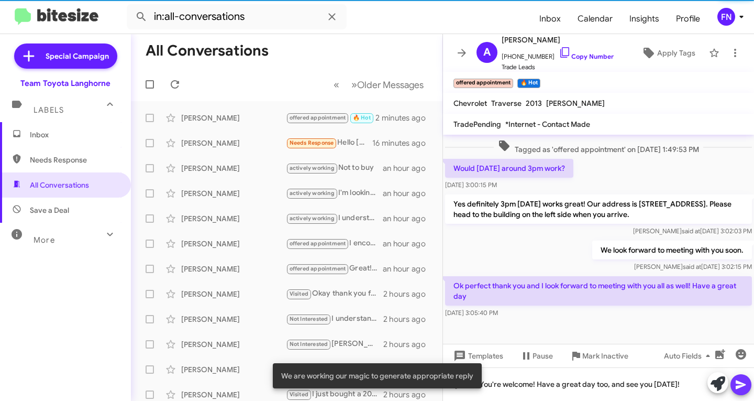
click at [744, 378] on span at bounding box center [741, 384] width 13 height 21
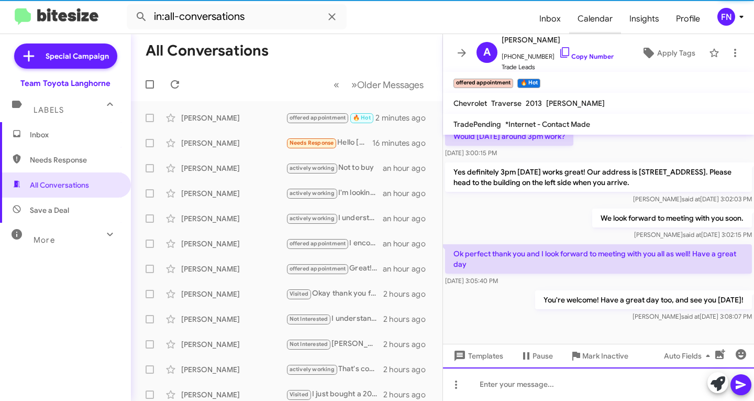
scroll to position [220, 0]
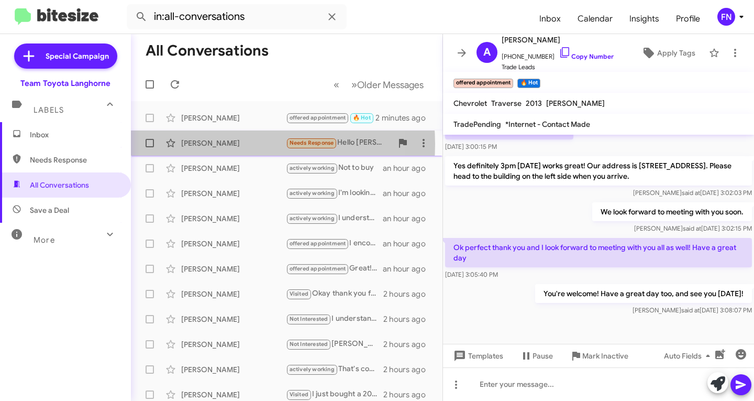
click at [221, 144] on div "Dusan Rozboril" at bounding box center [233, 143] width 105 height 10
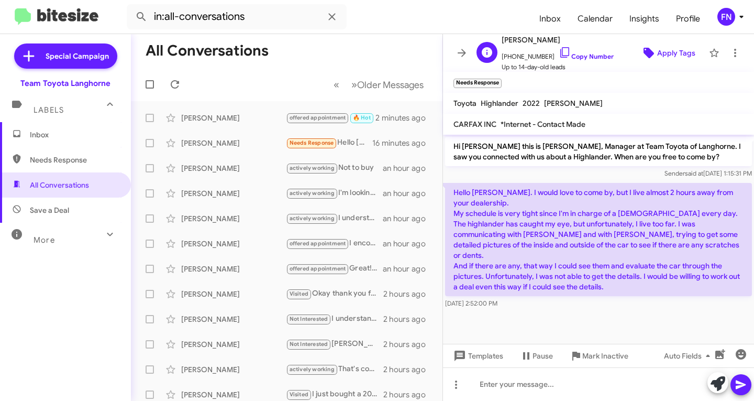
click at [646, 43] on span "Apply Tags" at bounding box center [668, 52] width 55 height 19
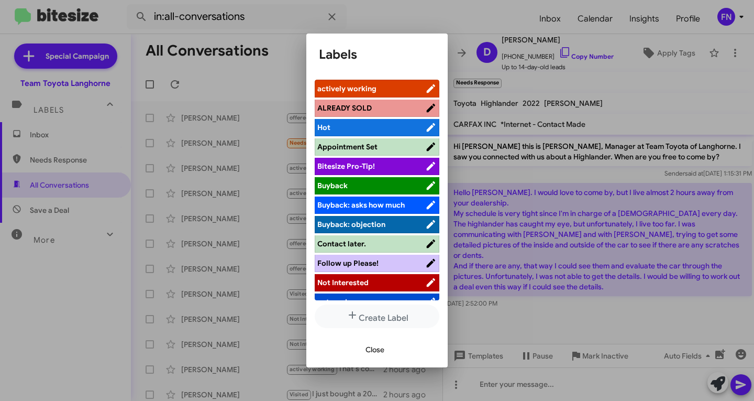
click at [318, 84] on span "actively working" at bounding box center [347, 88] width 59 height 9
click at [360, 354] on button "Close" at bounding box center [375, 349] width 36 height 19
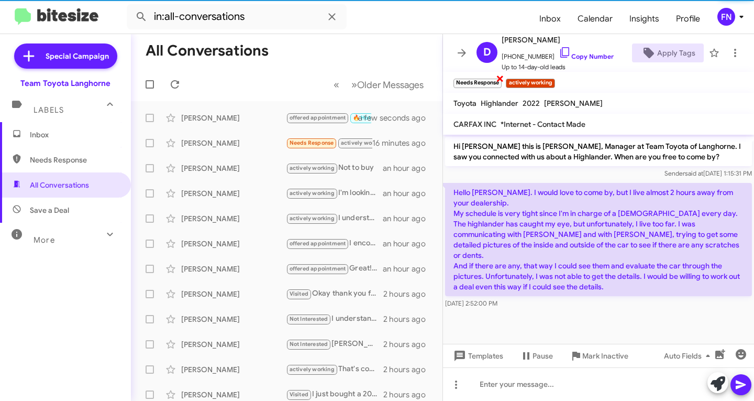
click at [495, 79] on small "Needs Response" at bounding box center [478, 83] width 48 height 9
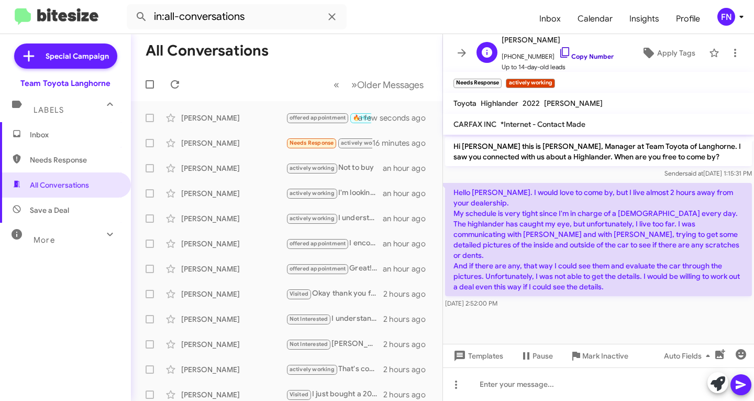
click at [601, 54] on link "Copy Number" at bounding box center [586, 56] width 55 height 8
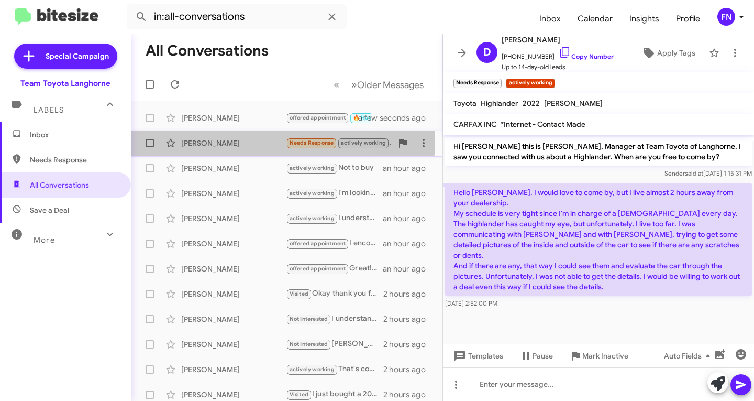
click at [205, 138] on div "Dusan Rozboril" at bounding box center [233, 143] width 105 height 10
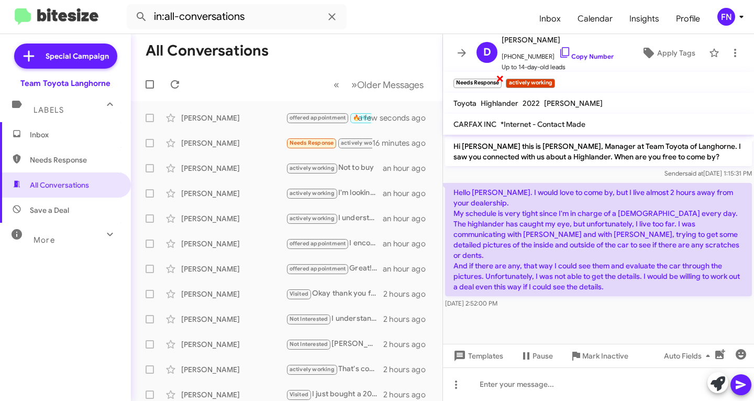
click at [501, 78] on span "×" at bounding box center [500, 78] width 8 height 13
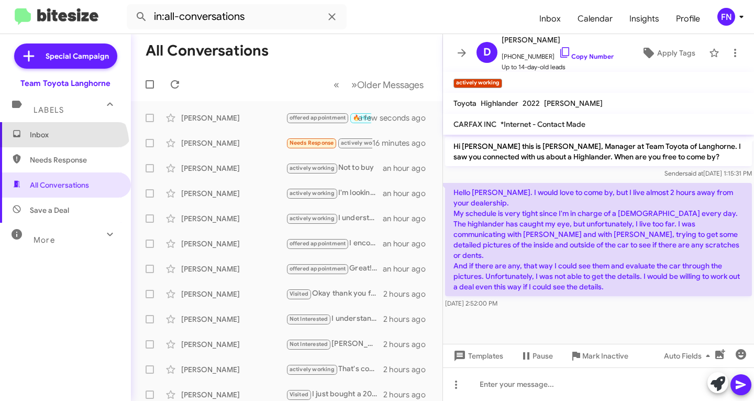
click at [62, 147] on span "Inbox" at bounding box center [65, 134] width 131 height 25
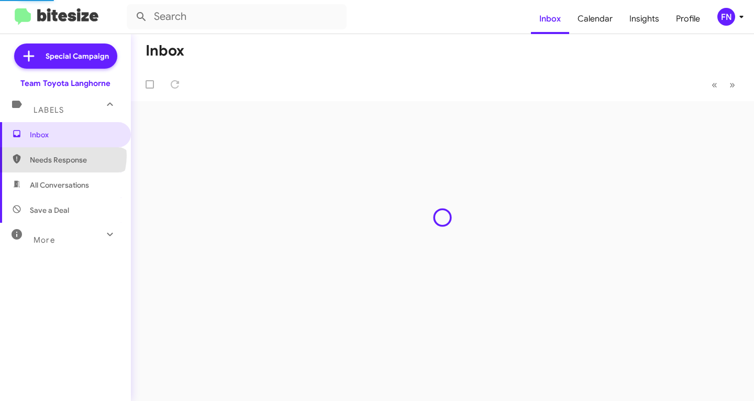
click at [62, 156] on span "Needs Response" at bounding box center [74, 160] width 89 height 10
type input "in:needs-response"
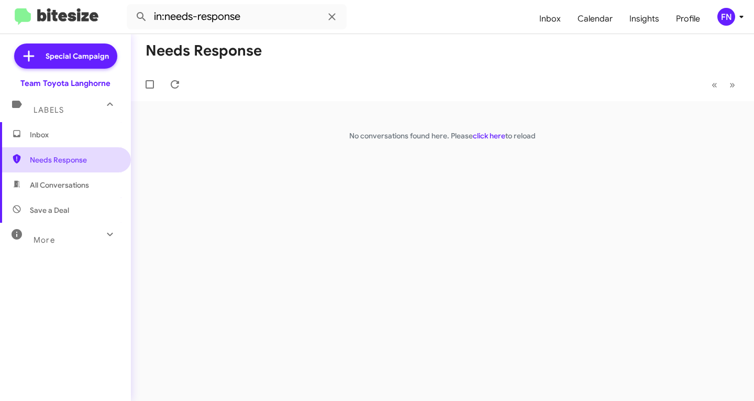
click at [86, 147] on span "Needs Response" at bounding box center [65, 159] width 131 height 25
click at [86, 135] on span "Inbox" at bounding box center [74, 134] width 89 height 10
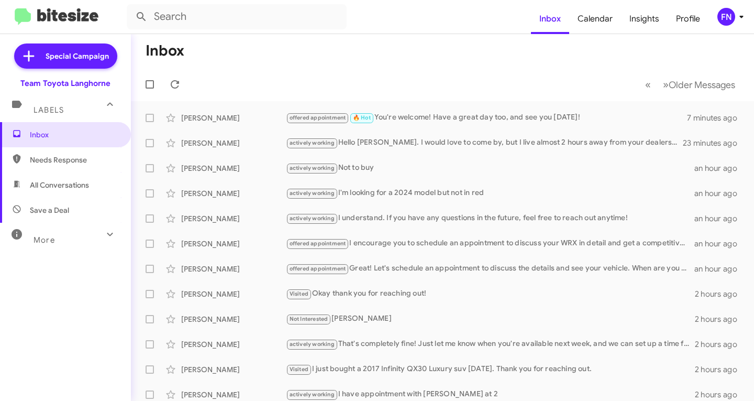
click at [36, 192] on span "All Conversations" at bounding box center [65, 184] width 131 height 25
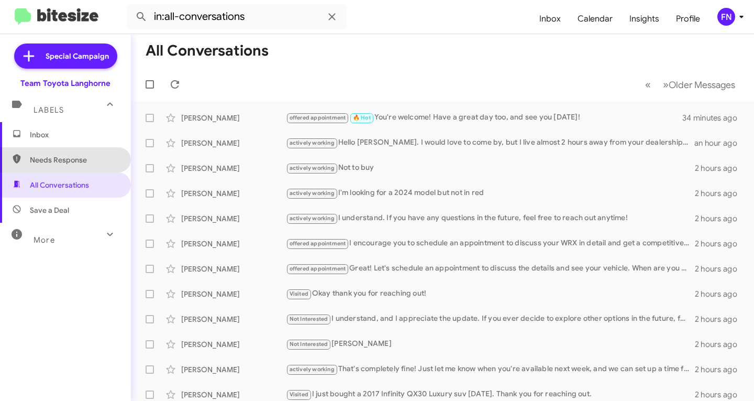
click at [95, 167] on span "Needs Response" at bounding box center [65, 159] width 131 height 25
type input "in:needs-response"
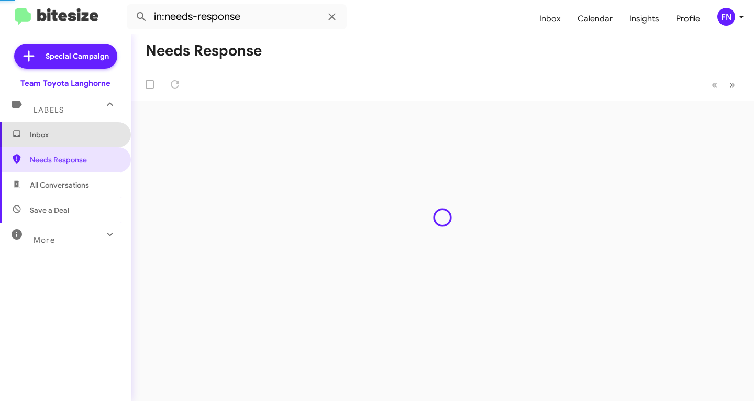
click at [87, 128] on span "Inbox" at bounding box center [65, 134] width 131 height 25
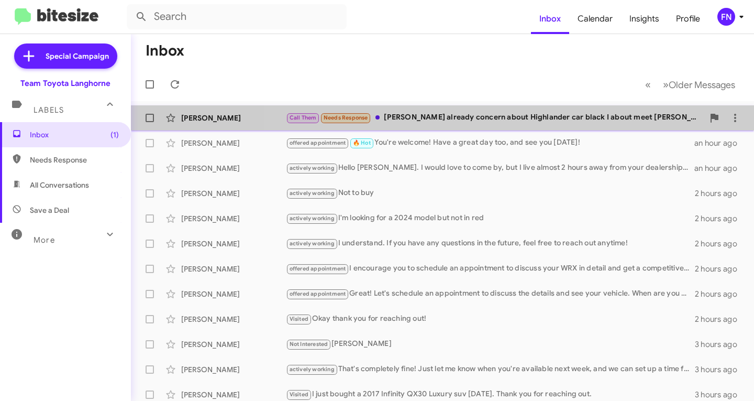
click at [507, 113] on div "Call Them Needs Response Sir I already concern about Highlander car black I abo…" at bounding box center [495, 118] width 418 height 12
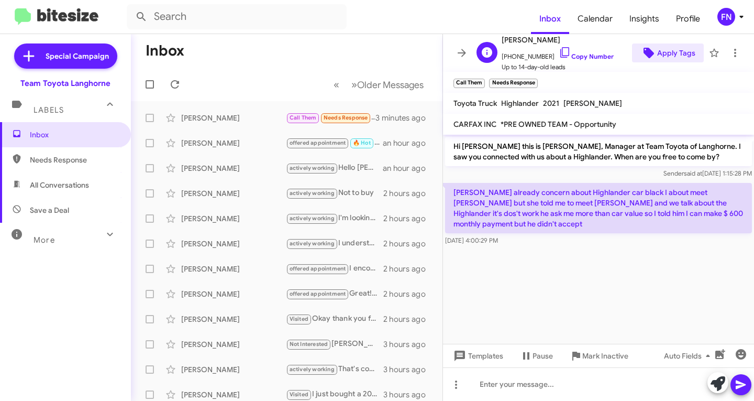
click at [672, 47] on span "Apply Tags" at bounding box center [677, 52] width 38 height 19
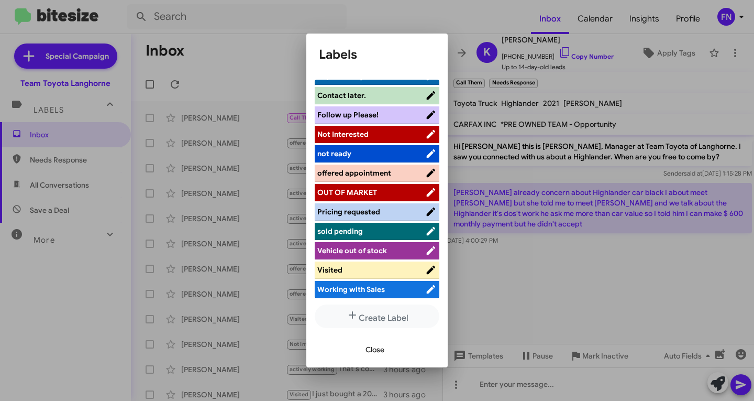
click at [346, 275] on span "Visited" at bounding box center [372, 270] width 108 height 10
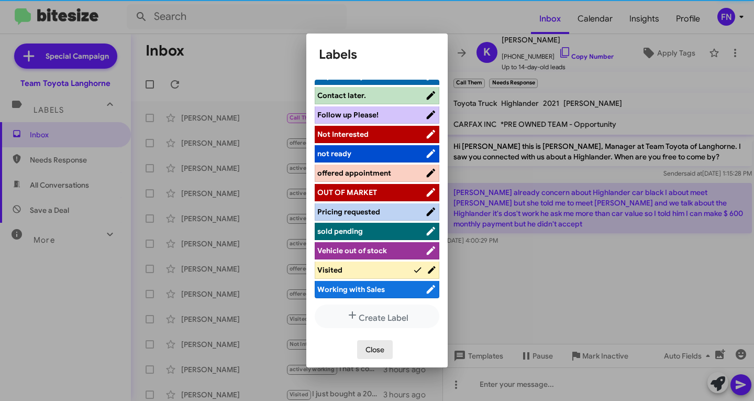
click at [362, 348] on button "Close" at bounding box center [375, 349] width 36 height 19
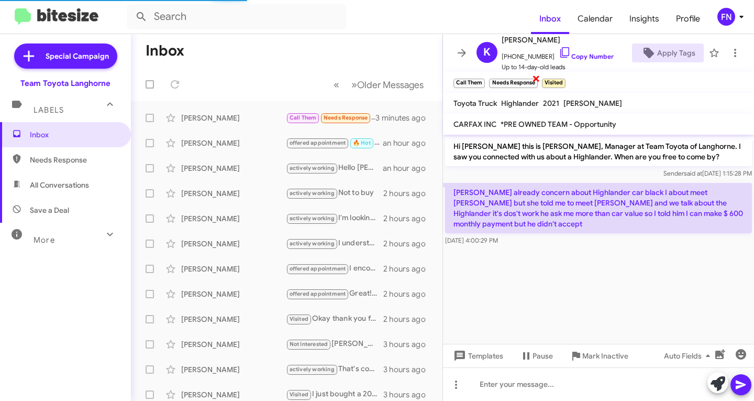
click at [532, 78] on div "Needs Response ×" at bounding box center [513, 81] width 52 height 13
click at [484, 80] on span "×" at bounding box center [483, 78] width 8 height 13
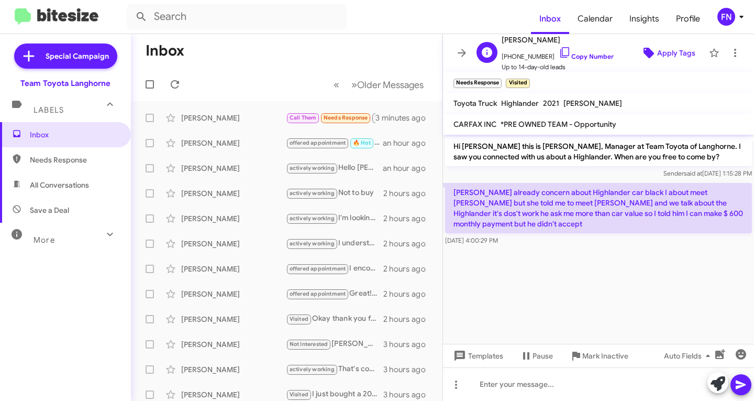
click at [648, 49] on icon at bounding box center [649, 53] width 13 height 13
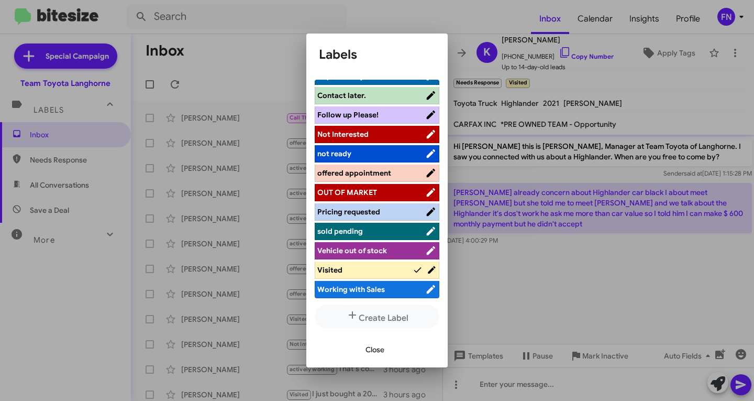
click at [357, 288] on span "Working with Sales" at bounding box center [352, 288] width 68 height 9
click at [389, 261] on li "Visited" at bounding box center [377, 269] width 125 height 17
click at [404, 262] on li "Visited" at bounding box center [377, 269] width 125 height 17
click at [395, 269] on span "Visited" at bounding box center [365, 270] width 95 height 10
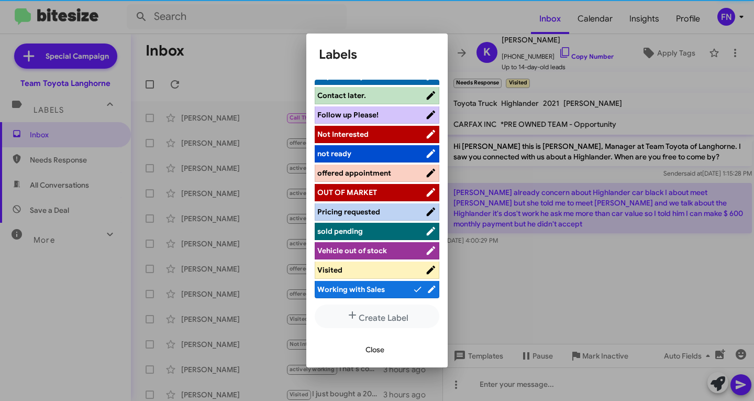
click at [373, 351] on span "Close" at bounding box center [375, 349] width 19 height 19
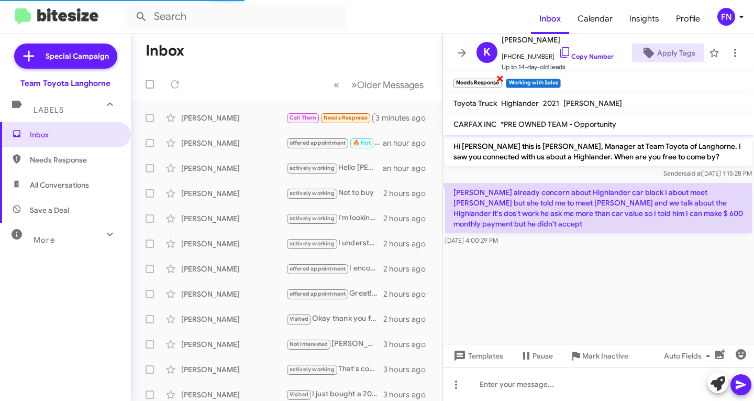
click at [500, 80] on span "×" at bounding box center [500, 78] width 8 height 13
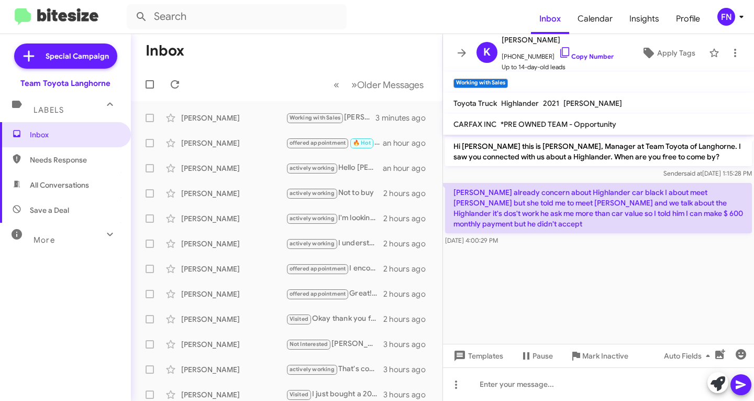
click at [604, 275] on cdk-virtual-scroll-viewport "Hi Kanakaraj this is Chris Erxleben, Manager at Team Toyota of Langhorne. I saw…" at bounding box center [598, 239] width 311 height 209
drag, startPoint x: 735, startPoint y: 215, endPoint x: 470, endPoint y: 195, distance: 264.9
click at [450, 190] on p "Sir I already concern about Highlander car black I about meet Andrea but she to…" at bounding box center [598, 208] width 307 height 50
click at [565, 223] on div "Sir I already concern about Highlander car black I about meet Andrea but she to…" at bounding box center [598, 214] width 307 height 63
drag, startPoint x: 686, startPoint y: 215, endPoint x: 444, endPoint y: 194, distance: 242.4
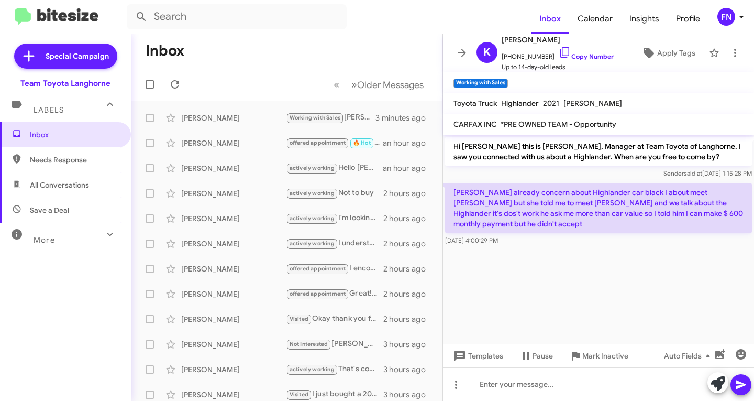
click at [444, 194] on div "Sir I already concern about Highlander car black I about meet Andrea but she to…" at bounding box center [598, 214] width 311 height 67
click at [593, 255] on cdk-virtual-scroll-viewport "Hi Kanakaraj this is Chris Erxleben, Manager at Team Toyota of Langhorne. I saw…" at bounding box center [598, 239] width 311 height 209
click at [52, 189] on span "All Conversations" at bounding box center [59, 185] width 59 height 10
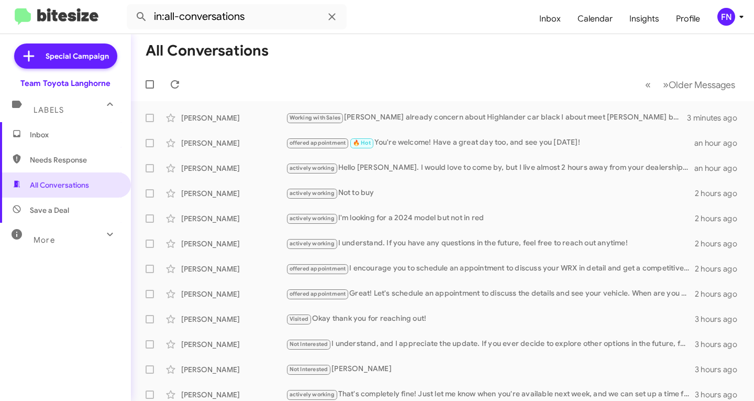
click at [69, 156] on span "Needs Response" at bounding box center [74, 160] width 89 height 10
type input "in:needs-response"
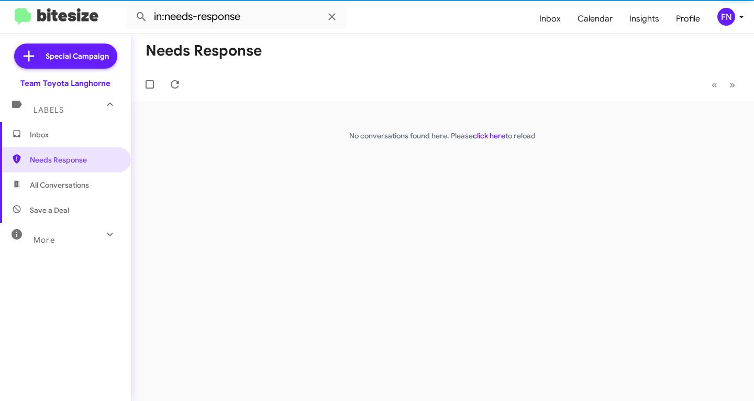
click at [71, 140] on span "Inbox" at bounding box center [65, 134] width 131 height 25
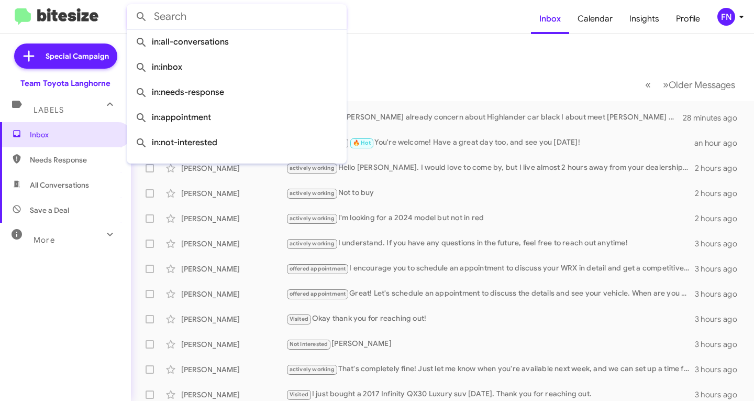
click at [244, 25] on input "text" at bounding box center [237, 16] width 220 height 25
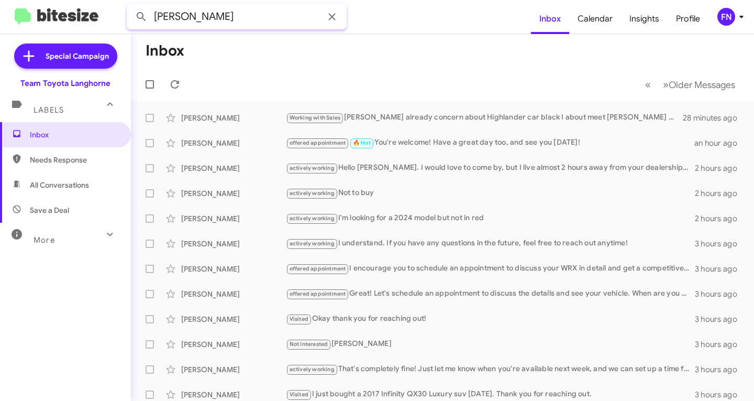
click at [131, 6] on button at bounding box center [141, 16] width 21 height 21
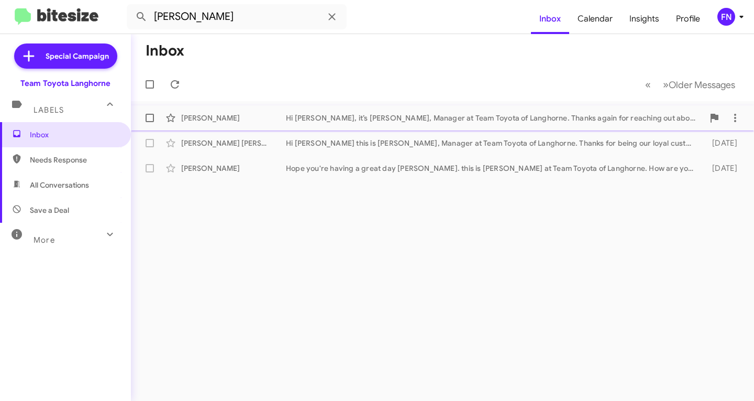
click at [223, 113] on div "[PERSON_NAME]" at bounding box center [233, 118] width 105 height 10
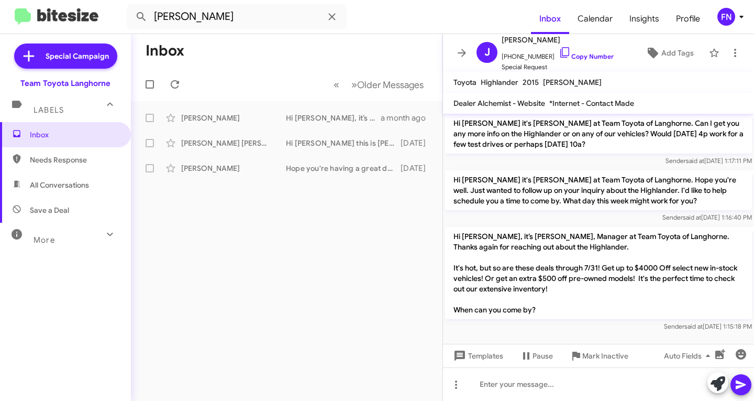
scroll to position [49, 0]
click at [71, 182] on span "All Conversations" at bounding box center [59, 185] width 59 height 10
type input "in:all-conversations"
